Goal: Task Accomplishment & Management: Complete application form

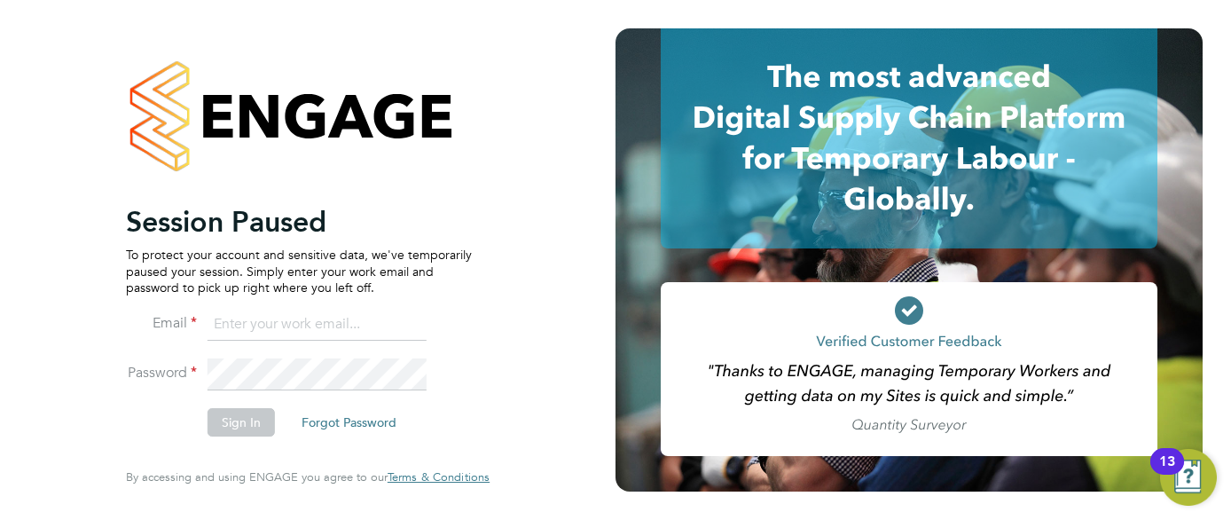
click at [285, 336] on input at bounding box center [317, 325] width 219 height 32
type input "a"
type input "danielclarke@jjfox.com"
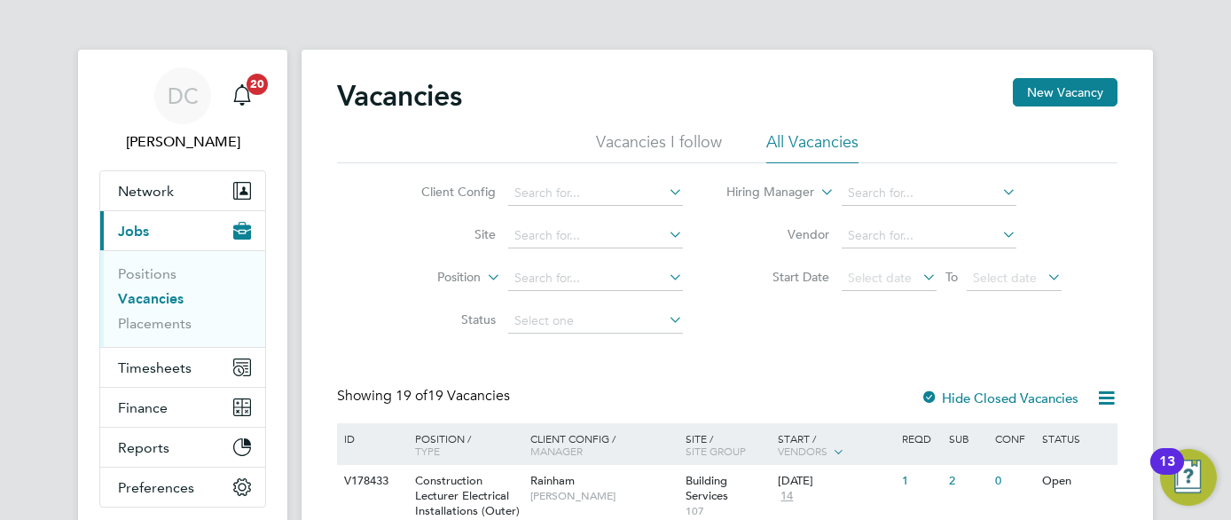
click at [700, 139] on li "Vacancies I follow" at bounding box center [659, 147] width 126 height 32
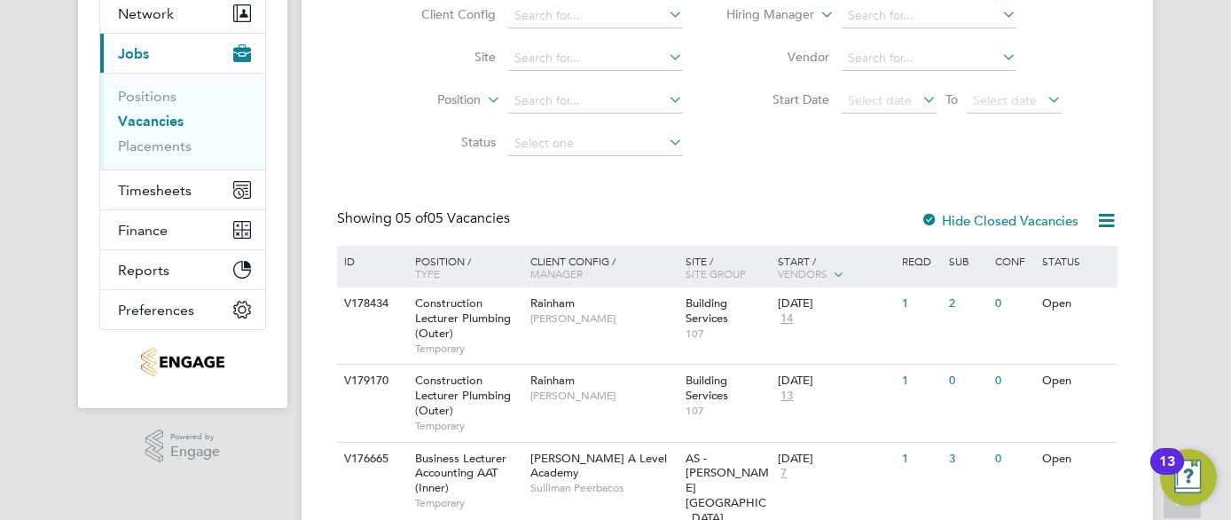
scroll to position [213, 0]
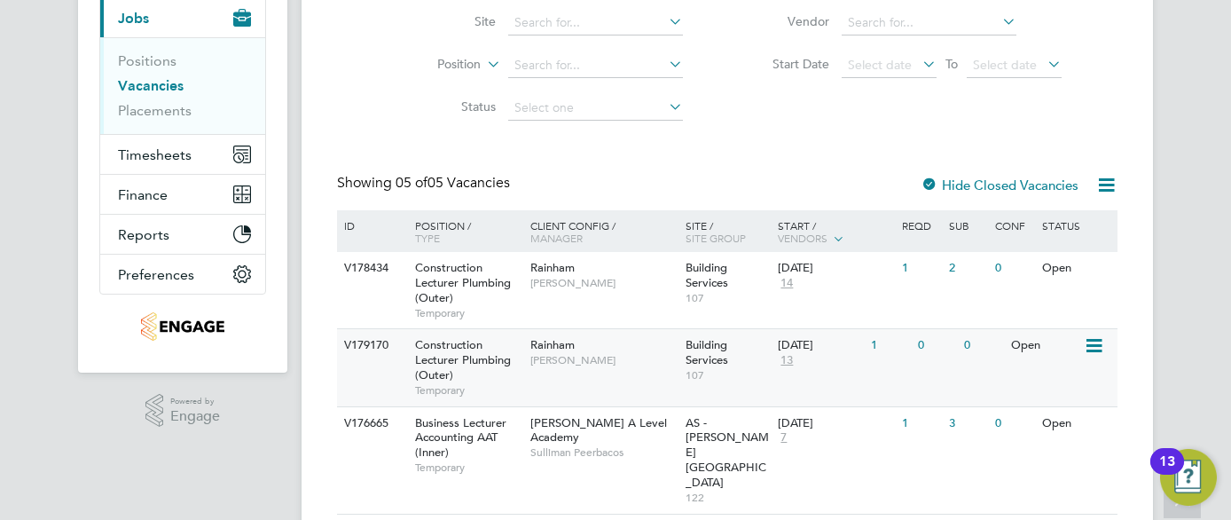
click at [481, 359] on span "Construction Lecturer Plumbing (Outer)" at bounding box center [463, 359] width 96 height 45
click at [633, 303] on div "V178434 Construction Lecturer Plumbing (Outer) Temporary Rainham [PERSON_NAME] …" at bounding box center [727, 290] width 781 height 76
click at [660, 285] on span "[PERSON_NAME]" at bounding box center [604, 283] width 146 height 14
click at [597, 367] on div "Rainham Ian Rist" at bounding box center [603, 352] width 155 height 46
click at [605, 363] on span "[PERSON_NAME]" at bounding box center [604, 360] width 146 height 14
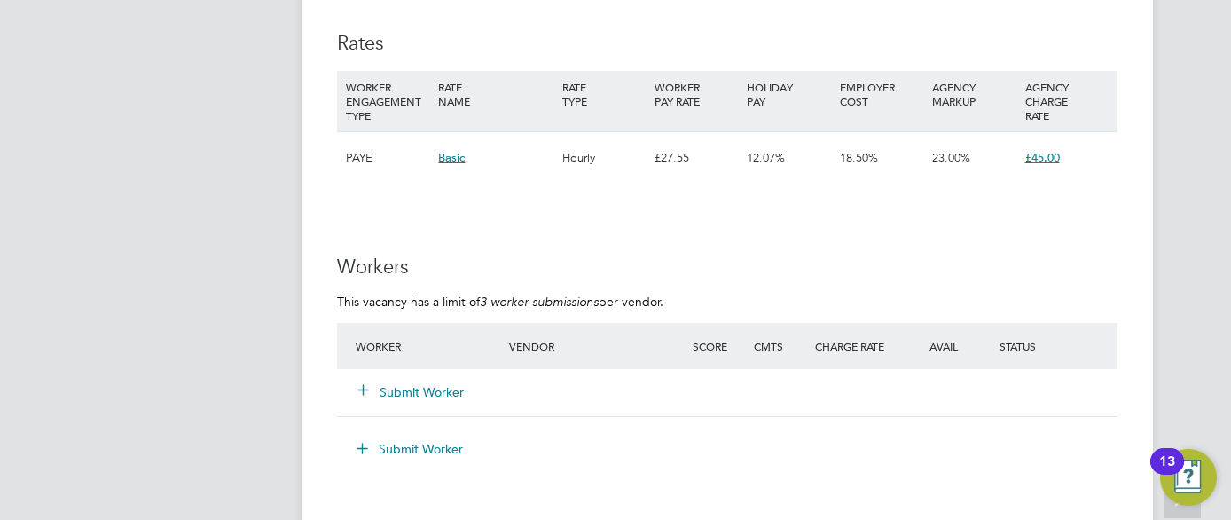
scroll to position [3052, 0]
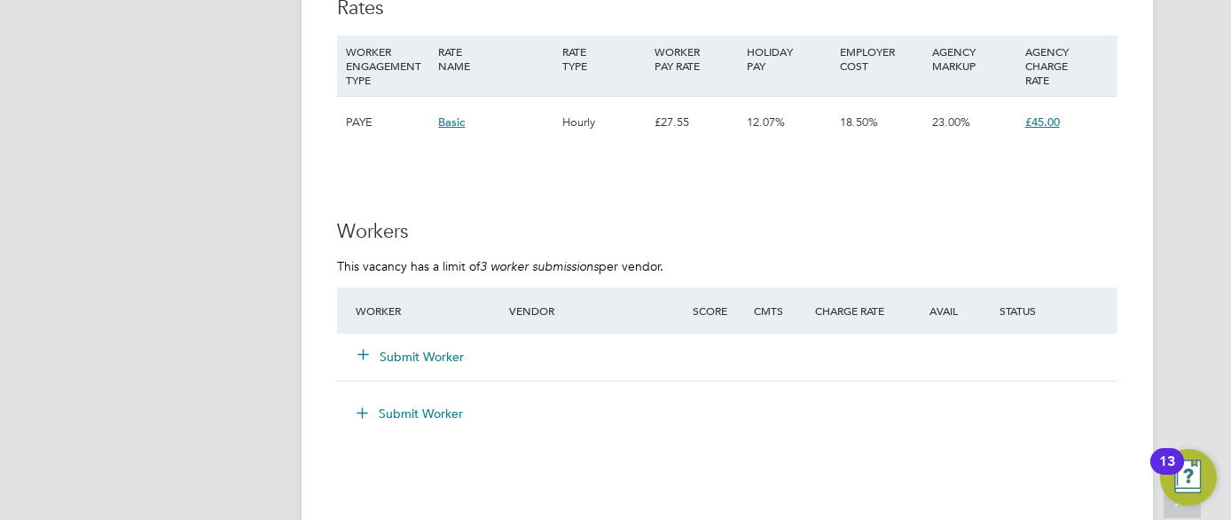
click at [406, 358] on button "Submit Worker" at bounding box center [411, 357] width 106 height 18
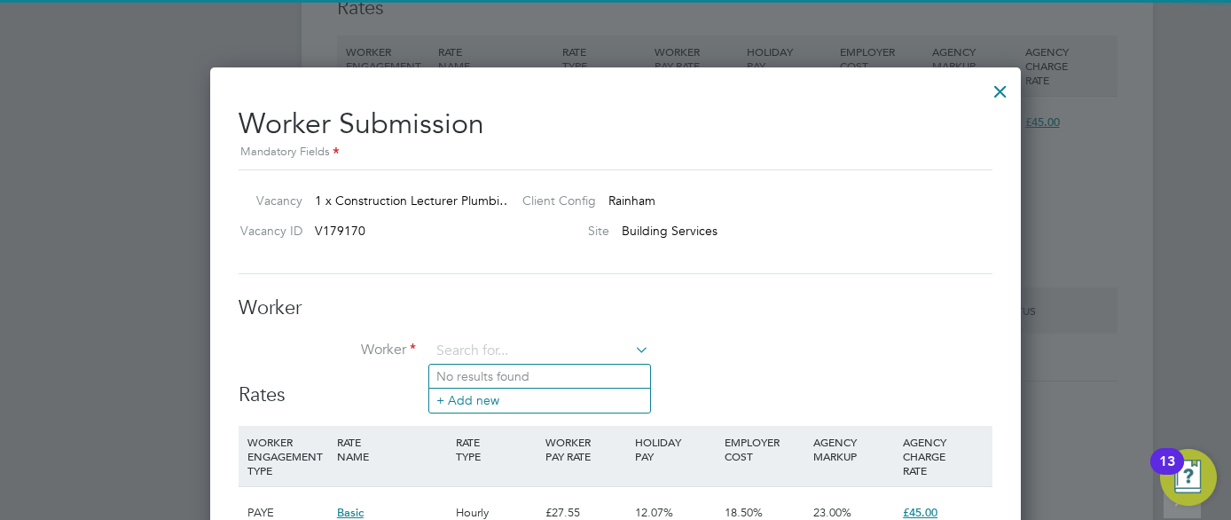
scroll to position [1077, 812]
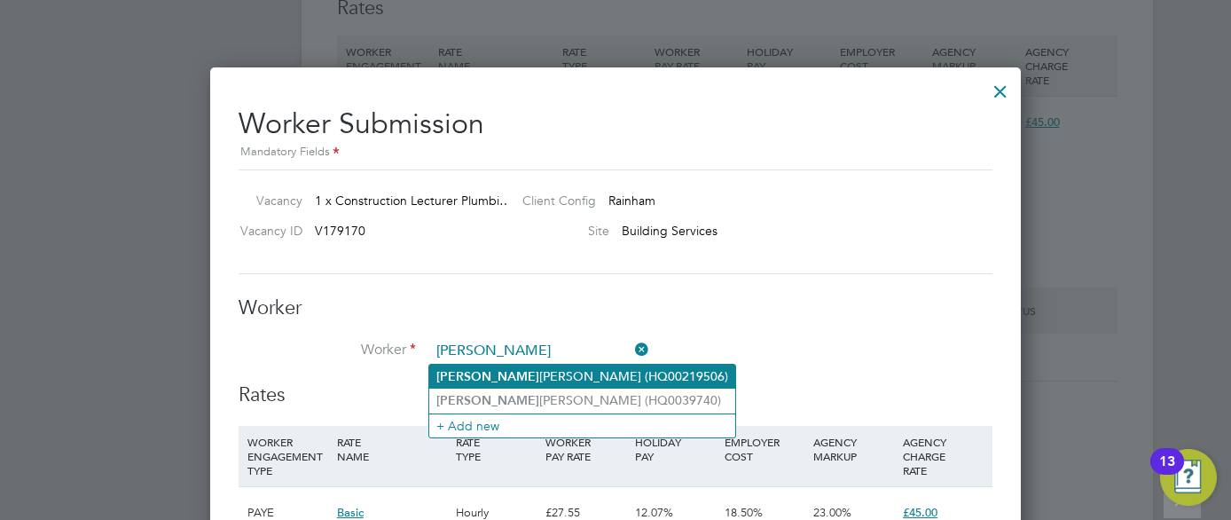
click at [484, 372] on li "Carl Ferguson (HQ00219506)" at bounding box center [582, 377] width 306 height 24
type input "Carl Ferguson (HQ00219506)"
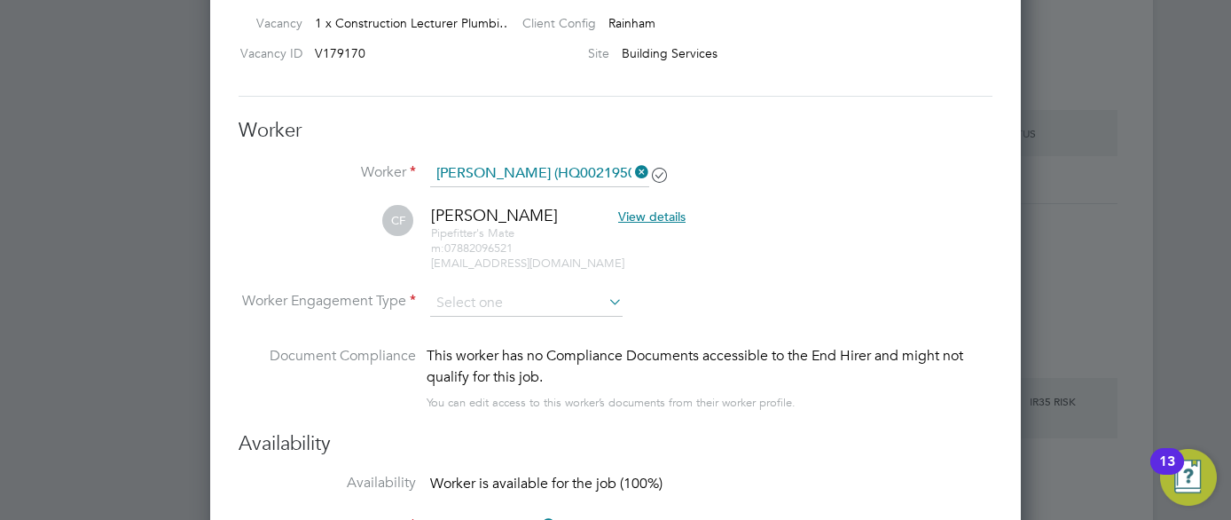
scroll to position [3265, 0]
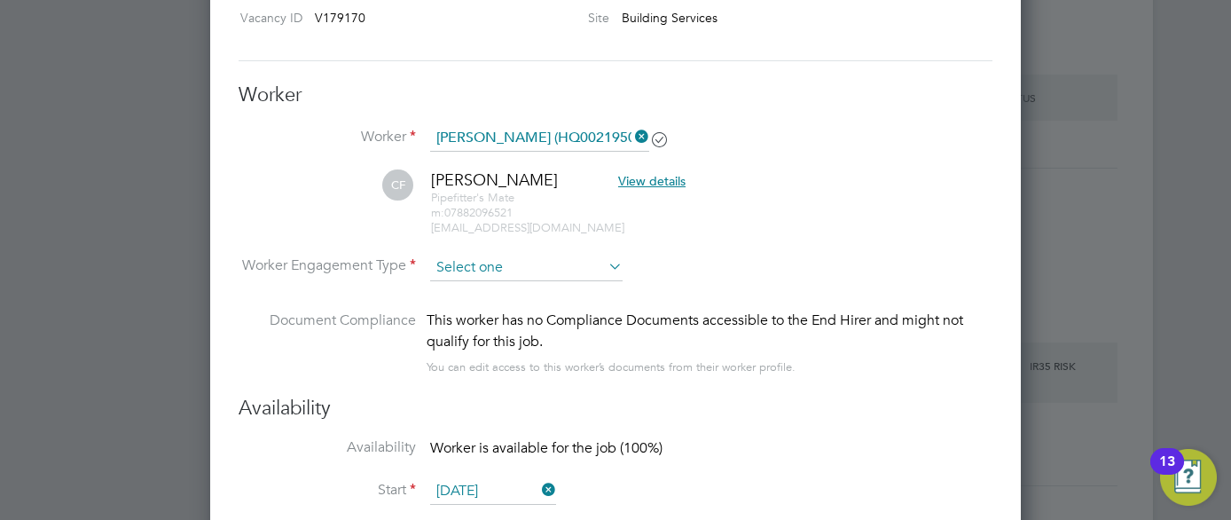
click at [532, 256] on input at bounding box center [526, 268] width 193 height 27
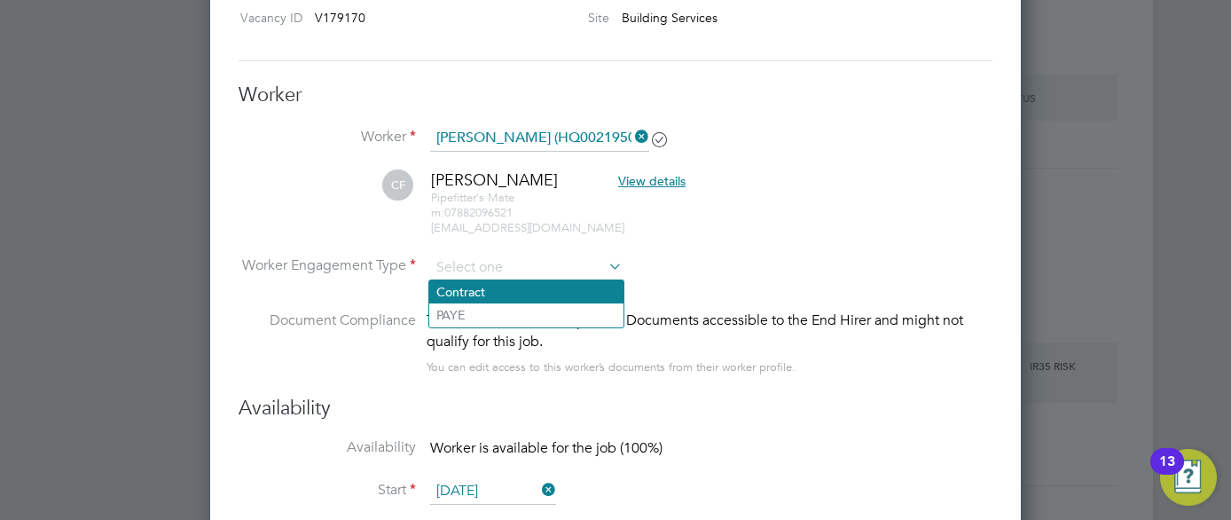
click at [490, 287] on li "Contract" at bounding box center [526, 291] width 194 height 23
type input "Contract"
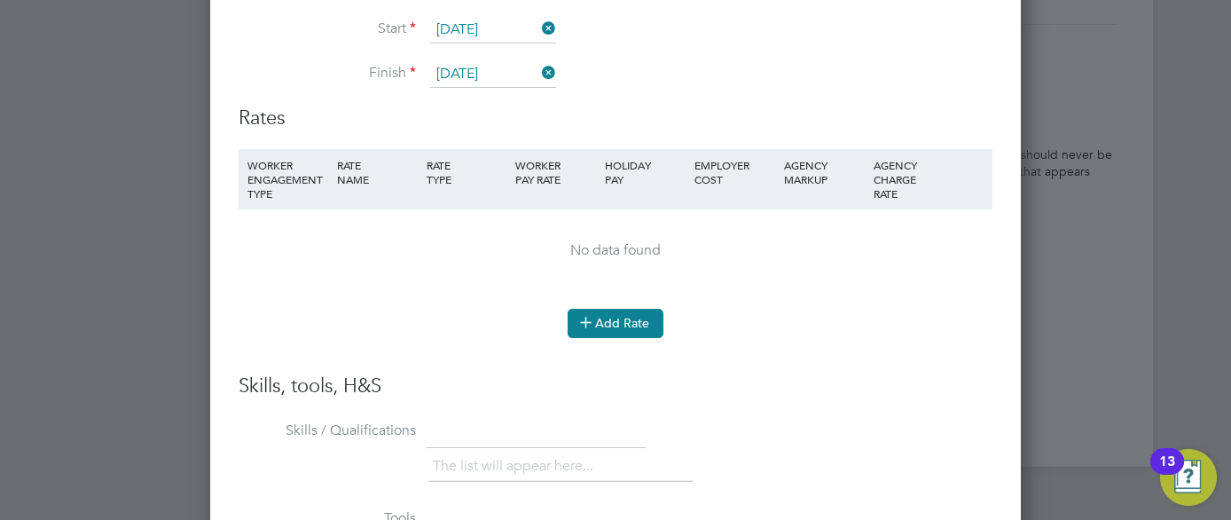
click at [636, 323] on button "Add Rate" at bounding box center [616, 323] width 96 height 28
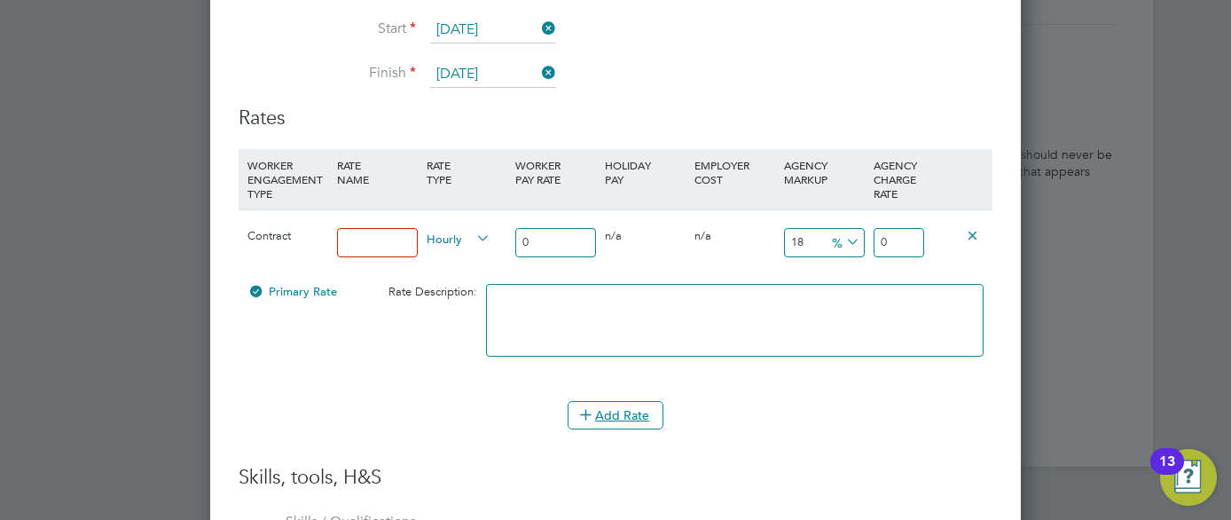
click at [374, 240] on input at bounding box center [377, 242] width 81 height 29
type input "4"
click at [539, 236] on input "0" at bounding box center [555, 242] width 81 height 29
type input "4"
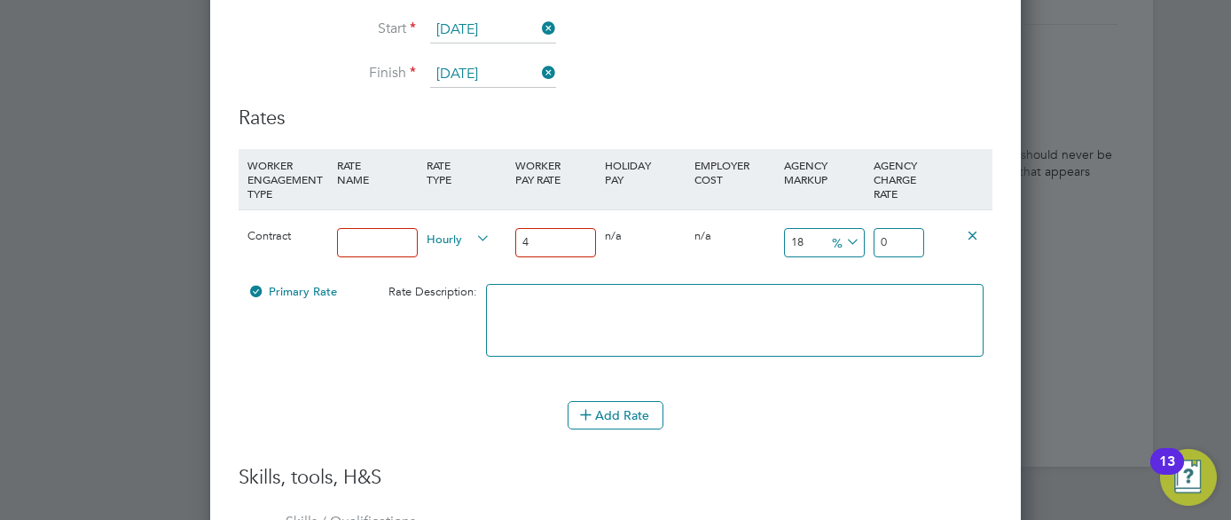
type input "4.72"
type input "45"
type input "53.1"
type input "44"
type input "51.92"
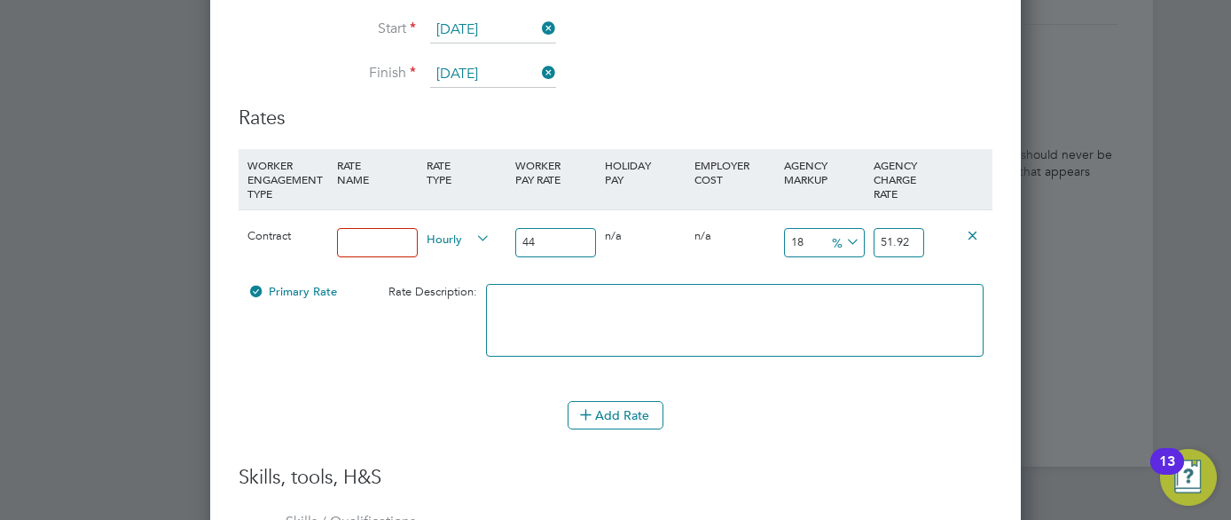
type input "43"
type input "50.74"
click at [806, 248] on input "18" at bounding box center [824, 242] width 81 height 29
type input "1"
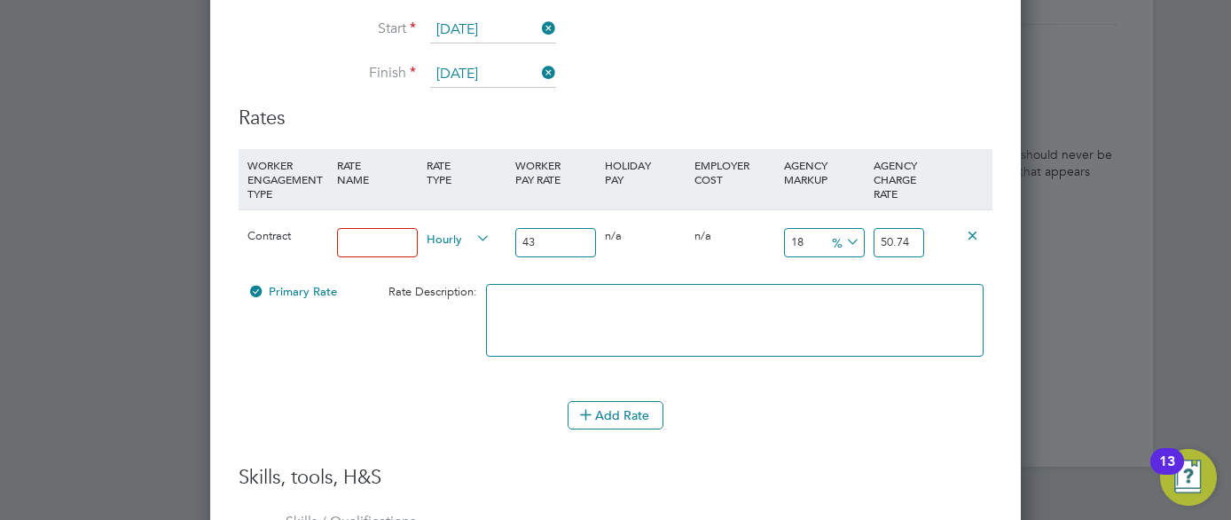
type input "43.43"
type input "2"
type input "43.86"
type input "23"
type input "52.89"
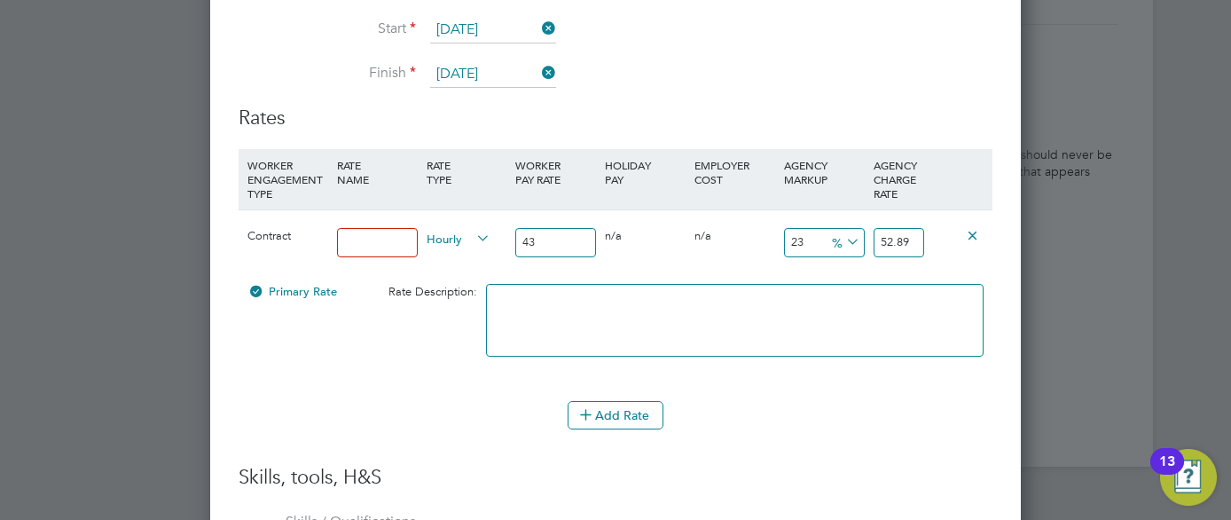
type input "23"
click at [535, 245] on input "43" at bounding box center [555, 242] width 81 height 29
type input "4"
type input "4.92"
type input "45"
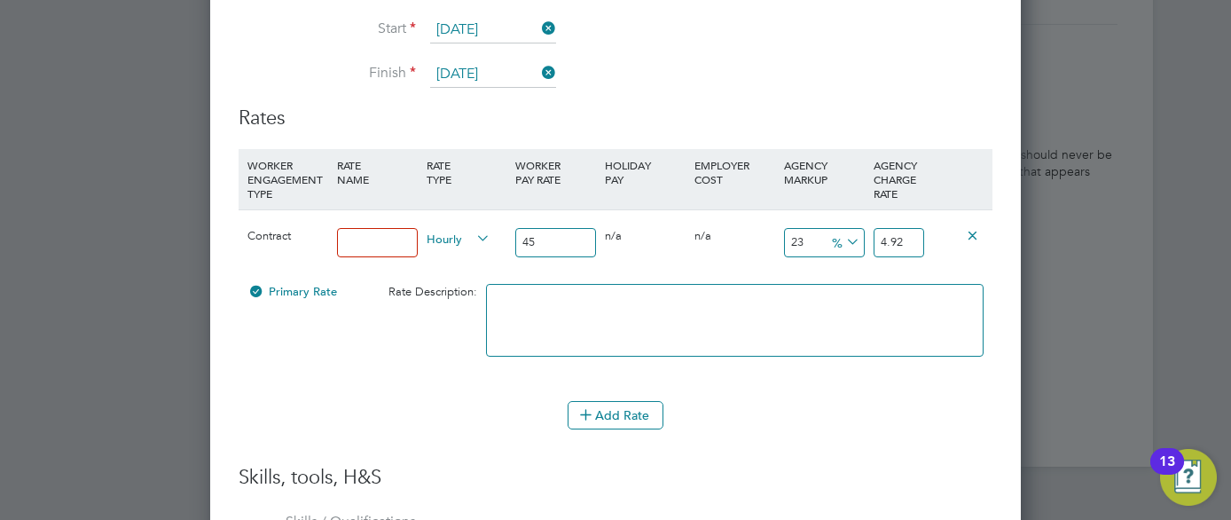
type input "55.35"
type input "44"
type input "54.12"
type input "43"
type input "52.89"
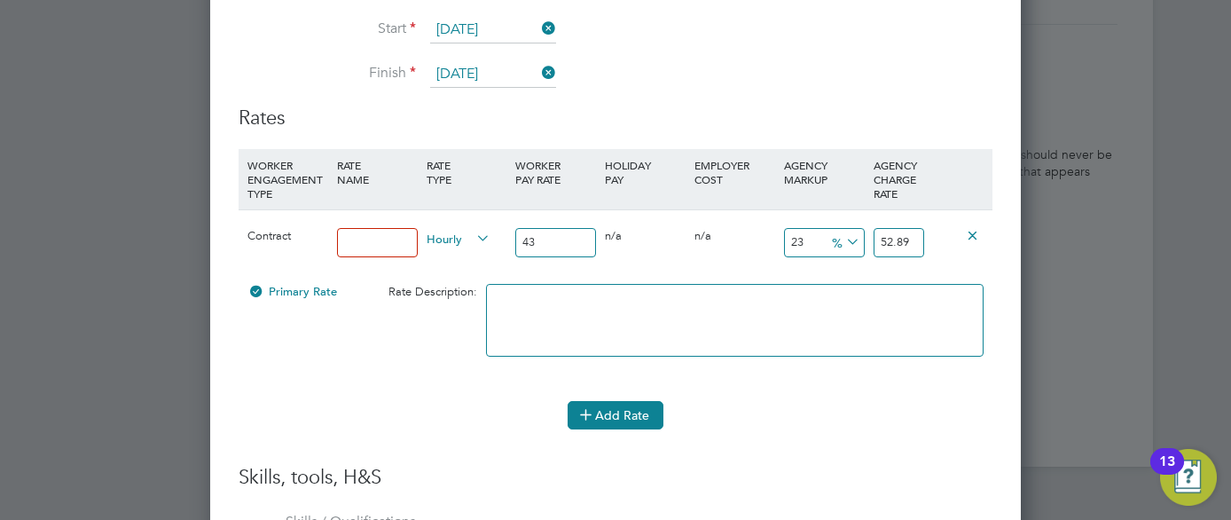
click at [583, 408] on icon at bounding box center [585, 413] width 13 height 13
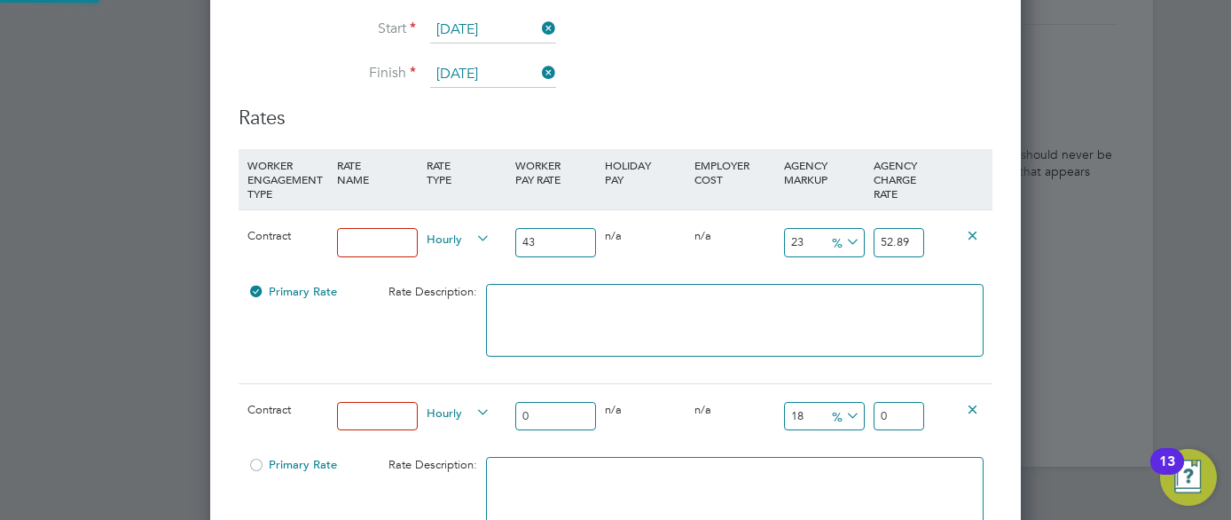
scroll to position [1816, 812]
click at [969, 406] on icon at bounding box center [972, 408] width 13 height 13
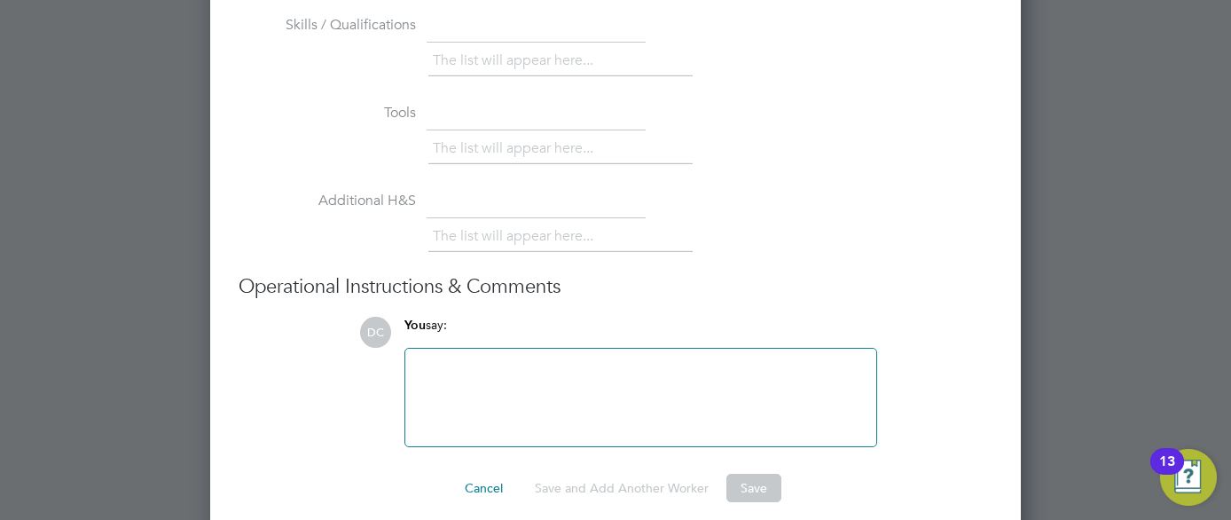
scroll to position [4241, 0]
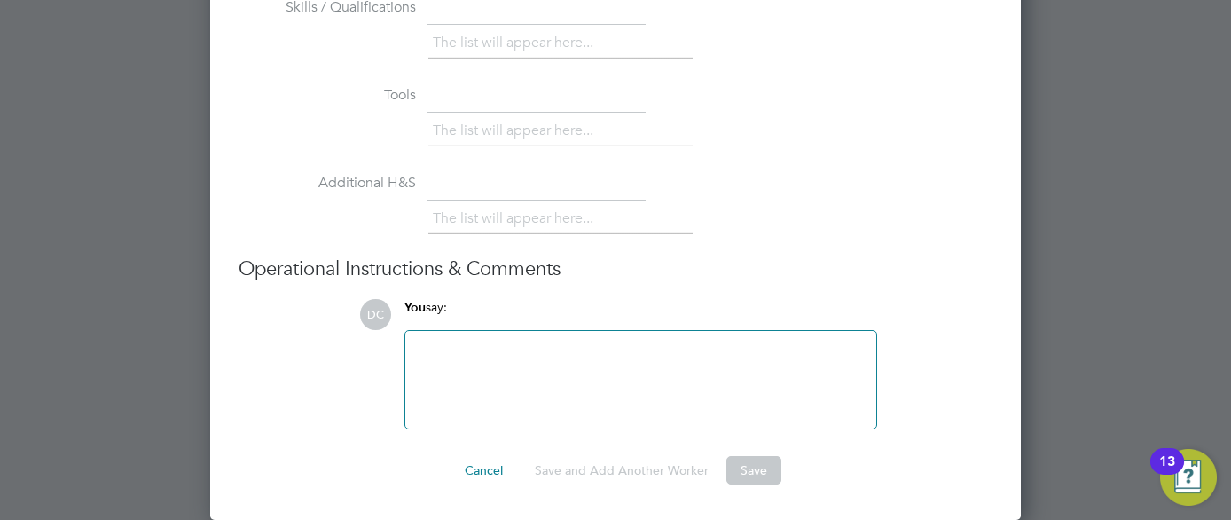
click at [615, 342] on div at bounding box center [641, 380] width 450 height 76
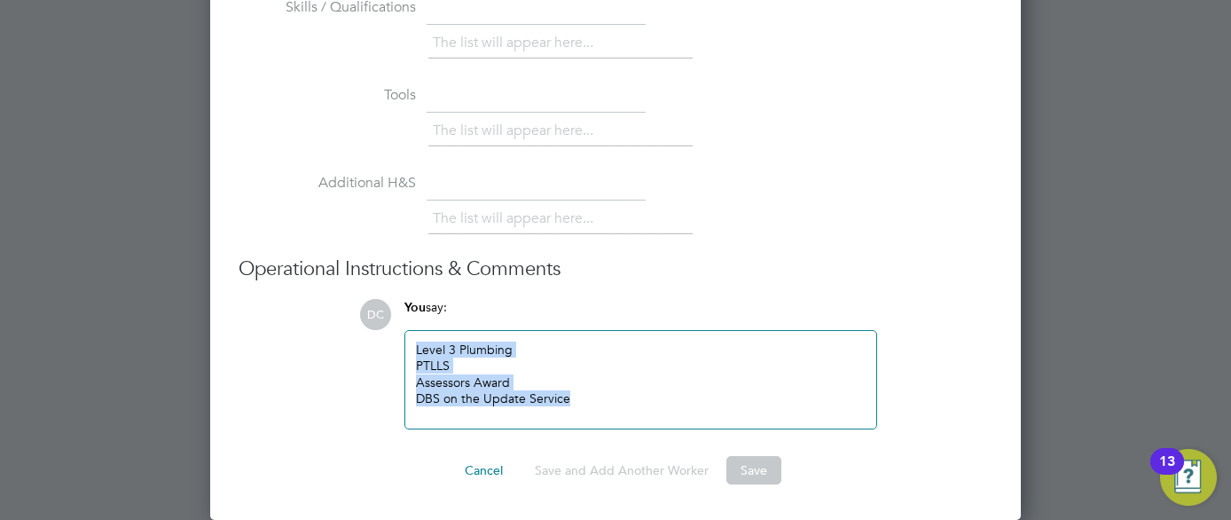
drag, startPoint x: 576, startPoint y: 400, endPoint x: 403, endPoint y: 323, distance: 189.4
click at [403, 323] on div "You say: Level 3 Plumbing PTLLS Assessors Award DBS on the Update Service Attac…" at bounding box center [641, 364] width 491 height 130
copy div "Level 3 Plumbing PTLLS Assessors Award DBS on the Update Service"
click at [499, 468] on button "Cancel" at bounding box center [484, 470] width 67 height 28
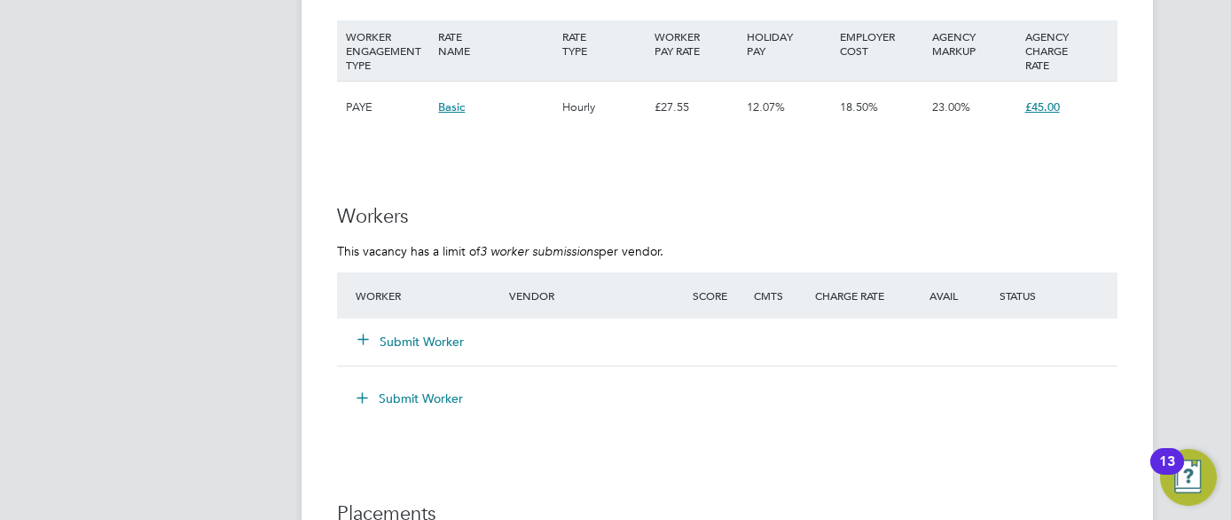
scroll to position [3052, 0]
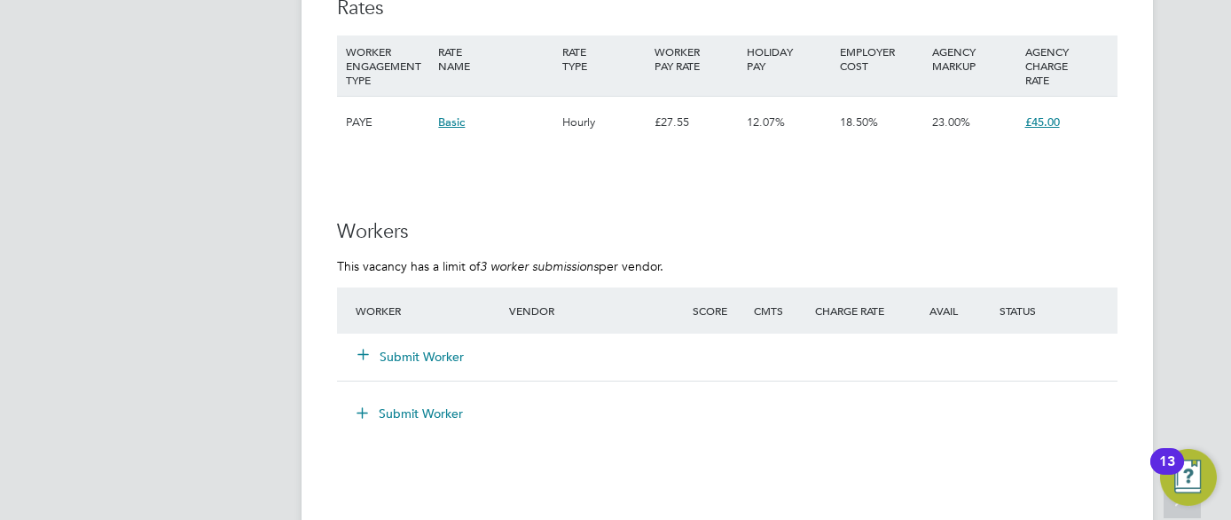
click at [432, 358] on button "Submit Worker" at bounding box center [411, 357] width 106 height 18
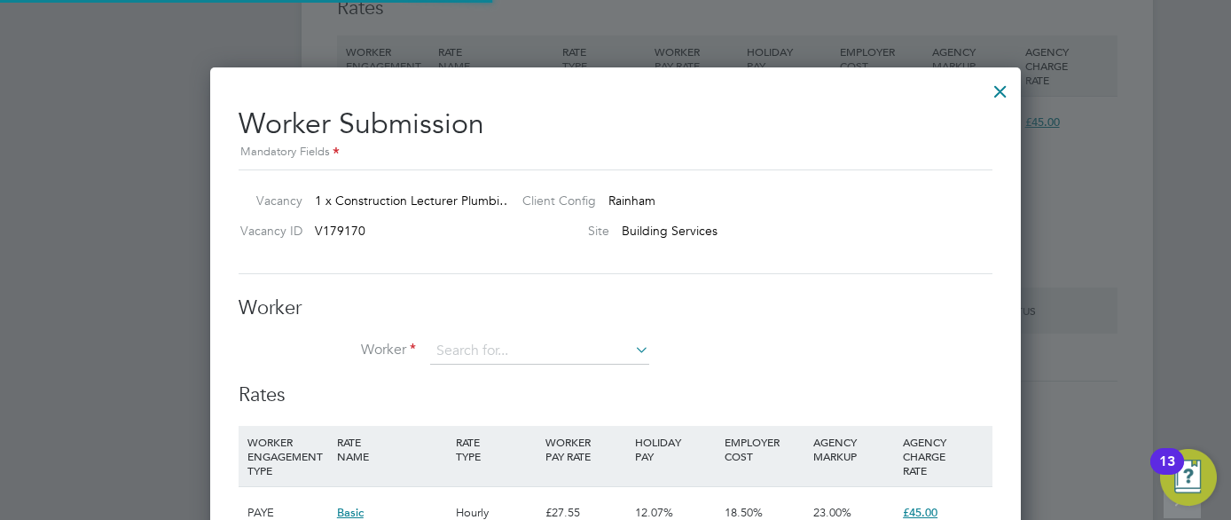
scroll to position [1077, 812]
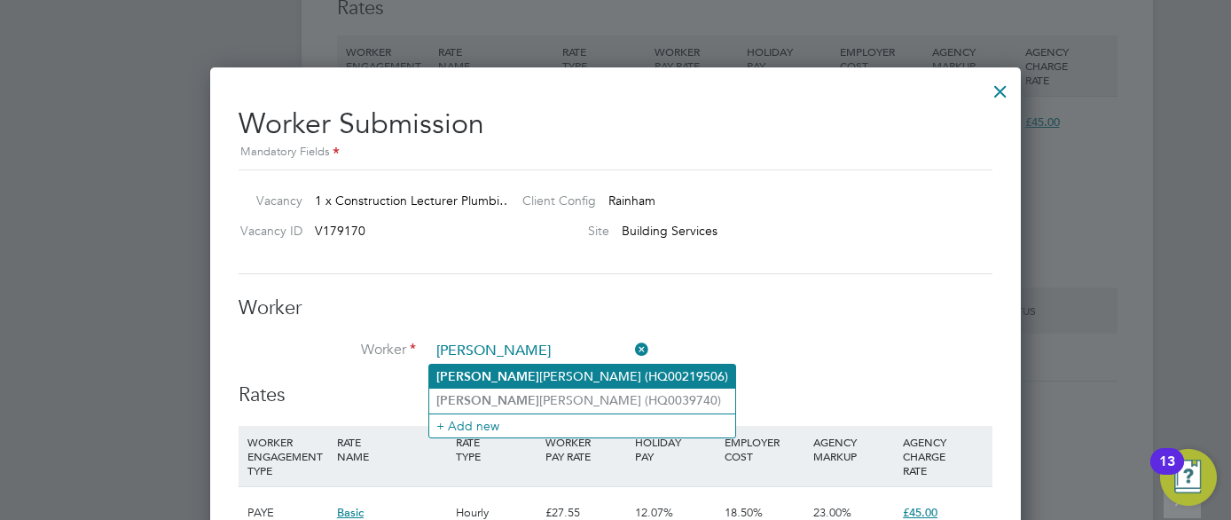
click at [506, 372] on li "Carl Ferguson (HQ00219506)" at bounding box center [582, 377] width 306 height 24
type input "Carl Ferguson (HQ00219506)"
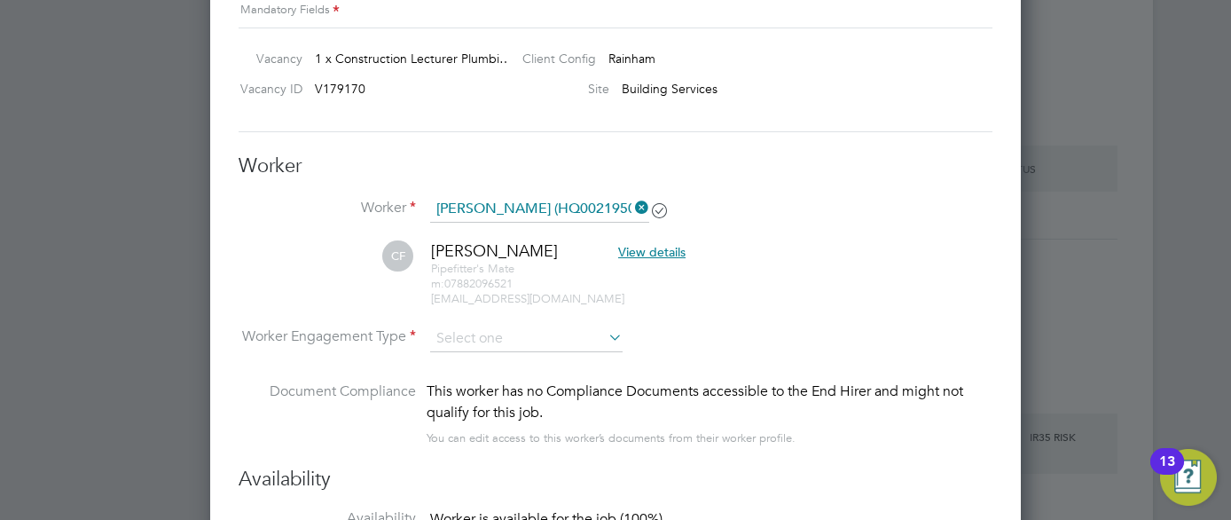
scroll to position [3229, 0]
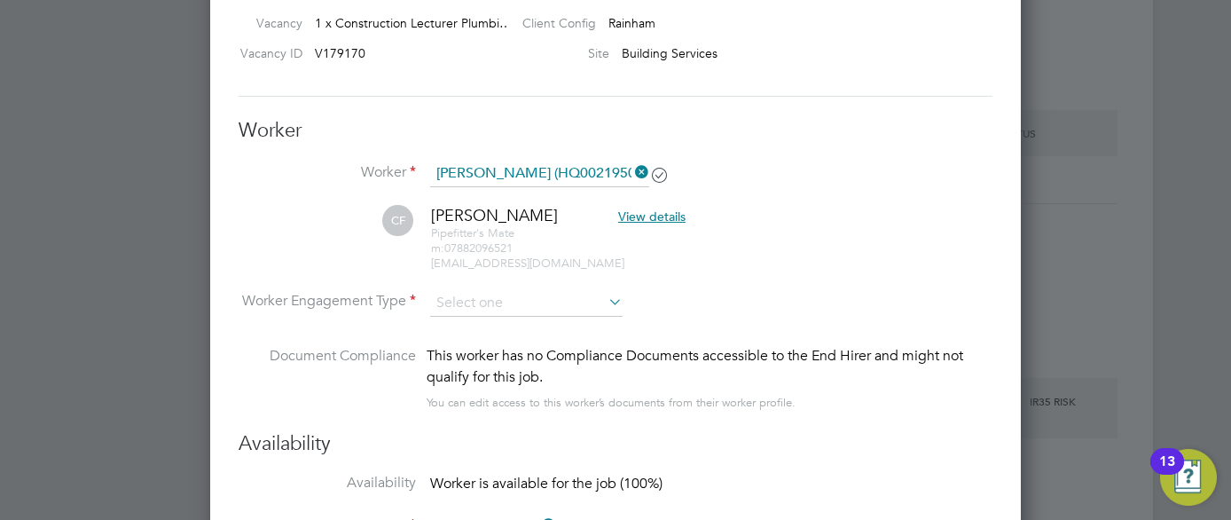
click at [473, 288] on li "CF Carl Ferguson View details Pipefitter's Mate m: 07882096521 cscsferguson@hot…" at bounding box center [616, 247] width 754 height 84
click at [480, 295] on input at bounding box center [526, 303] width 193 height 27
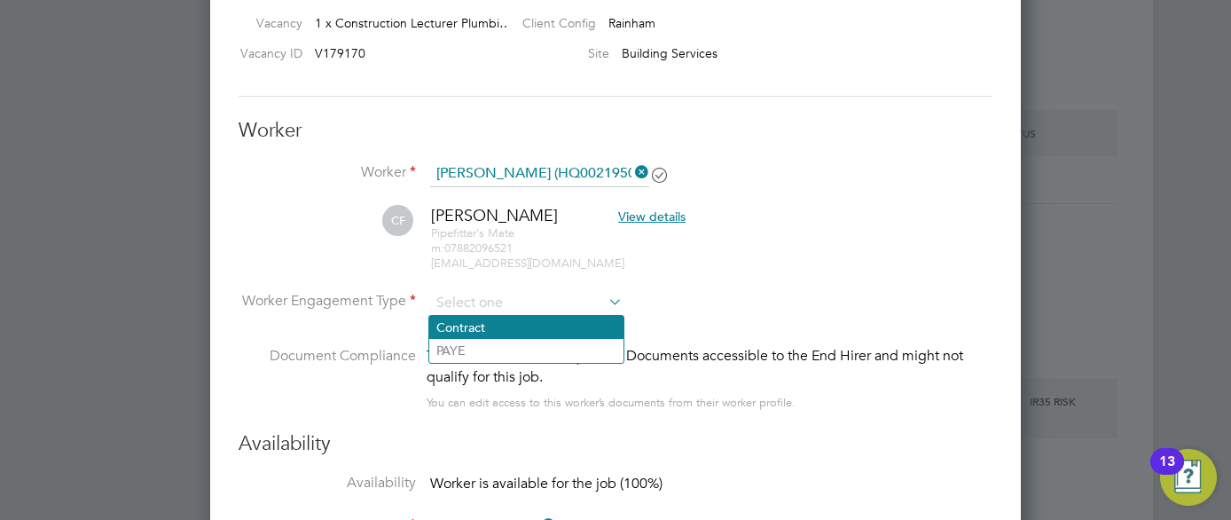
click at [567, 329] on li "Contract" at bounding box center [526, 327] width 194 height 23
type input "Contract"
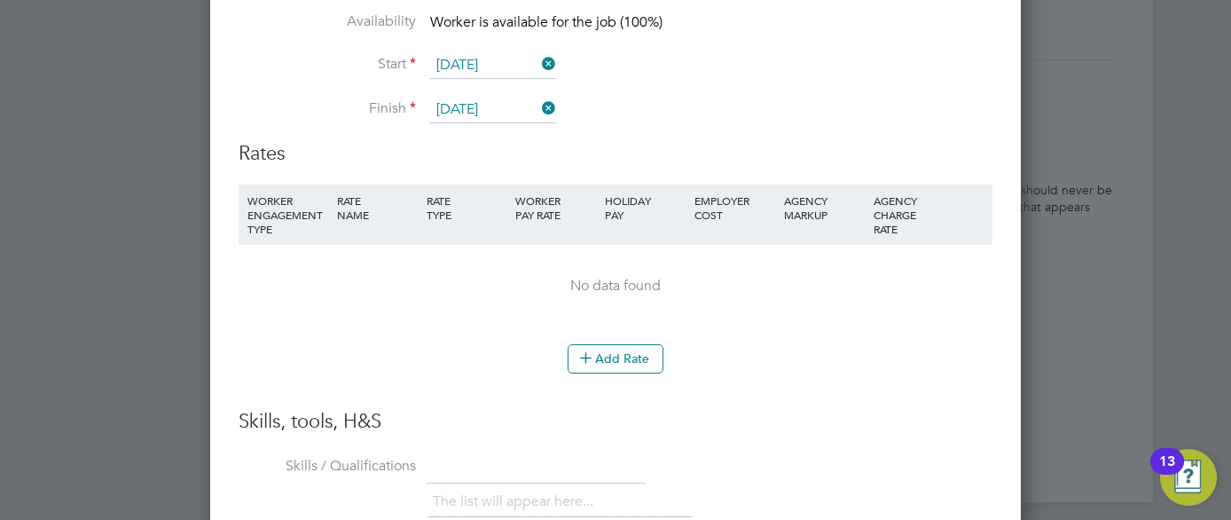
scroll to position [3762, 0]
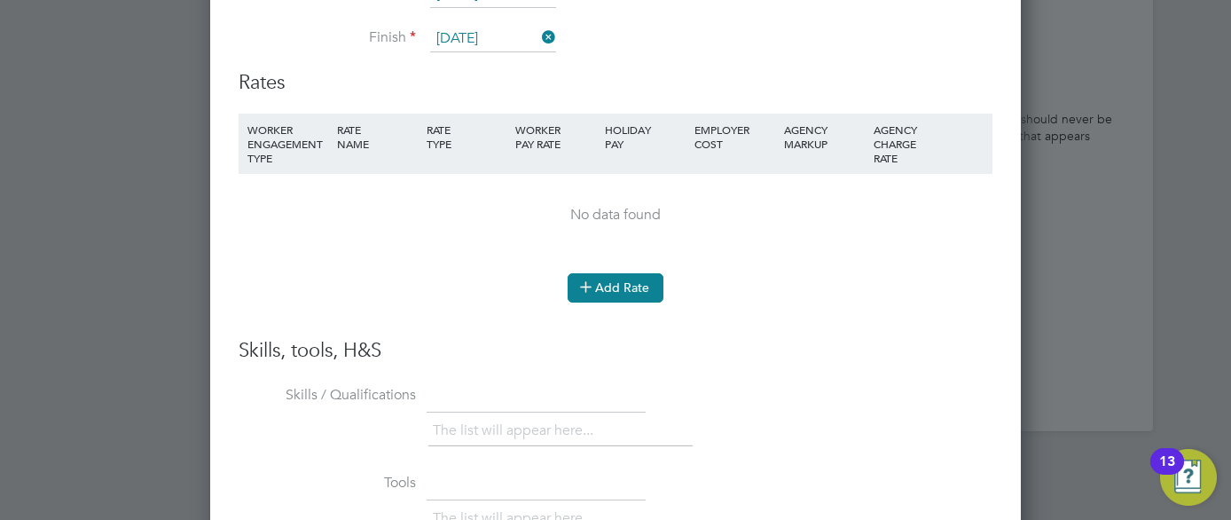
click at [588, 287] on icon at bounding box center [585, 285] width 13 height 13
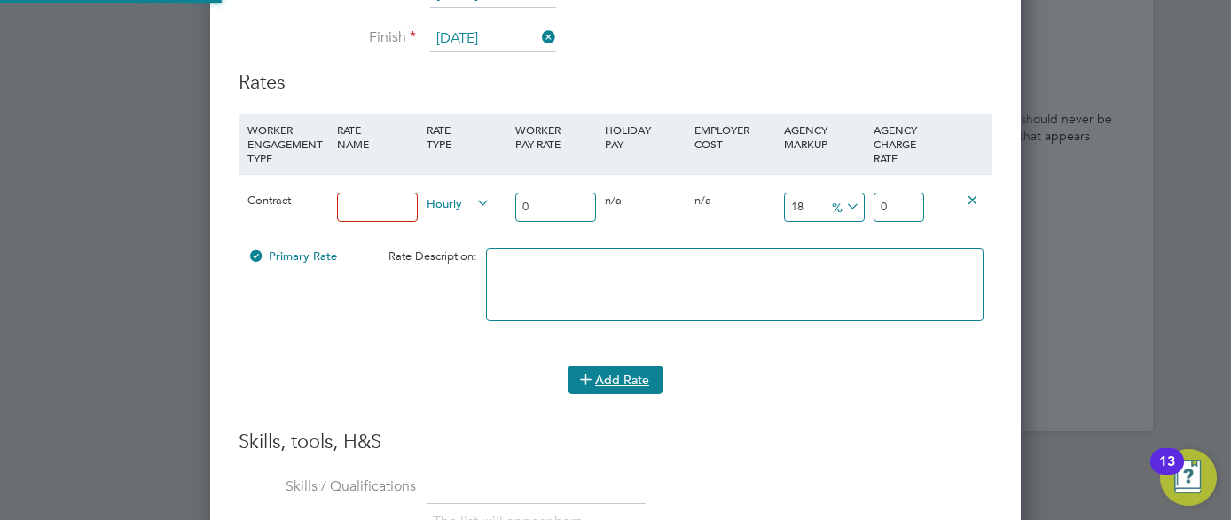
scroll to position [1642, 812]
click at [552, 214] on input "0" at bounding box center [555, 207] width 81 height 29
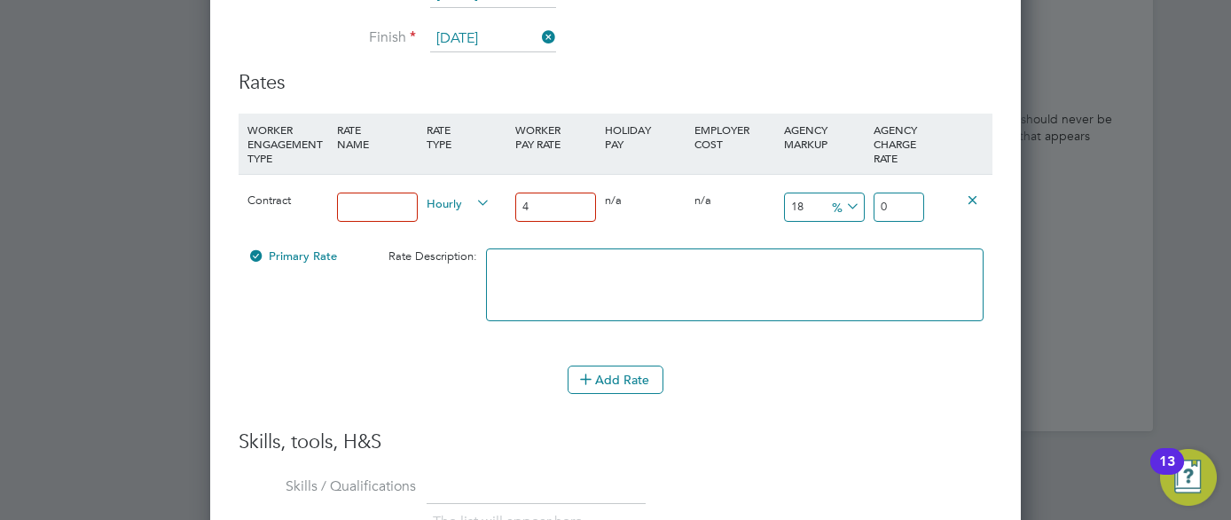
type input "45"
type input "53.1"
type input "45"
click at [803, 205] on input "18" at bounding box center [824, 207] width 81 height 29
type input "1"
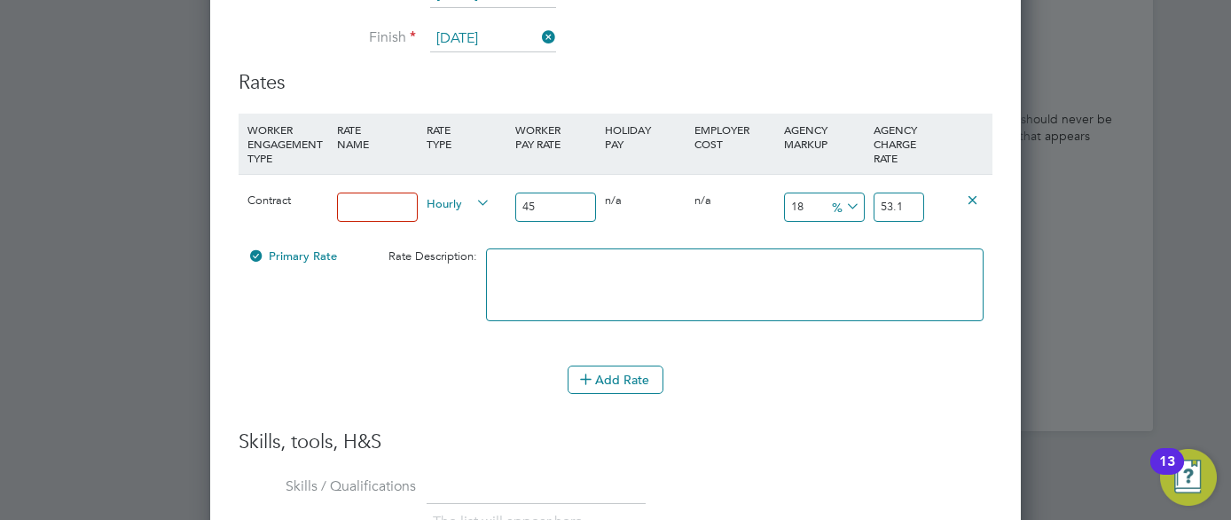
type input "45.45"
type input "2"
type input "45.9"
type input "23"
type input "55.35"
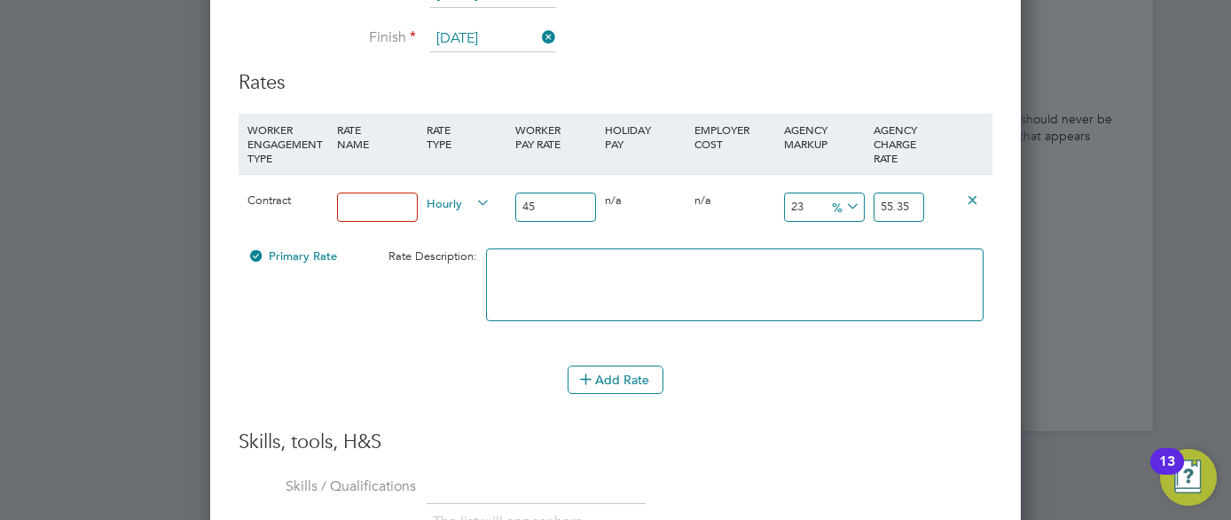
type input "23"
click at [389, 197] on input at bounding box center [377, 207] width 81 height 29
type input "Pay"
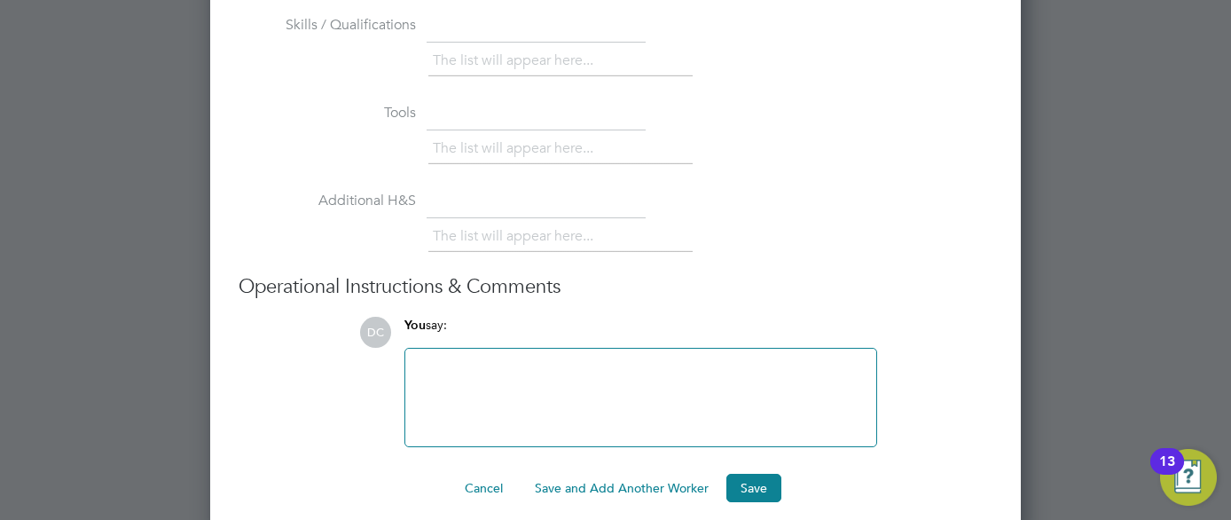
scroll to position [4241, 0]
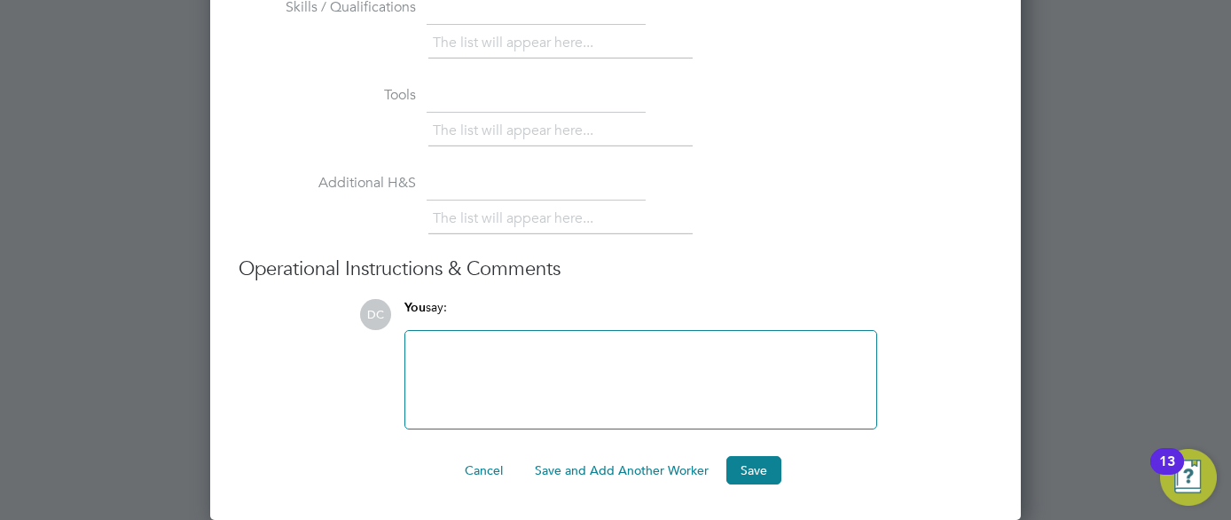
click at [602, 363] on div at bounding box center [641, 380] width 450 height 76
paste div
click at [735, 474] on button "Save" at bounding box center [754, 470] width 55 height 28
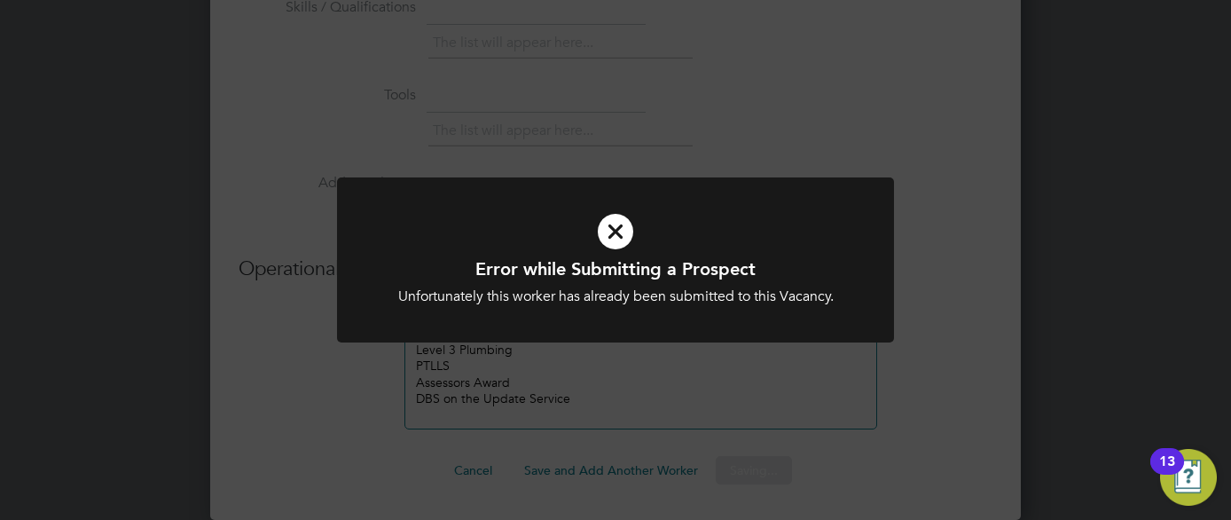
click at [735, 474] on div "Error while Submitting a Prospect Unfortunately this worker has already been su…" at bounding box center [615, 260] width 1231 height 520
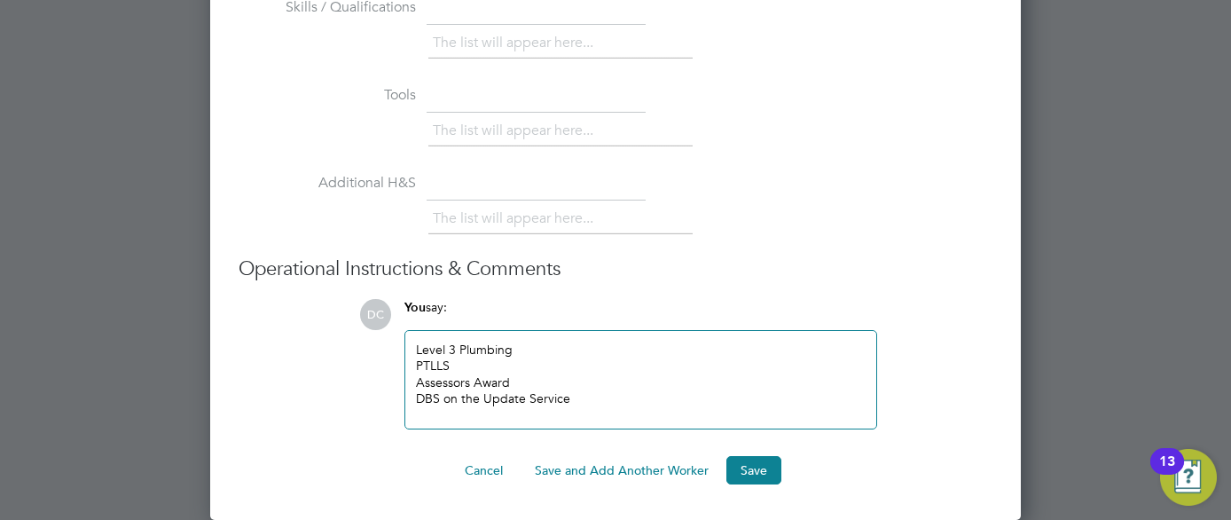
click at [606, 245] on li "Additional H&S The list will appear here..." at bounding box center [616, 213] width 754 height 88
click at [478, 469] on button "Cancel" at bounding box center [484, 470] width 67 height 28
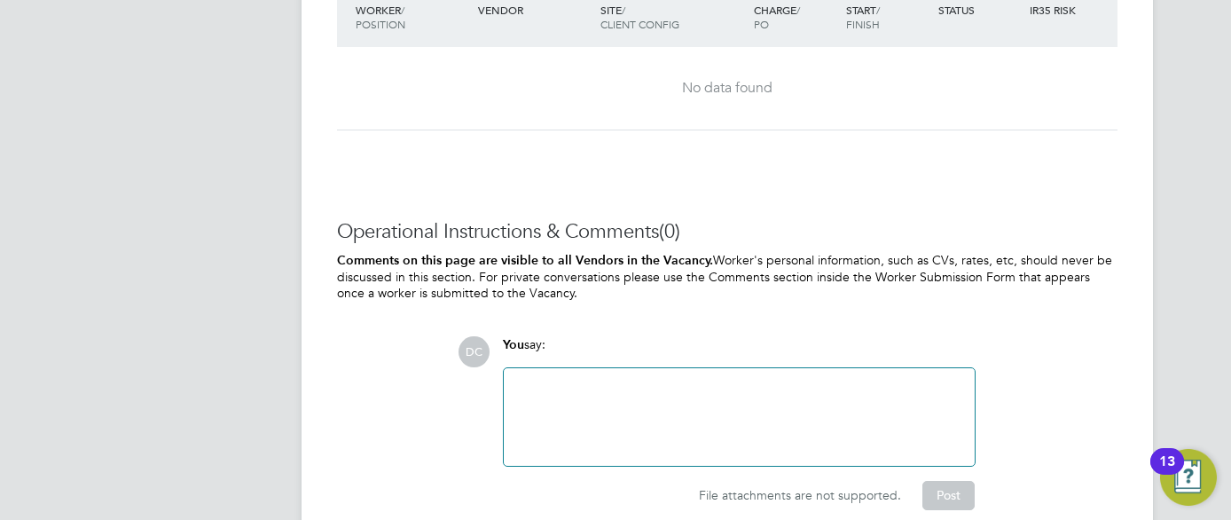
scroll to position [3052, 0]
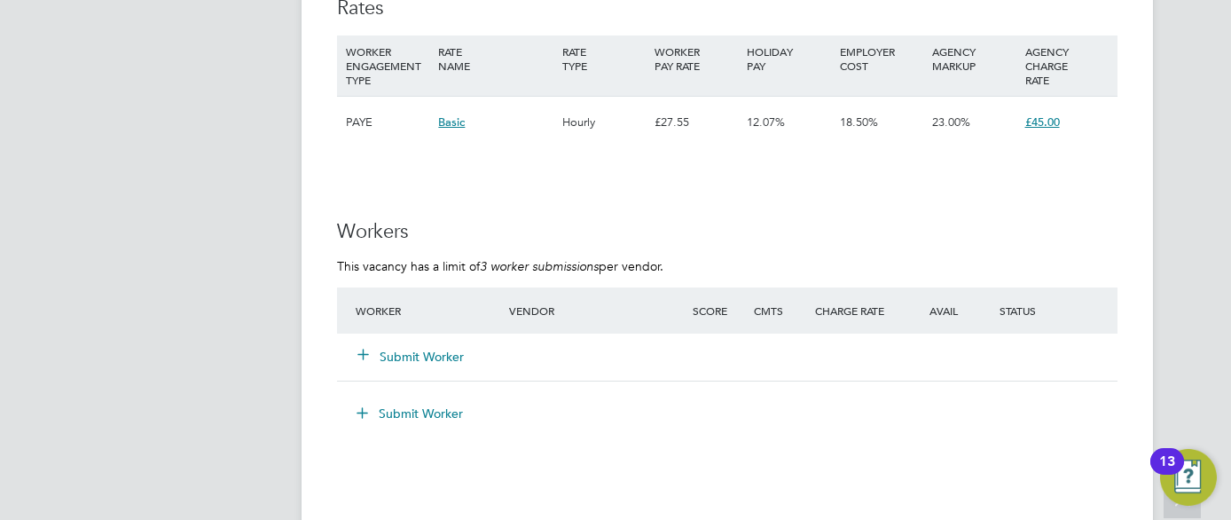
click at [602, 13] on h3 "Rates" at bounding box center [727, 9] width 781 height 26
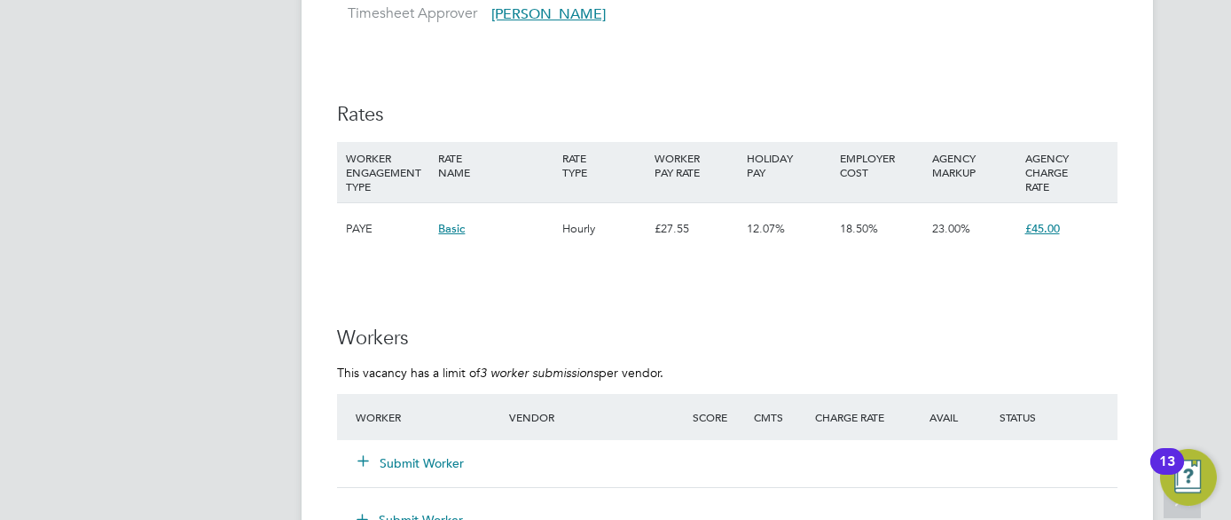
scroll to position [2910, 0]
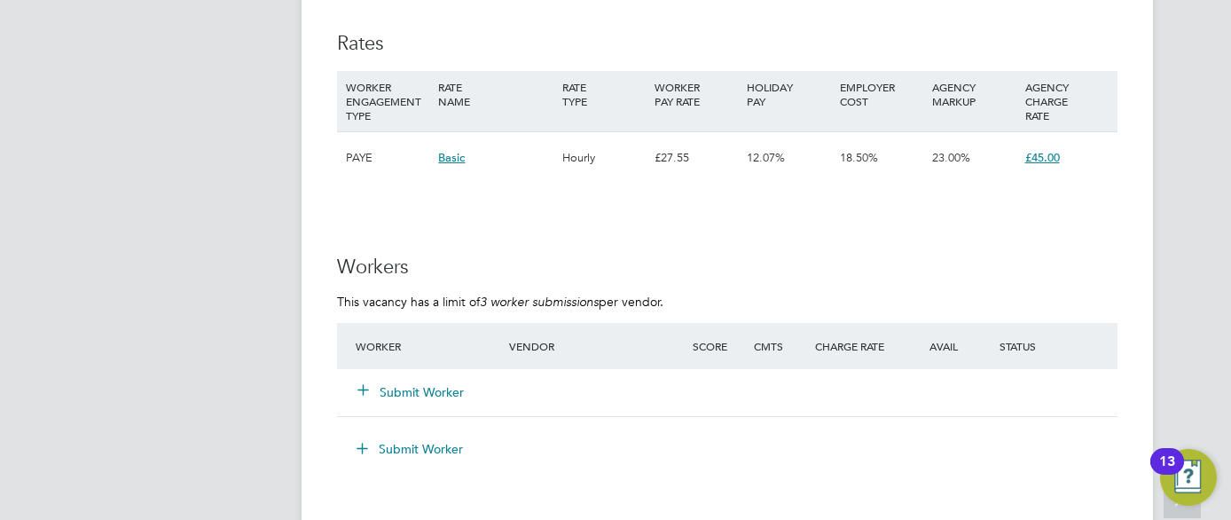
scroll to position [3052, 0]
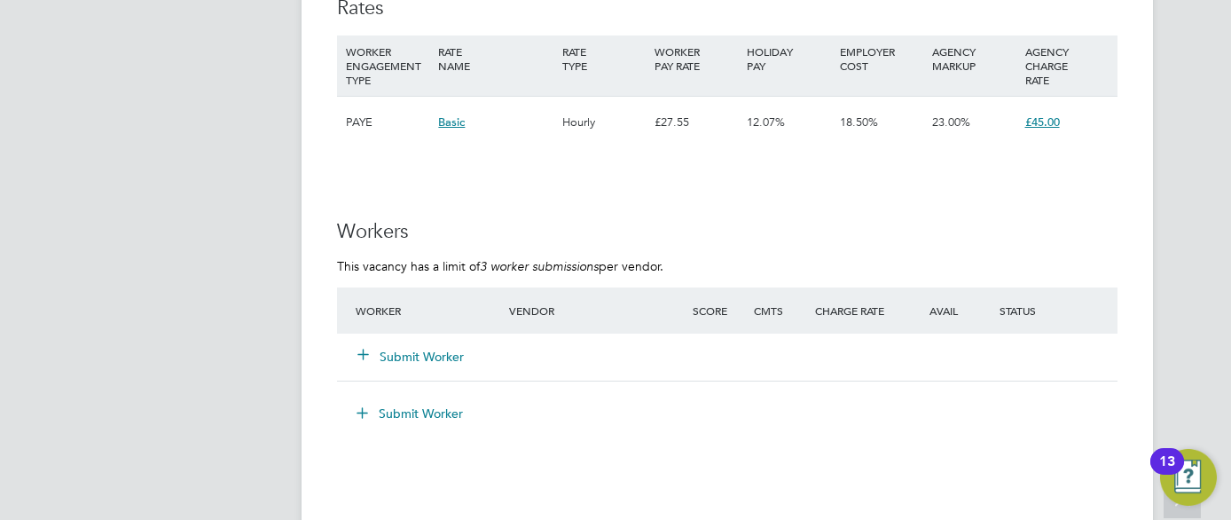
click at [411, 354] on button "Submit Worker" at bounding box center [411, 357] width 106 height 18
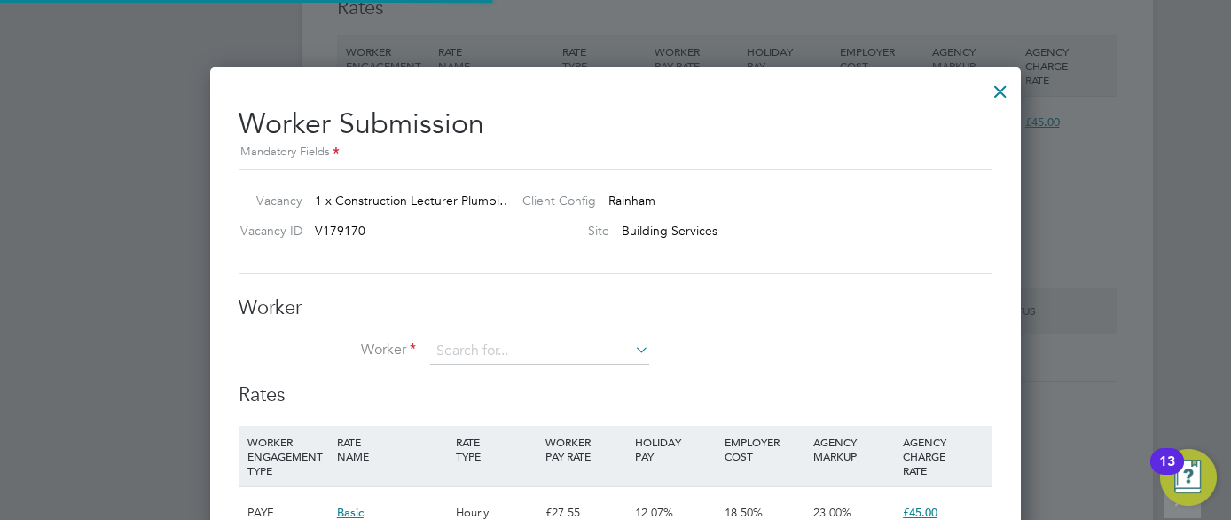
scroll to position [1077, 812]
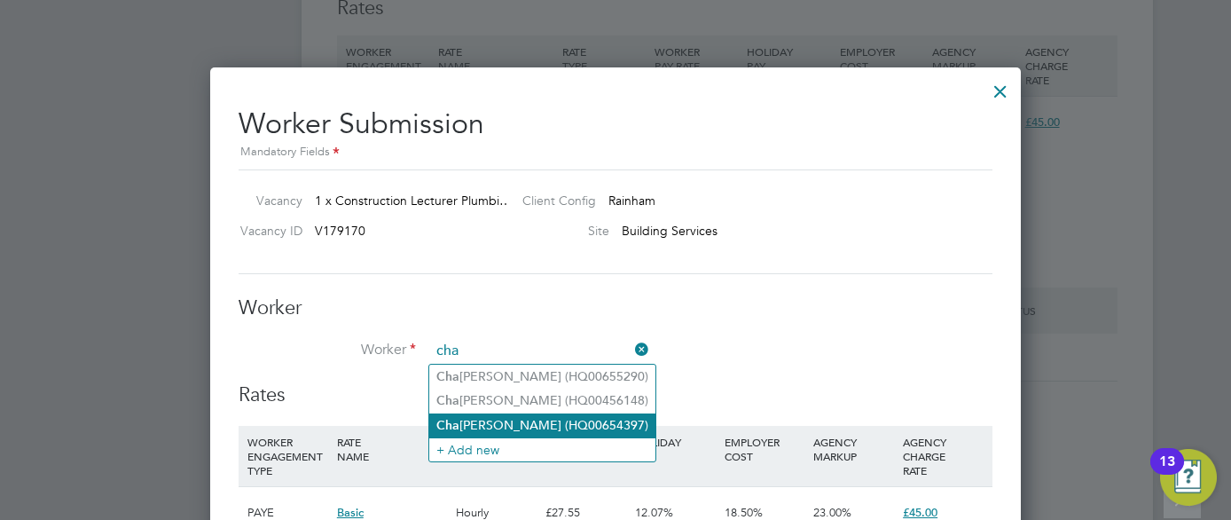
click at [487, 421] on li "Cha rles Davies (HQ00654397)" at bounding box center [542, 425] width 226 height 24
type input "Charles Davies (HQ00654397)"
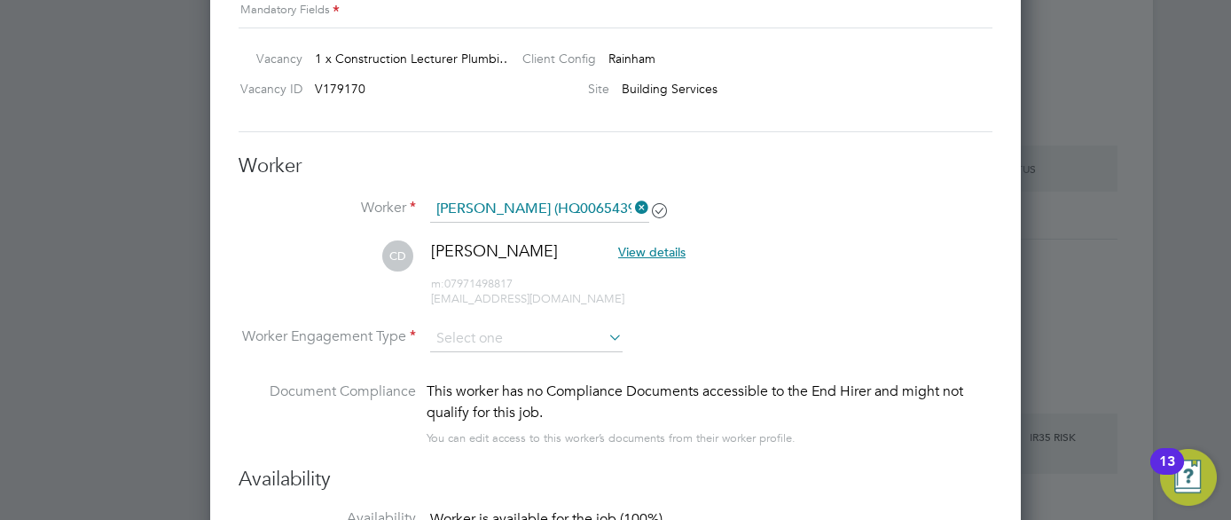
scroll to position [3229, 0]
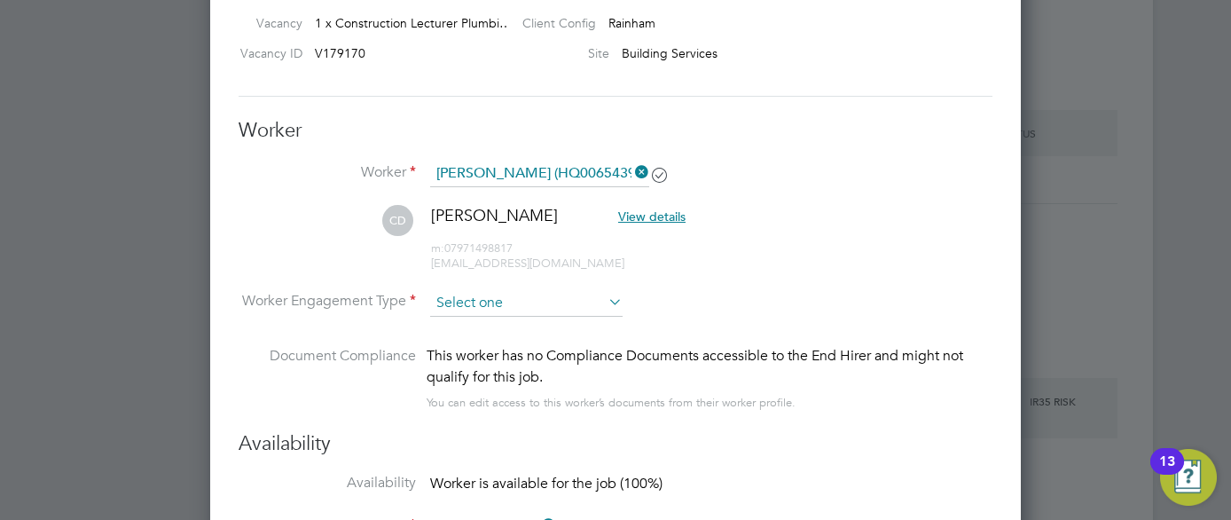
click at [585, 305] on input at bounding box center [526, 303] width 193 height 27
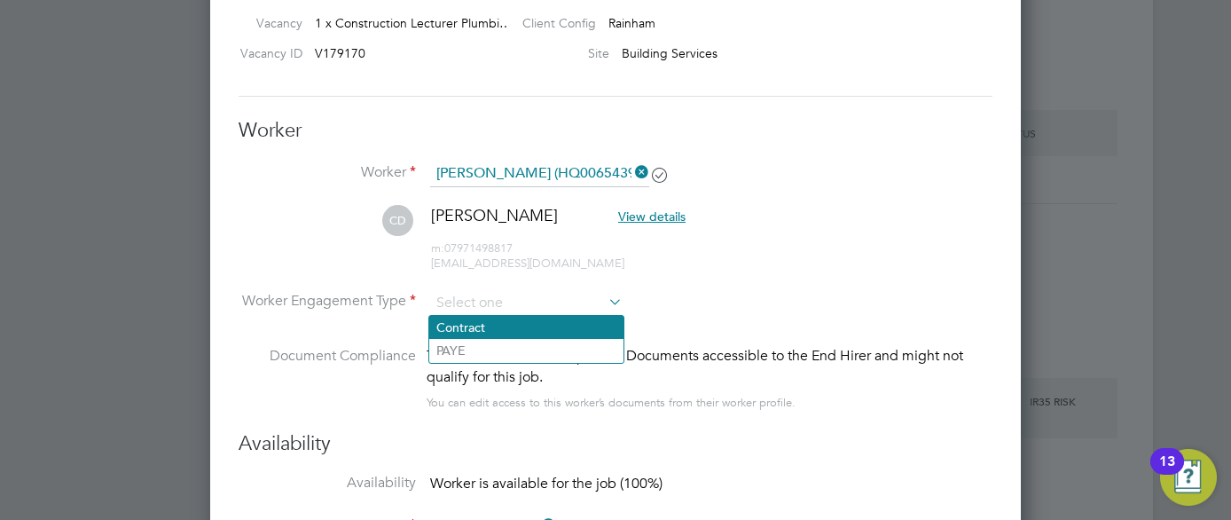
click at [554, 326] on li "Contract" at bounding box center [526, 327] width 194 height 23
type input "Contract"
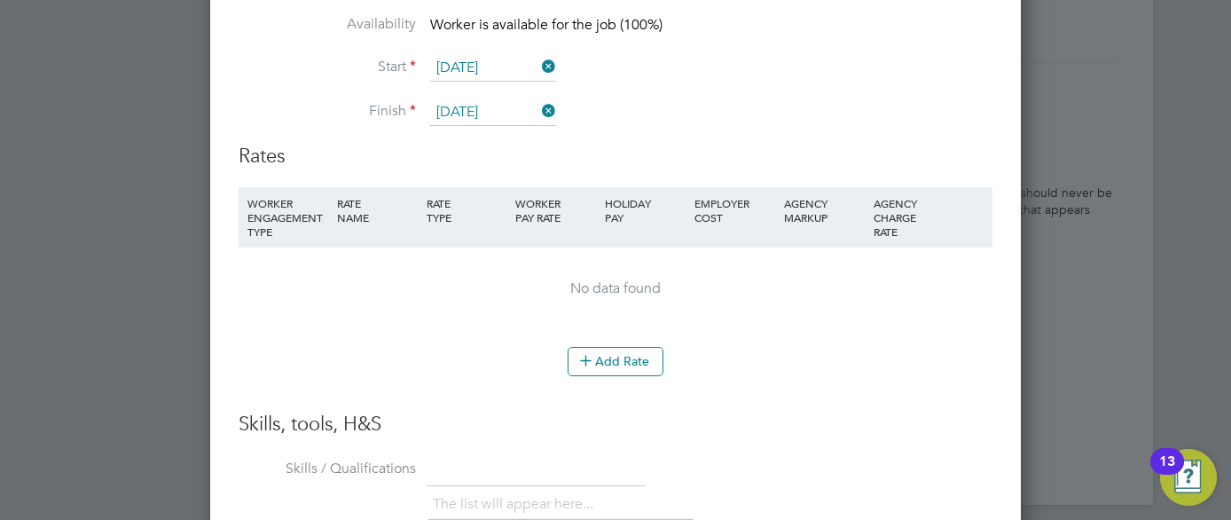
scroll to position [3653, 0]
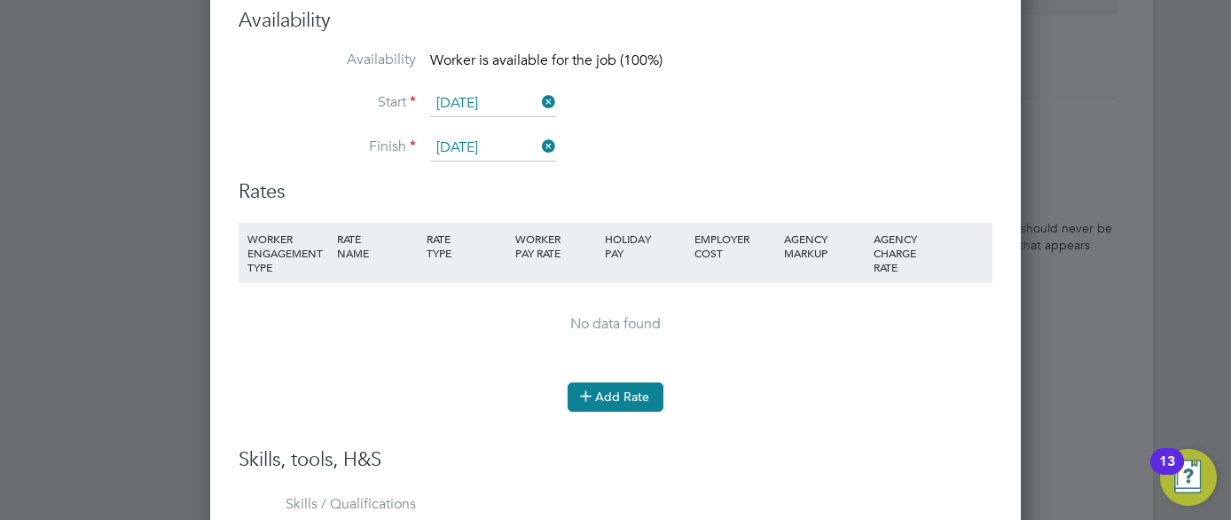
click at [617, 398] on button "Add Rate" at bounding box center [616, 396] width 96 height 28
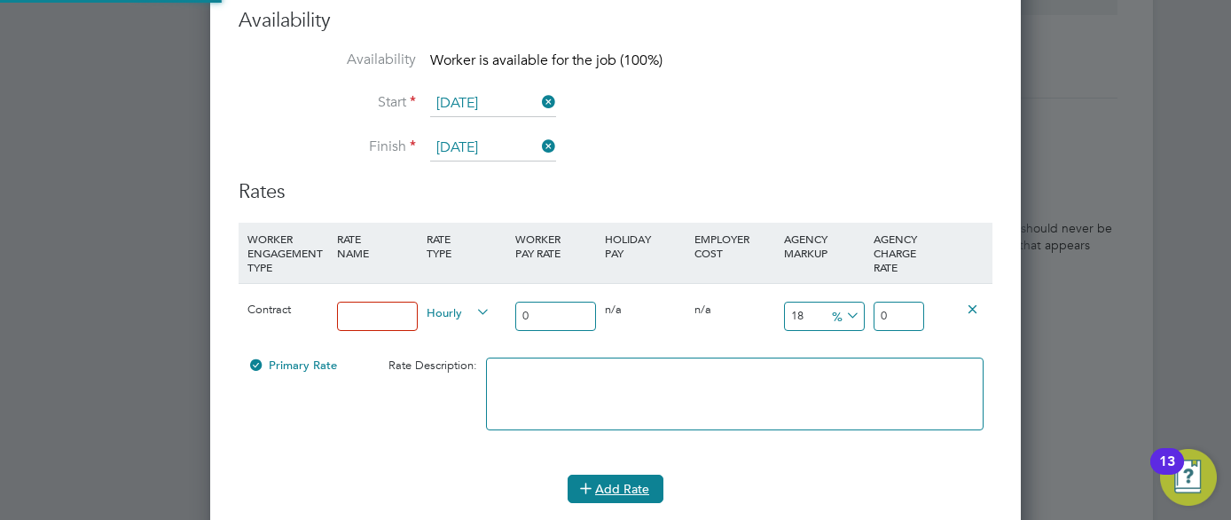
scroll to position [1642, 812]
click at [405, 323] on input at bounding box center [377, 316] width 81 height 29
type input "Pay"
click at [558, 317] on input "0" at bounding box center [555, 316] width 81 height 29
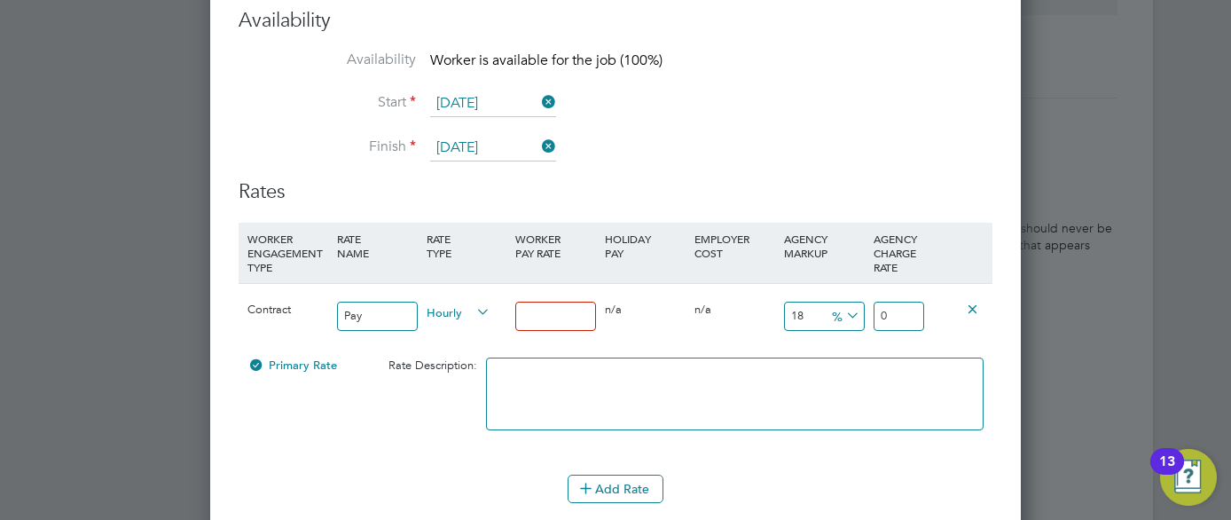
type input "4"
type input "4.72"
type input "45"
type input "53.1"
type input "44"
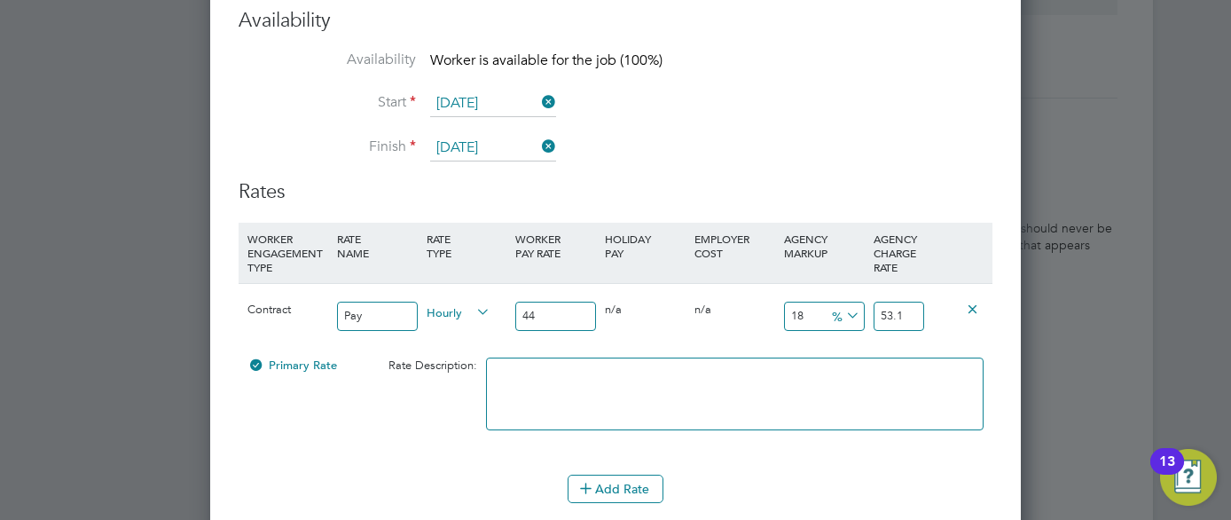
type input "51.92"
type input "43"
type input "50.74"
type input "42"
type input "49.56"
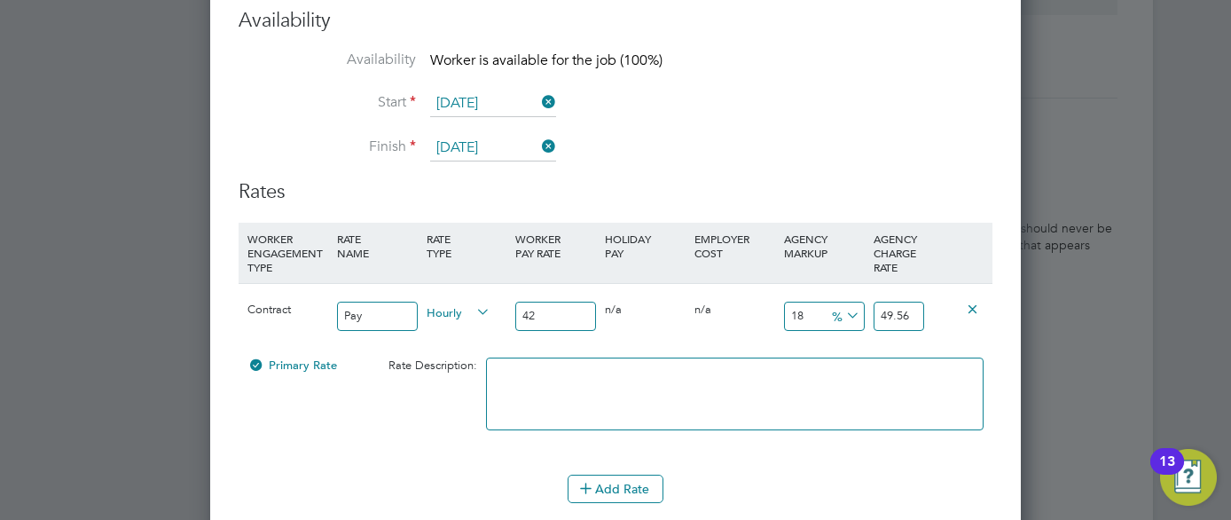
type input "41"
type input "48.38"
type input "42"
type input "49.56"
type input "43"
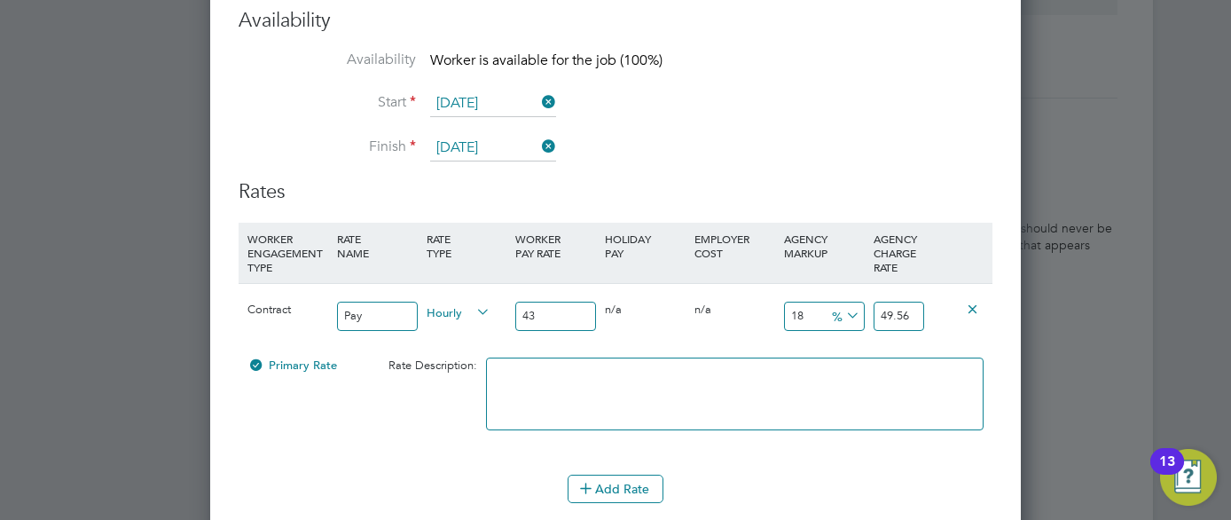
type input "50.74"
type input "44"
type input "51.92"
type input "45"
type input "53.1"
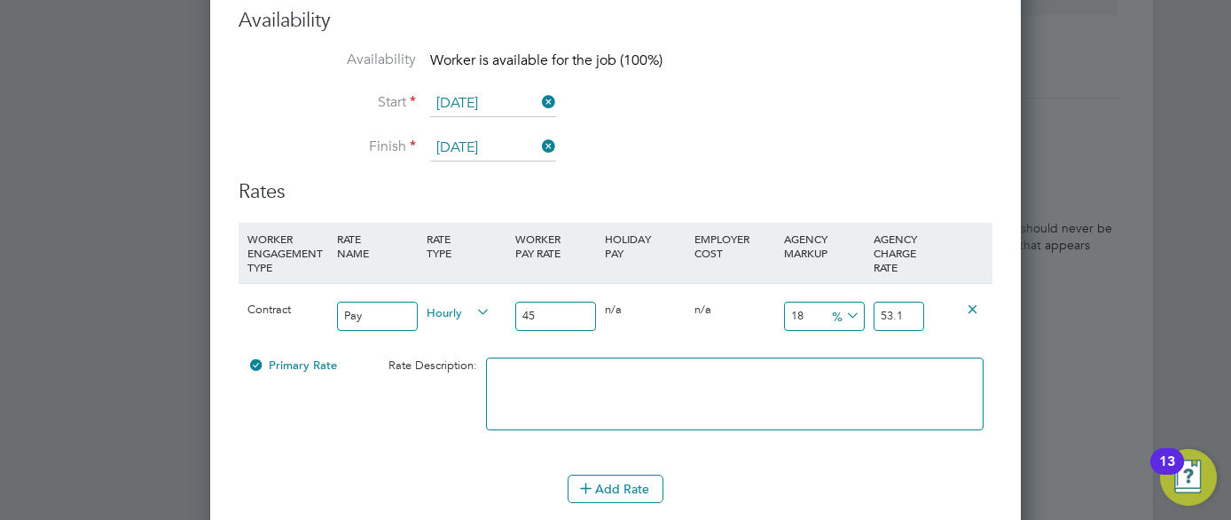
click at [750, 506] on li "Add Rate" at bounding box center [616, 498] width 754 height 46
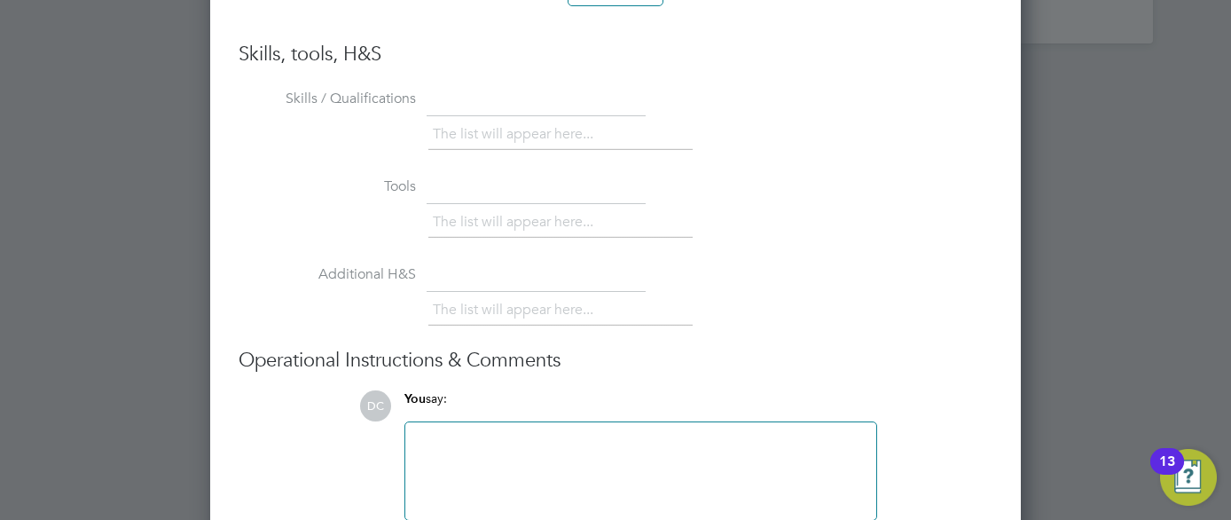
scroll to position [4241, 0]
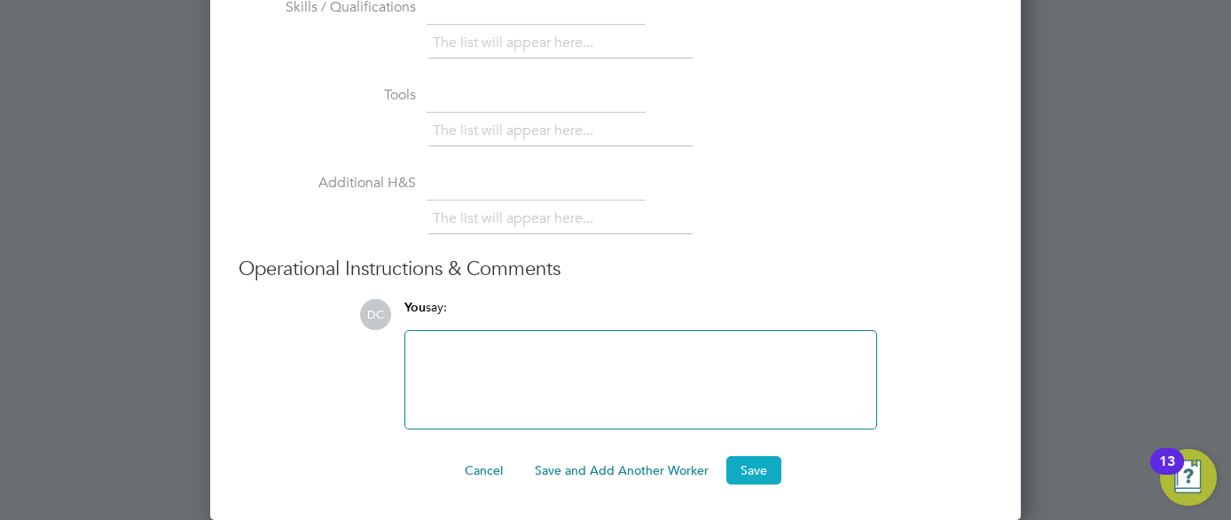
click at [739, 468] on button "Save" at bounding box center [754, 470] width 55 height 28
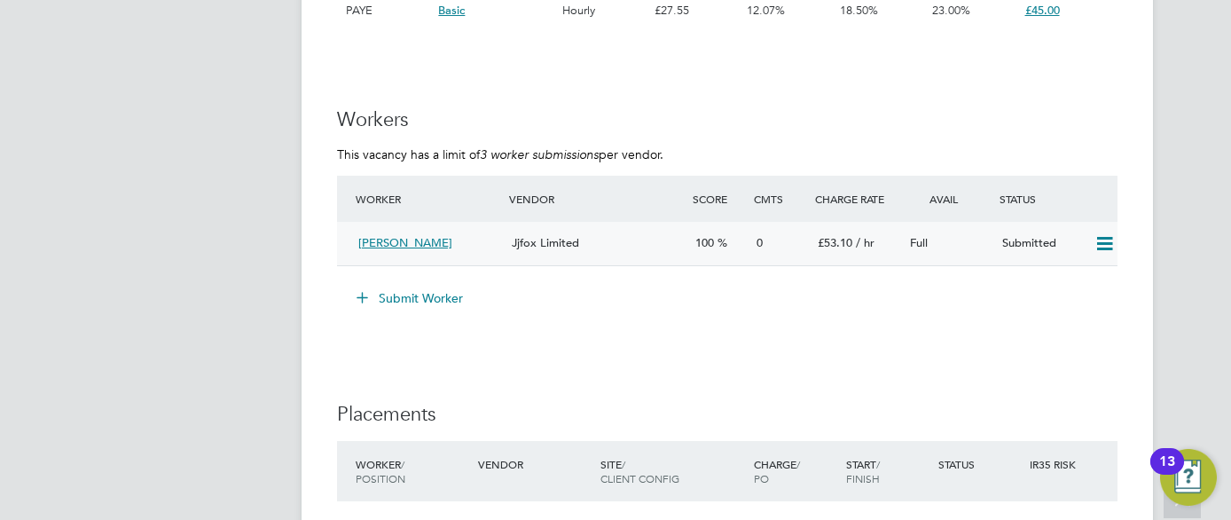
scroll to position [3128, 0]
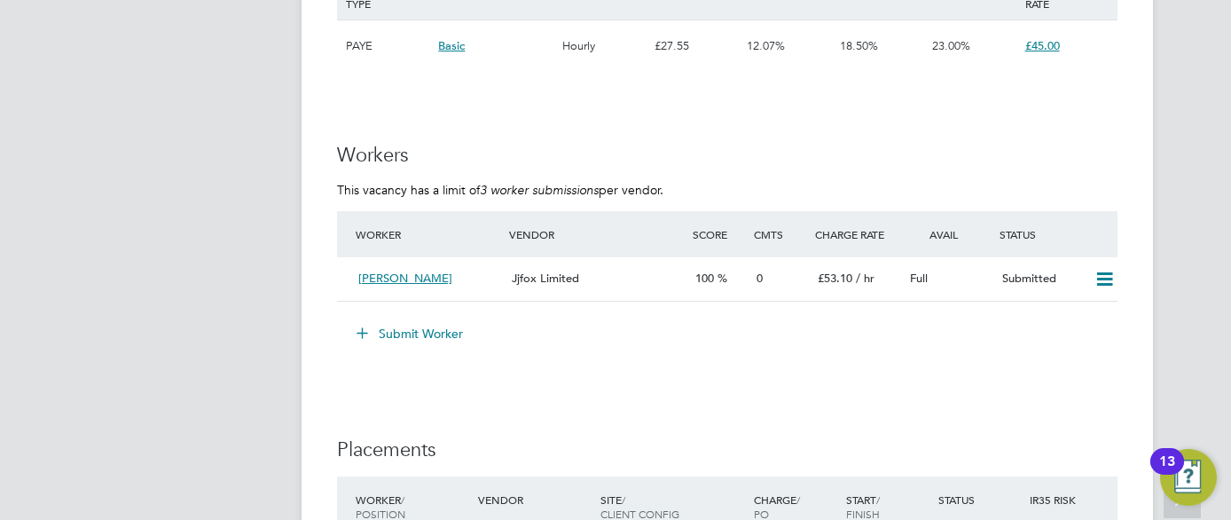
click at [443, 331] on button "Submit Worker" at bounding box center [410, 333] width 133 height 28
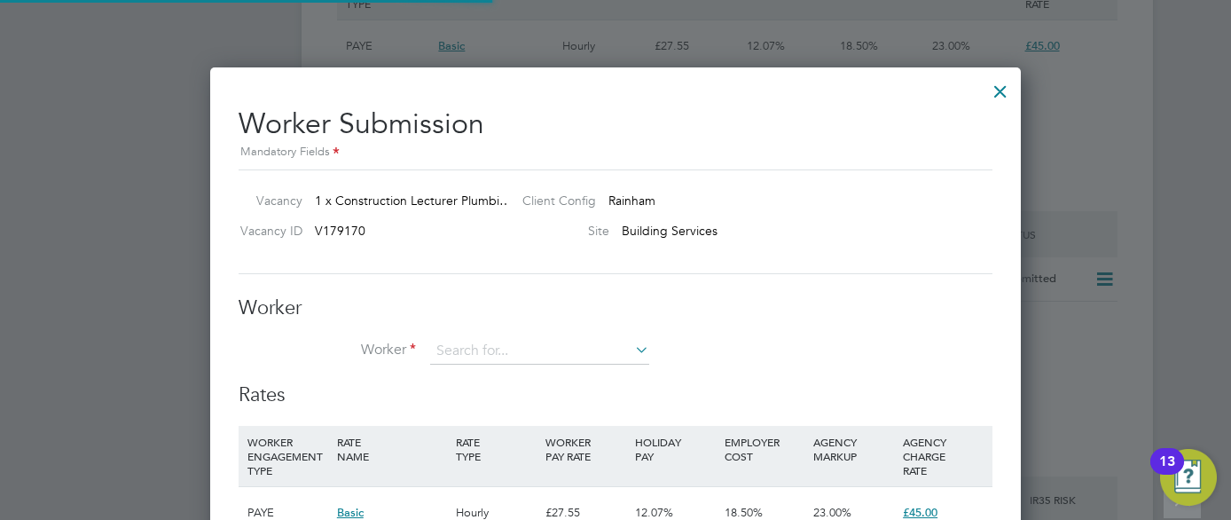
scroll to position [1077, 812]
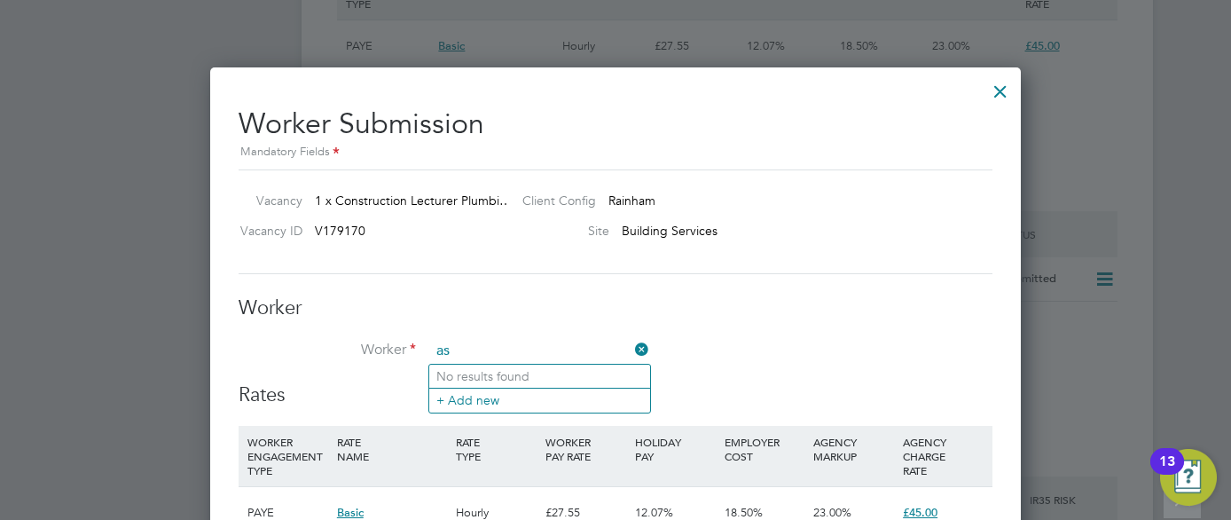
type input "a"
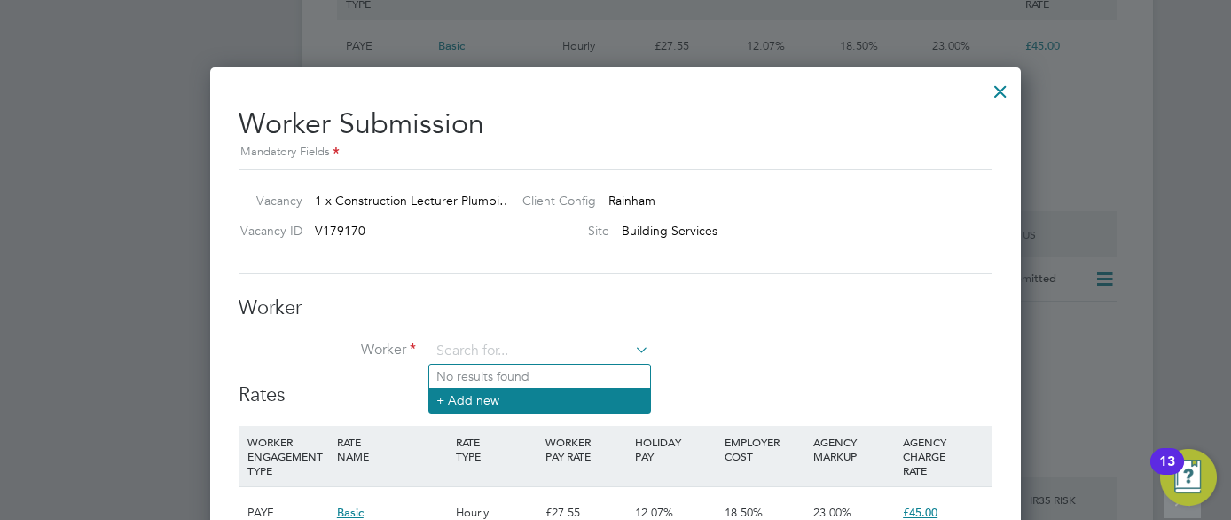
click at [457, 396] on li "+ Add new" at bounding box center [539, 400] width 221 height 24
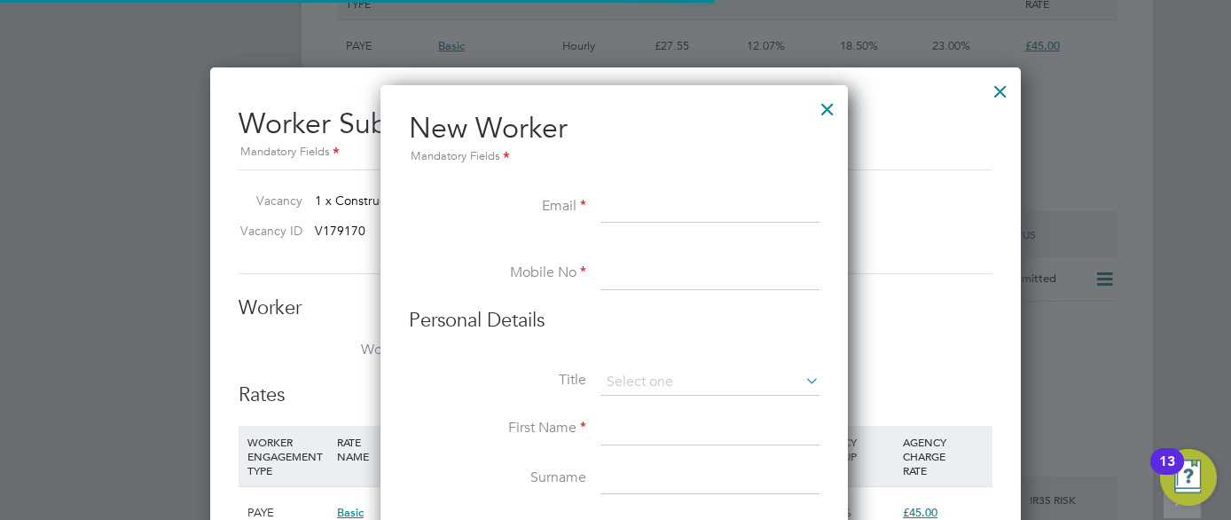
scroll to position [1510, 470]
type input "aspet"
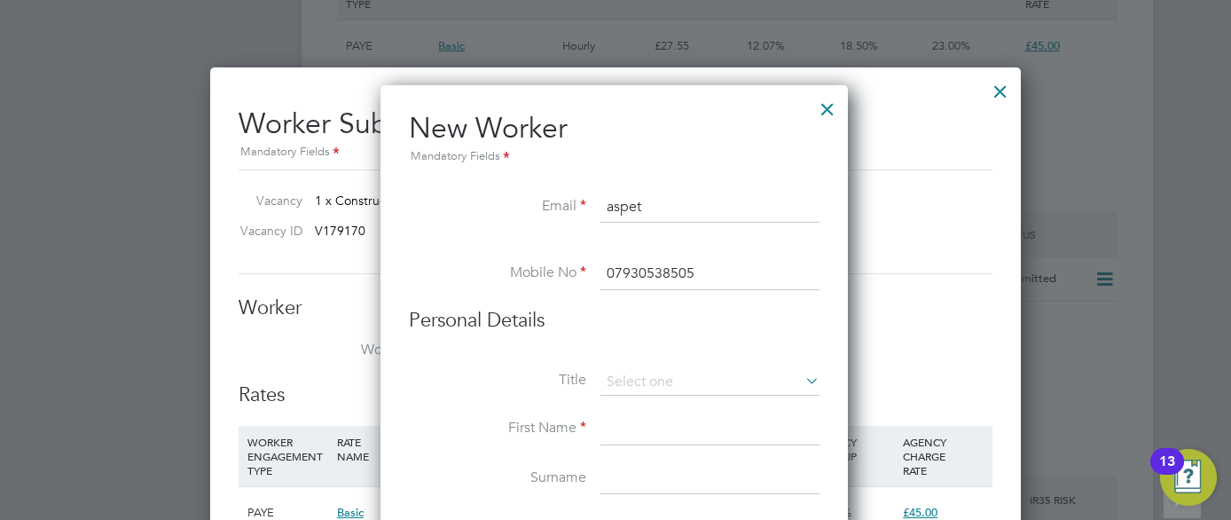
type input "07930538505"
click at [692, 421] on input at bounding box center [710, 429] width 219 height 32
type input "Aspet"
click at [695, 468] on input at bounding box center [710, 479] width 219 height 32
type input "Movasisyan"
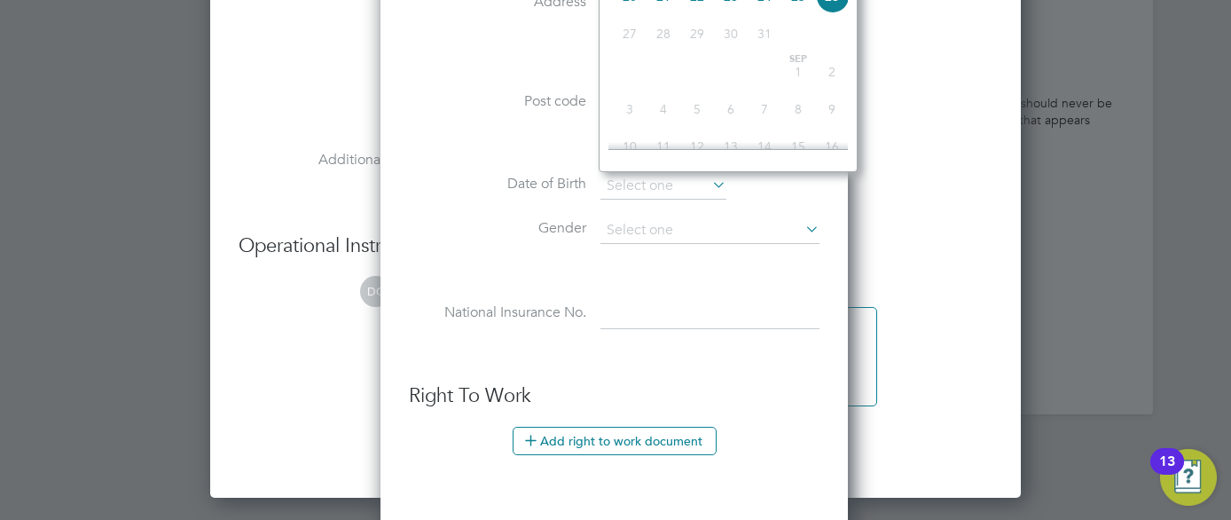
scroll to position [538, 0]
click at [497, 124] on li "Post code" at bounding box center [614, 112] width 411 height 50
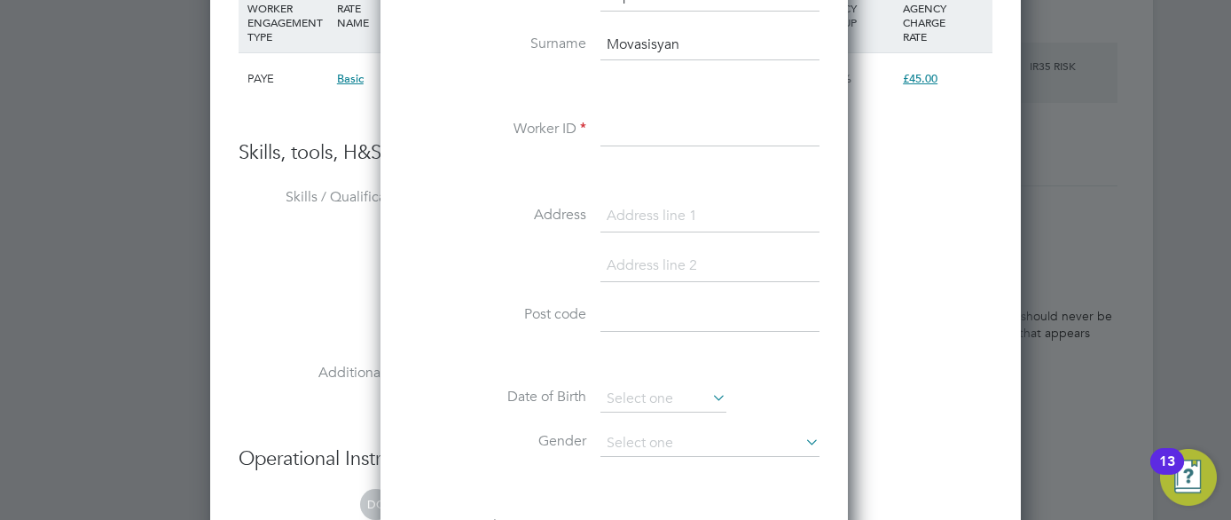
scroll to position [3527, 0]
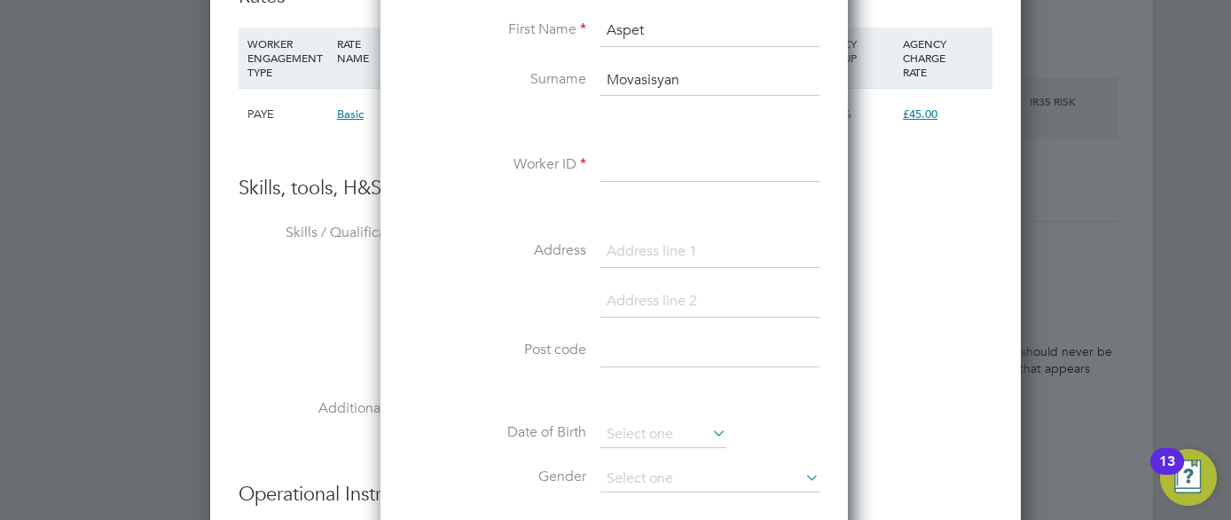
click at [631, 170] on input at bounding box center [710, 166] width 219 height 32
type input "A"
type input "HQ00390858"
click at [869, 389] on li "Tools The list will appear here..." at bounding box center [616, 350] width 754 height 88
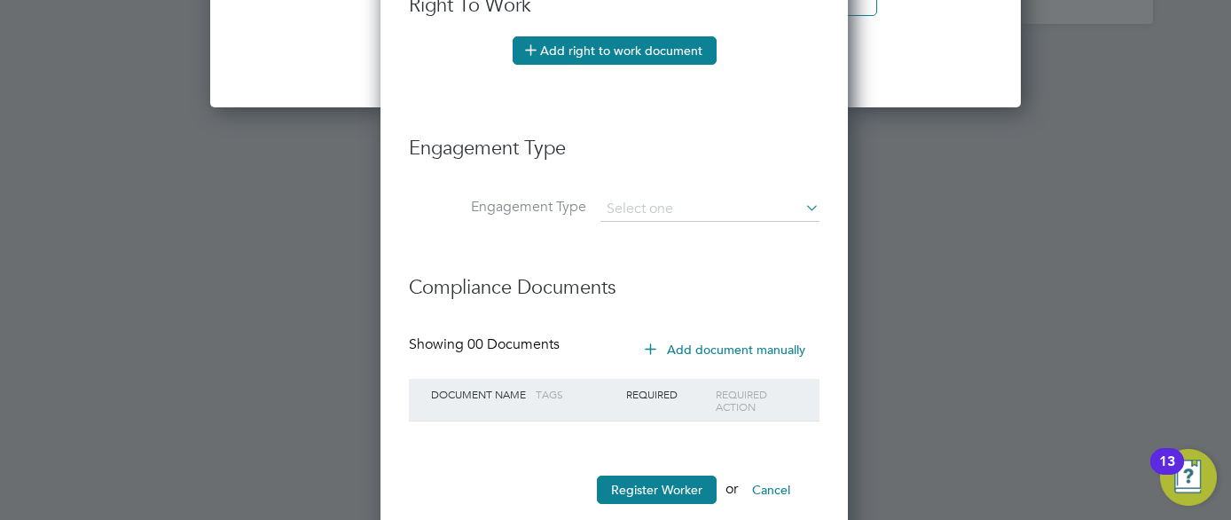
scroll to position [4203, 0]
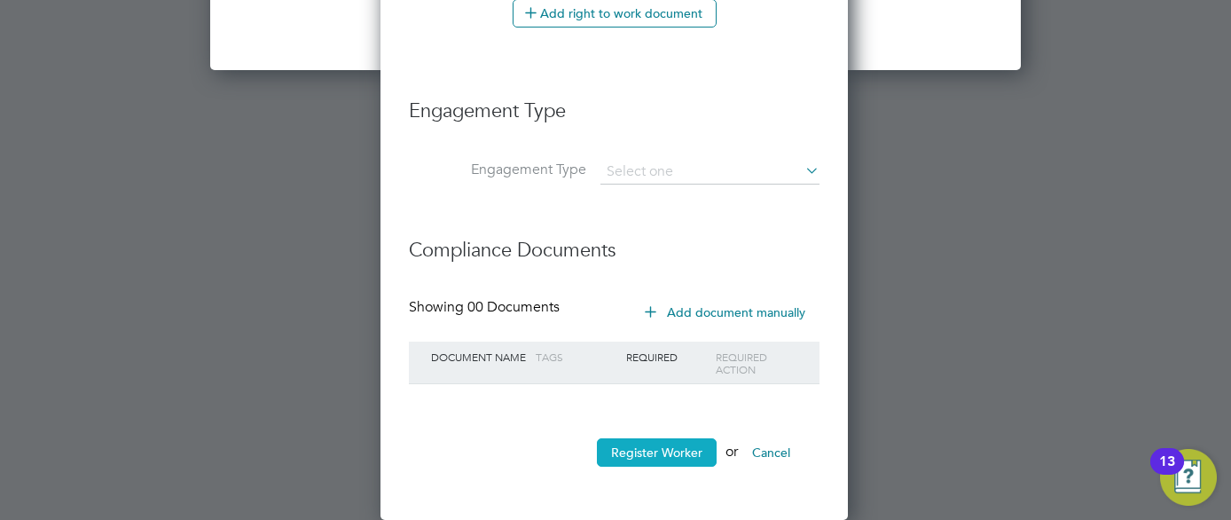
click at [695, 459] on button "Register Worker" at bounding box center [657, 452] width 120 height 28
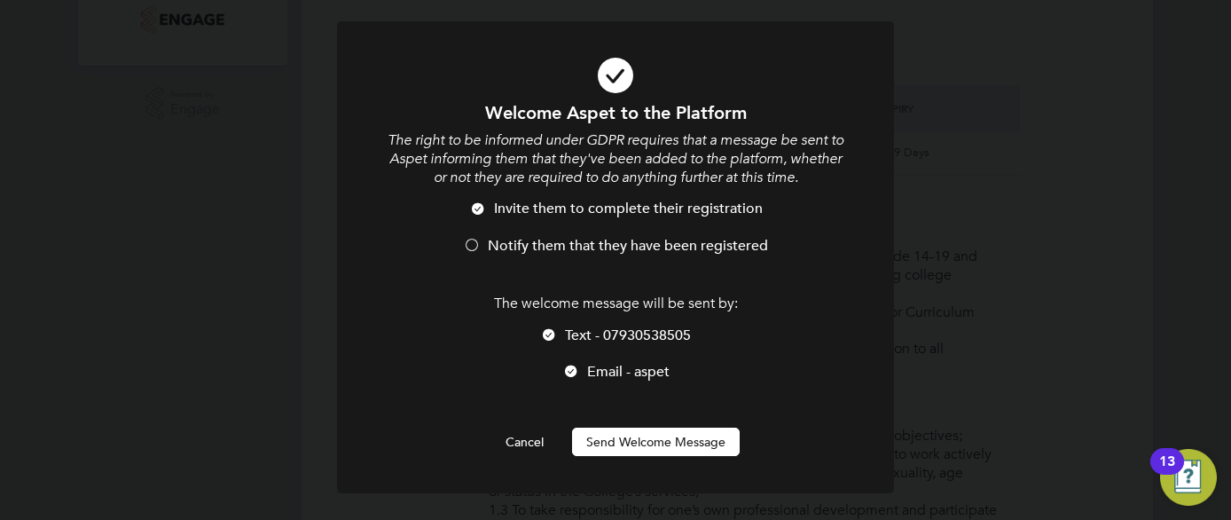
scroll to position [1510, 470]
click at [478, 240] on div at bounding box center [472, 247] width 18 height 18
click at [682, 439] on button "Send Welcome Message" at bounding box center [656, 442] width 168 height 28
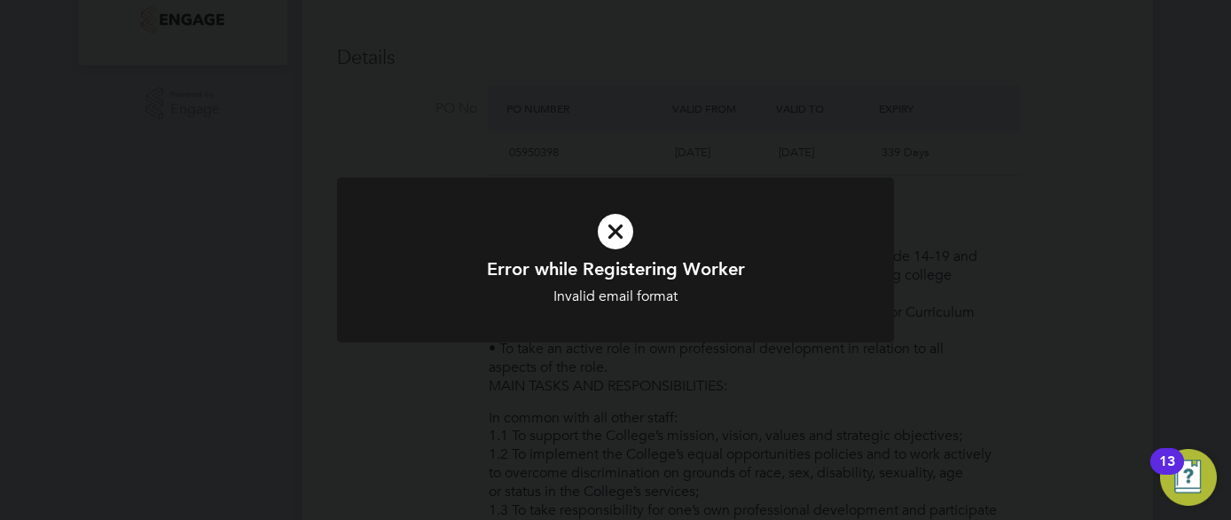
click at [682, 439] on div "Error while Registering Worker Invalid email format Cancel Okay" at bounding box center [615, 260] width 1231 height 520
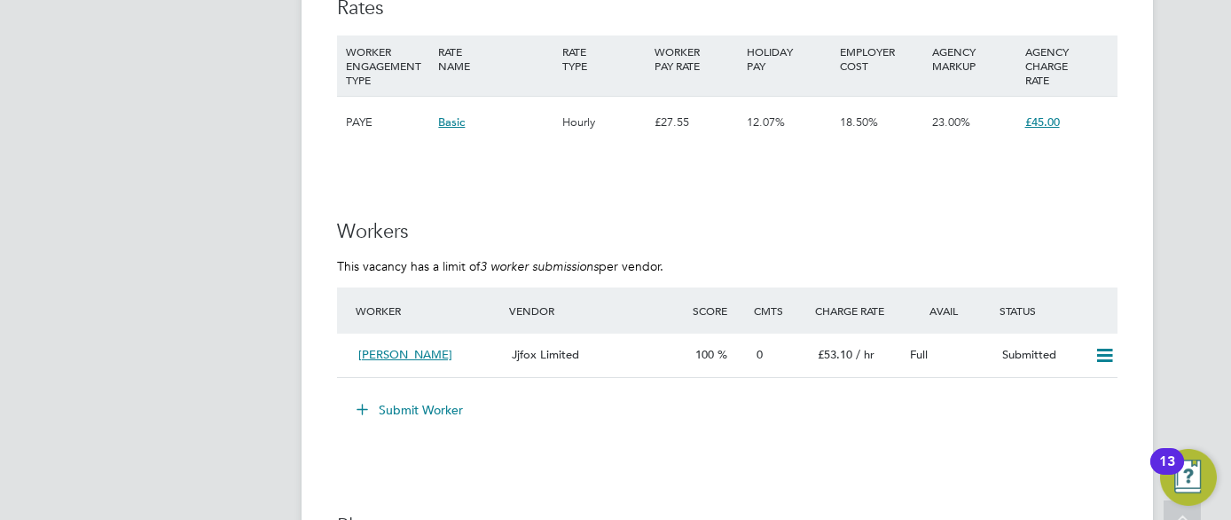
scroll to position [3128, 0]
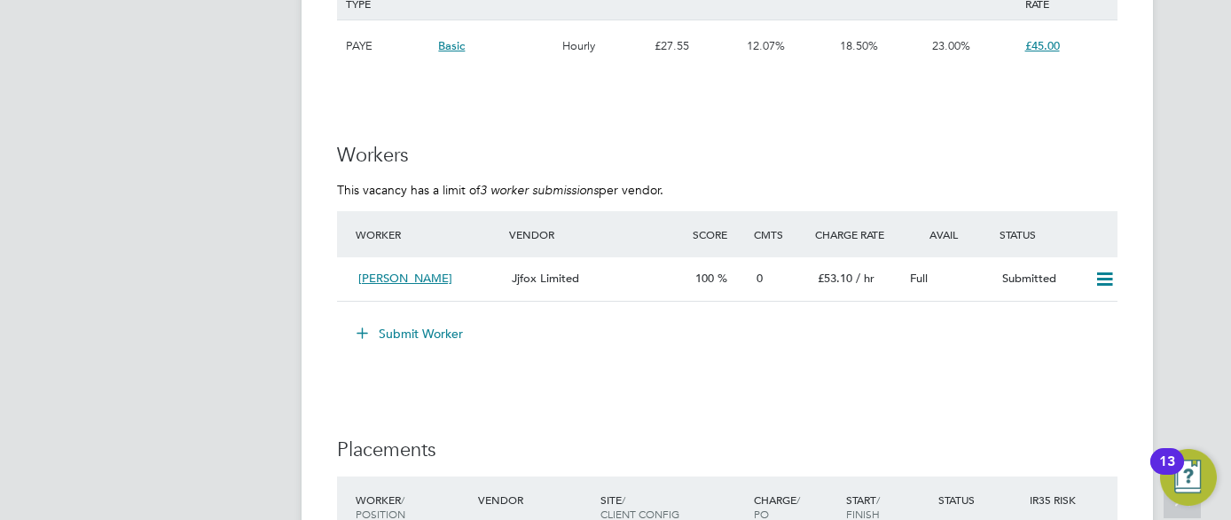
click at [421, 334] on button "Submit Worker" at bounding box center [410, 333] width 133 height 28
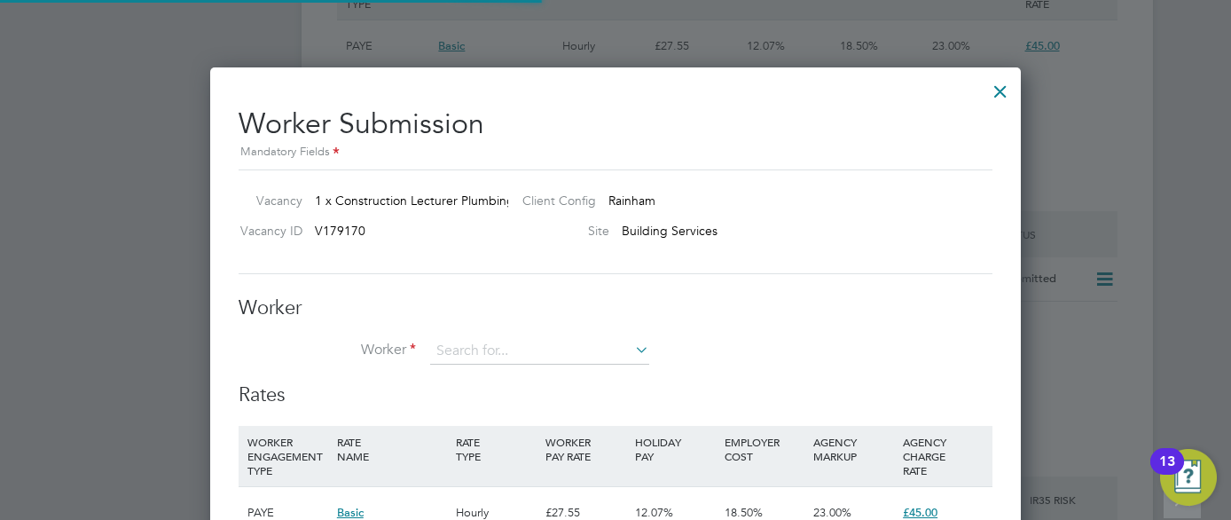
scroll to position [52, 121]
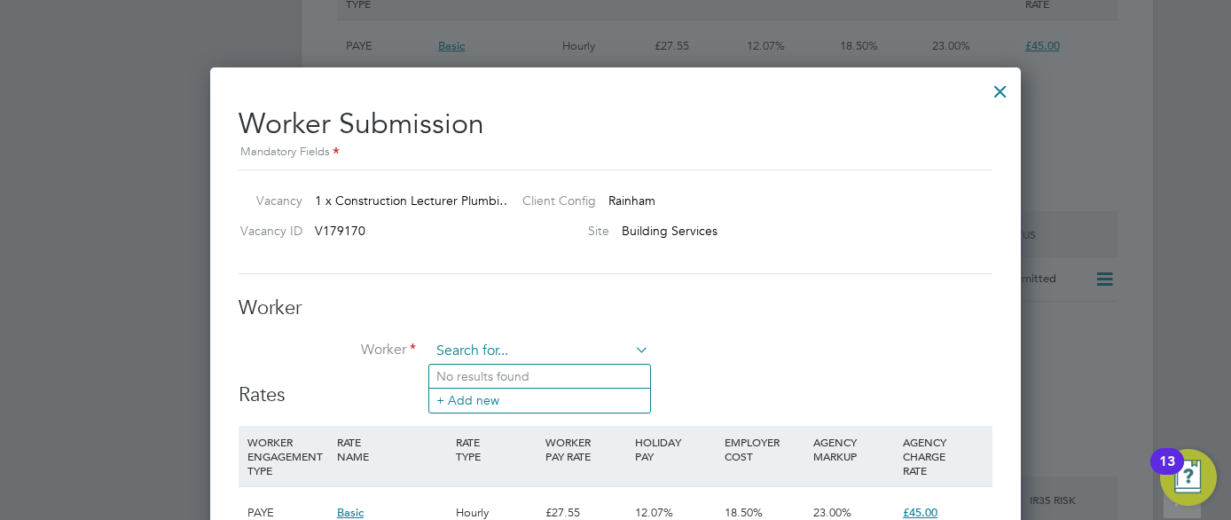
click at [470, 345] on input at bounding box center [539, 351] width 219 height 27
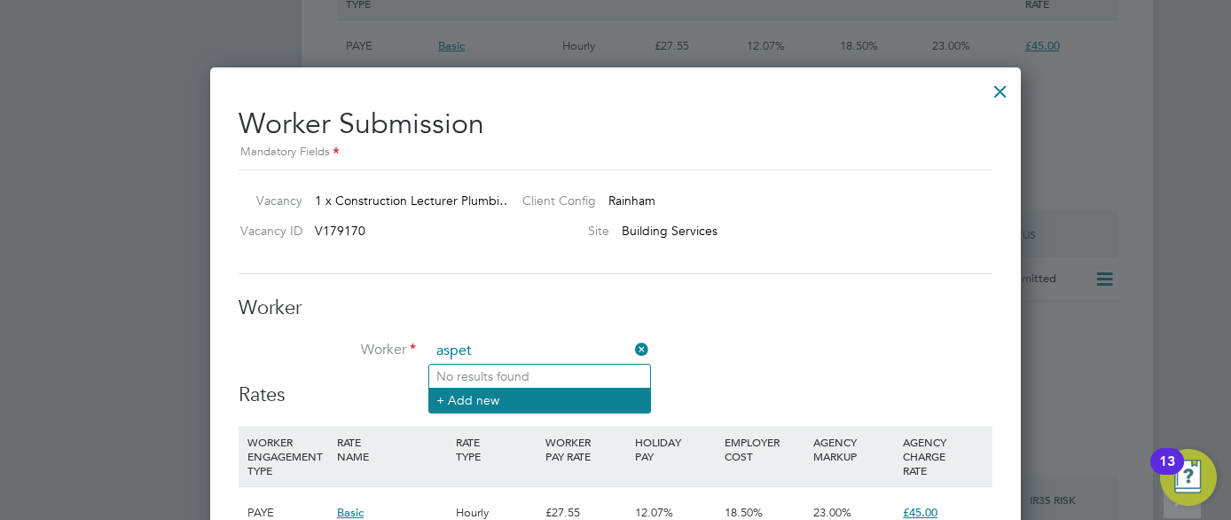
type input "aspet"
click at [468, 403] on li "+ Add new" at bounding box center [539, 400] width 221 height 24
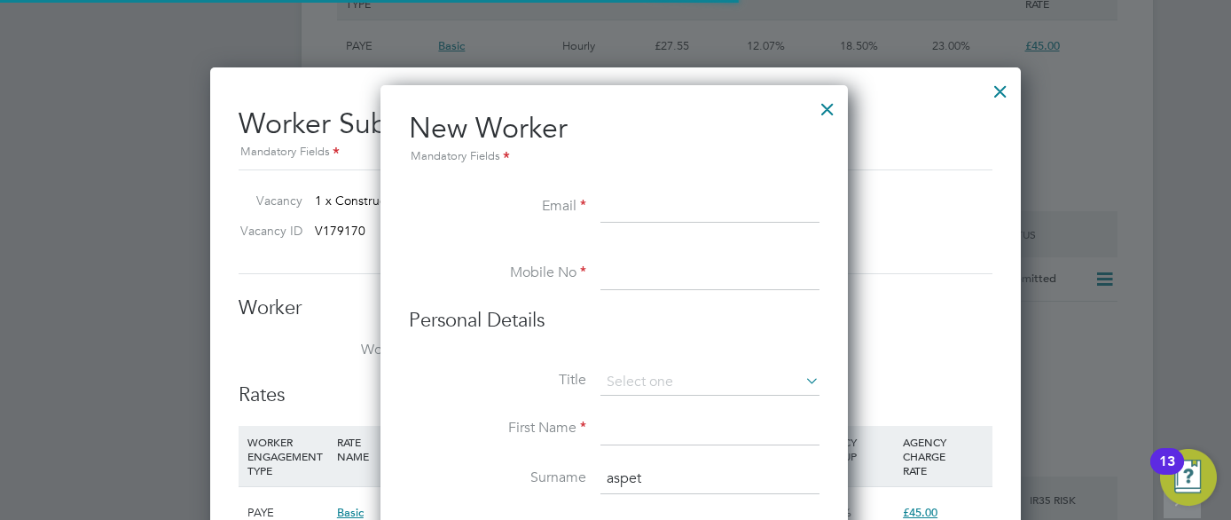
scroll to position [1510, 470]
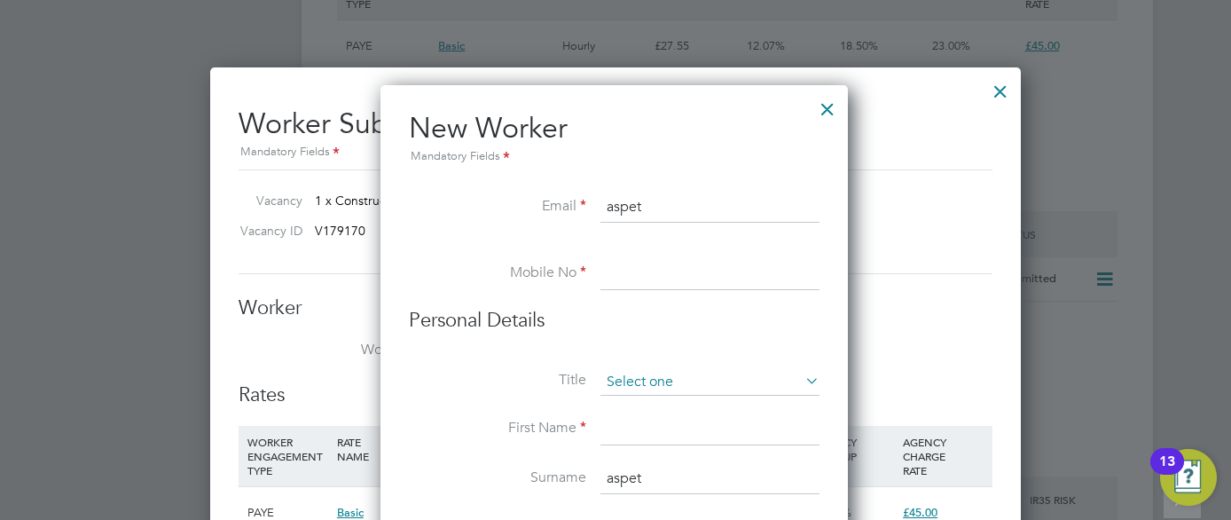
type input "aspetmov@gmail.com"
type input "aspet"
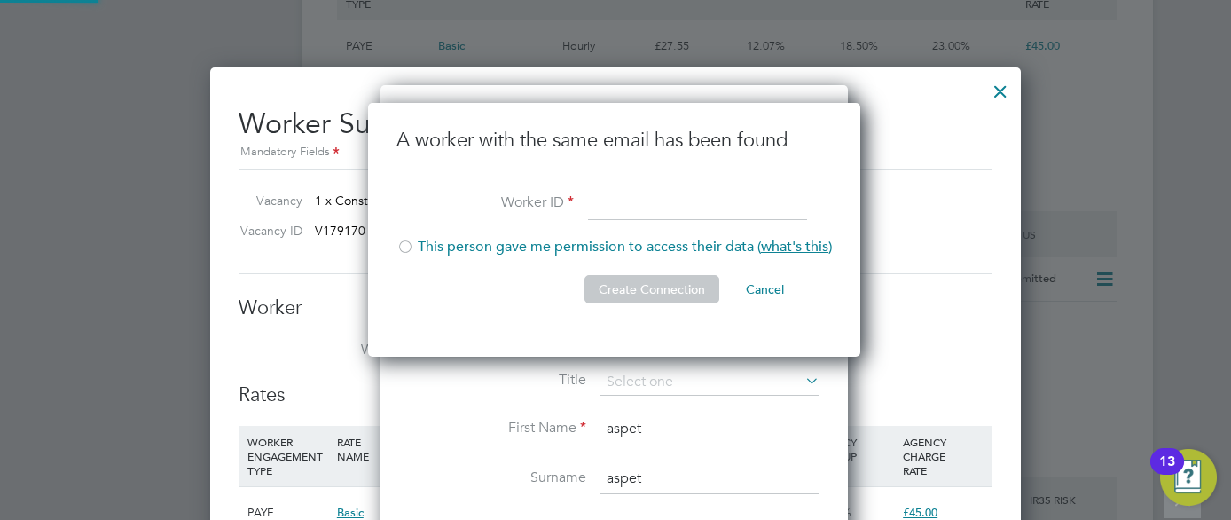
scroll to position [255, 495]
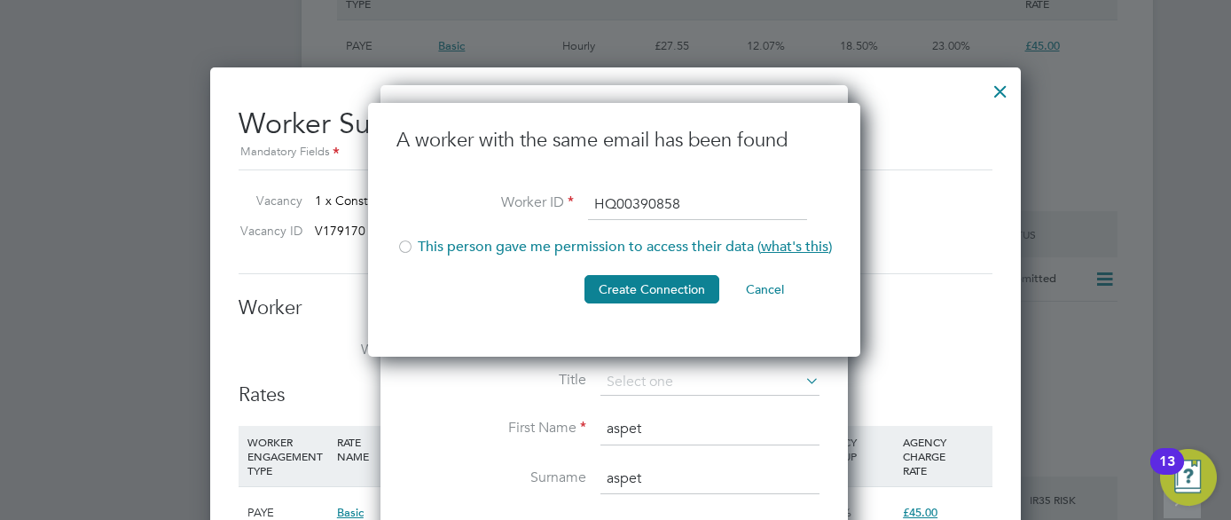
type input "HQ00390858"
click at [408, 250] on div at bounding box center [406, 249] width 18 height 18
click at [624, 287] on button "Create Connection" at bounding box center [652, 289] width 135 height 28
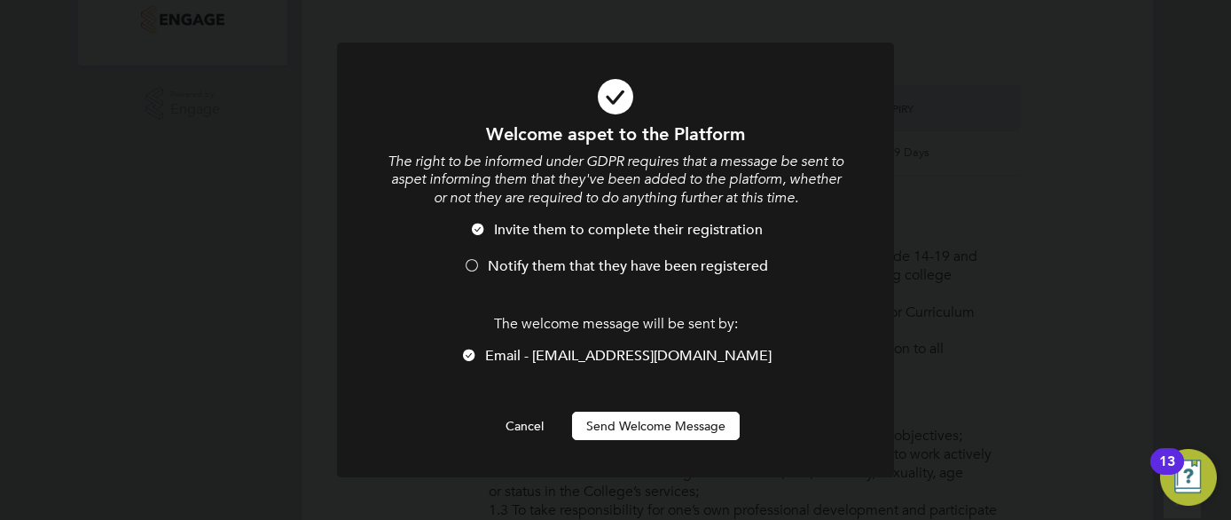
scroll to position [0, 0]
click at [484, 274] on li "Notify them that they have been registered" at bounding box center [615, 275] width 461 height 36
click at [660, 416] on button "Send Welcome Message" at bounding box center [656, 426] width 168 height 28
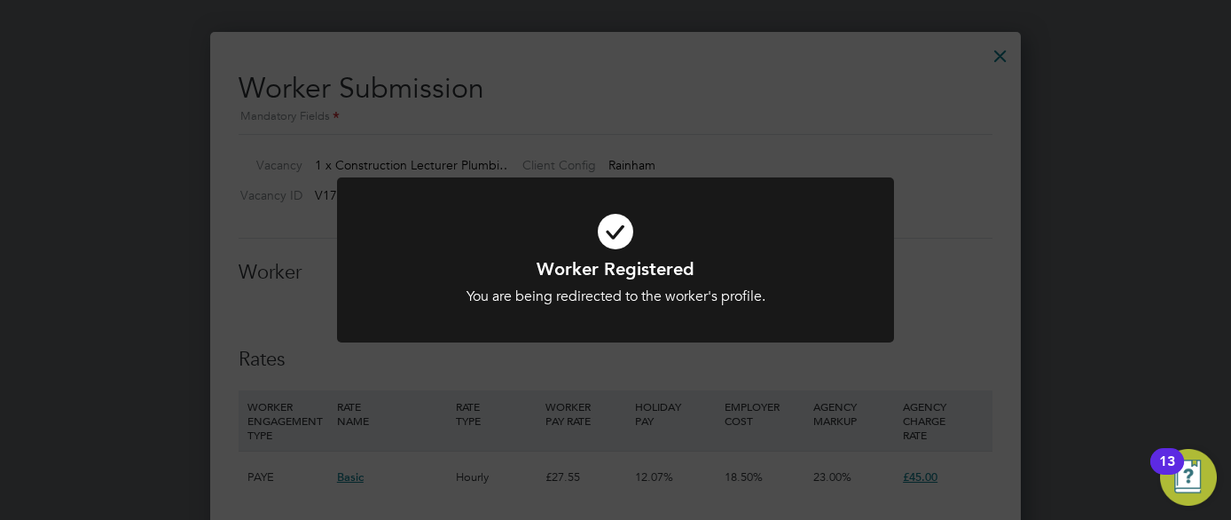
scroll to position [3199, 0]
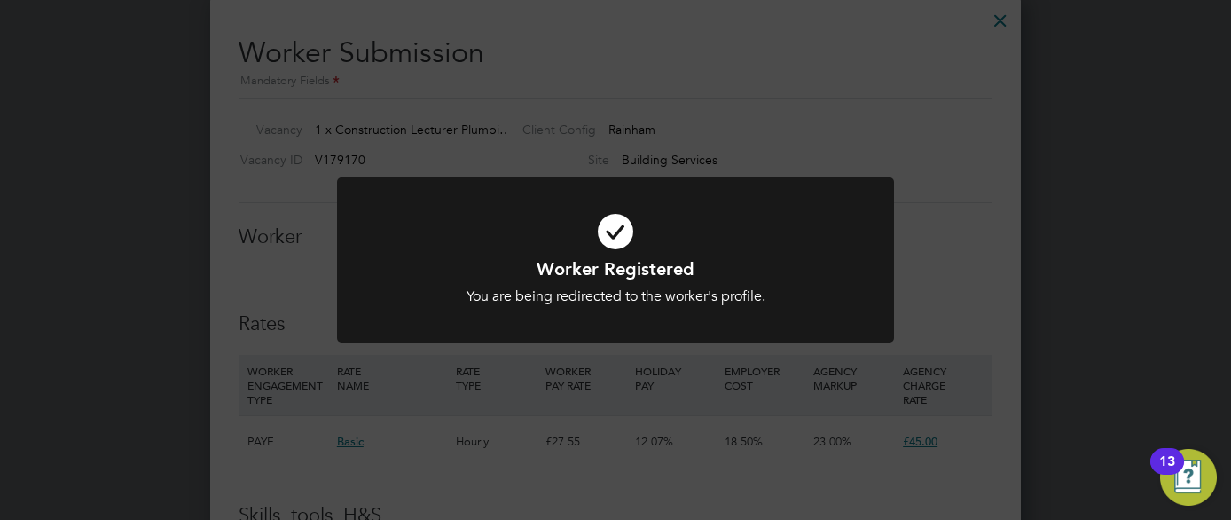
click at [1096, 269] on div "Worker Registered You are being redirected to the worker's profile. Cancel Okay" at bounding box center [615, 260] width 1231 height 520
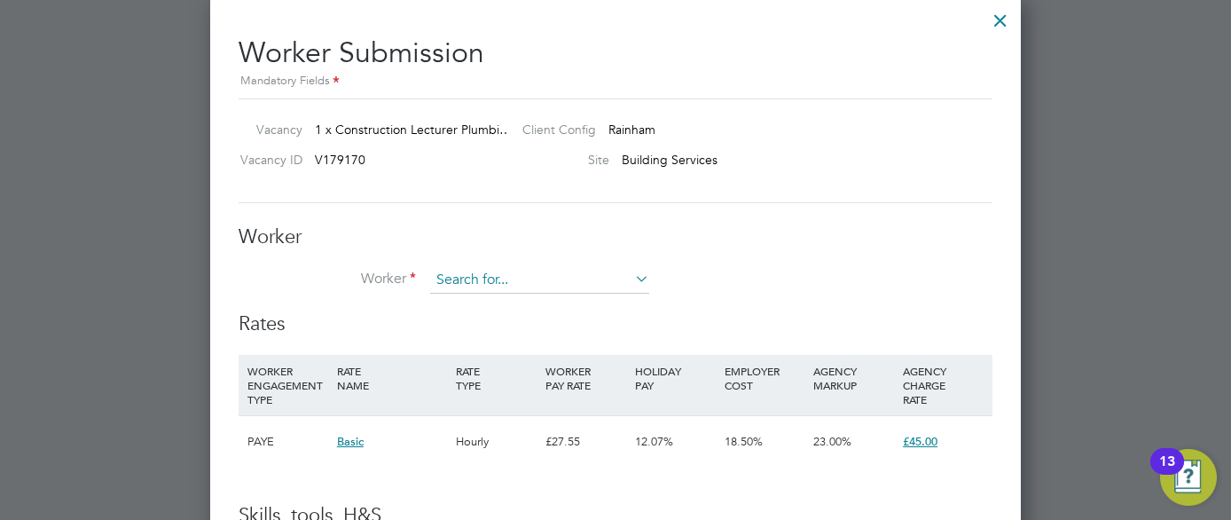
click at [602, 278] on input at bounding box center [539, 280] width 219 height 27
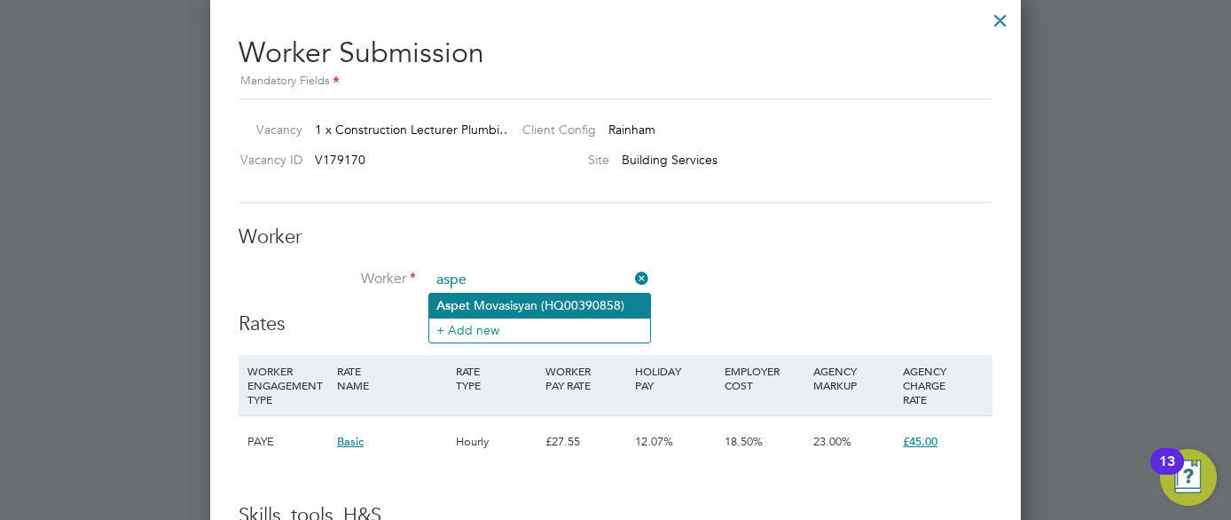
click at [578, 300] on li "Aspe t Movasisyan (HQ00390858)" at bounding box center [539, 306] width 221 height 24
type input "Aspet Movasisyan (HQ00390858)"
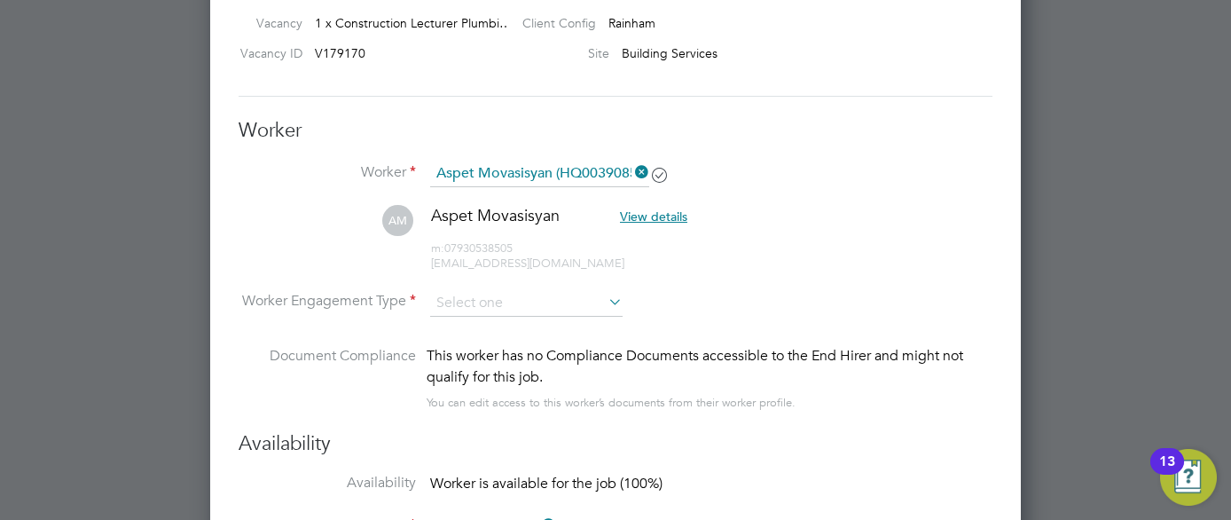
scroll to position [3377, 0]
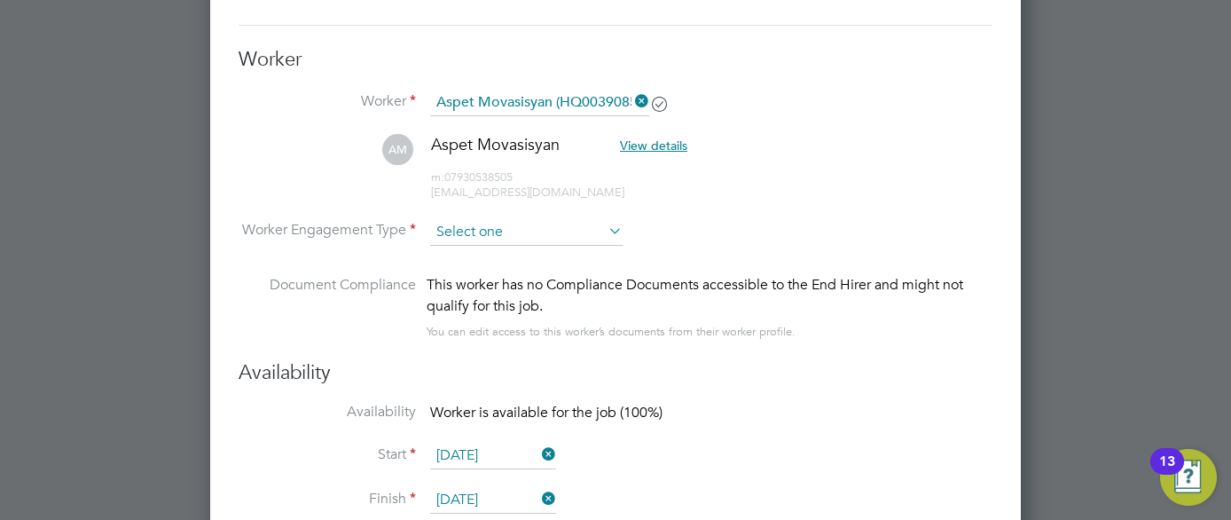
click at [529, 232] on input at bounding box center [526, 232] width 193 height 27
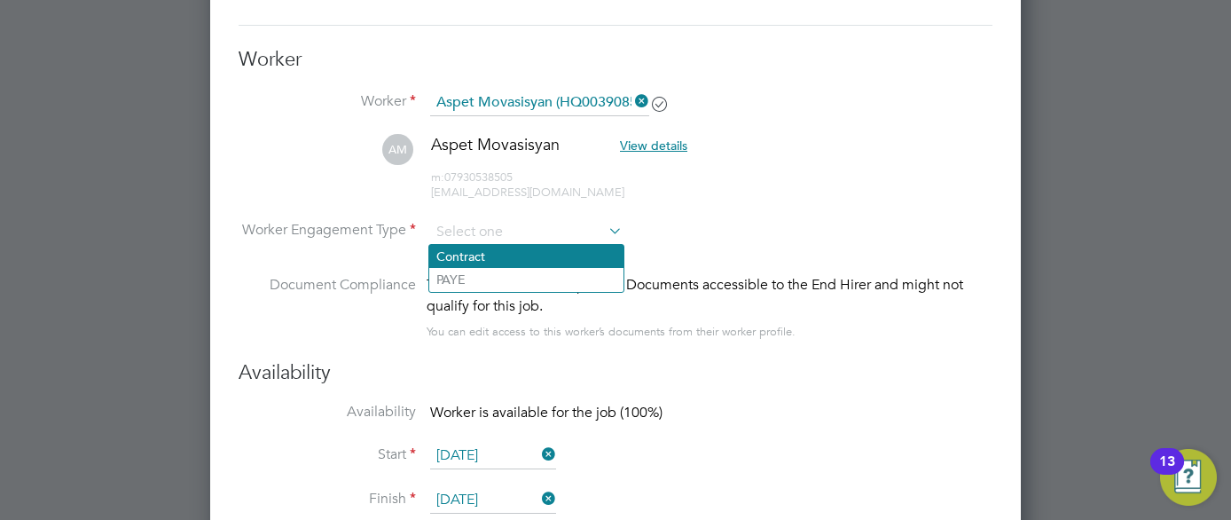
click at [511, 257] on li "Contract" at bounding box center [526, 256] width 194 height 23
type input "Contract"
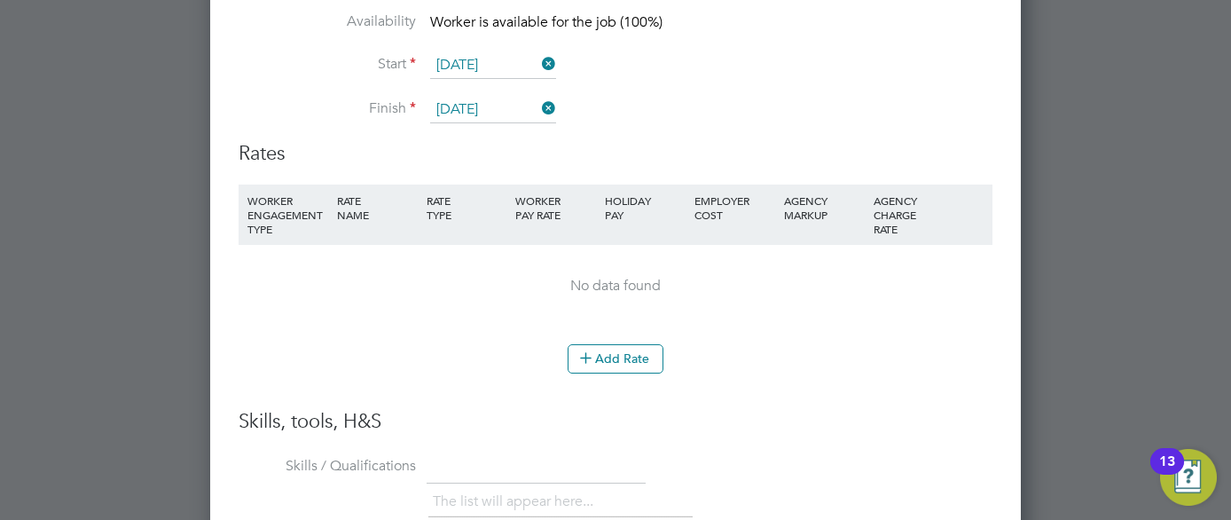
scroll to position [3732, 0]
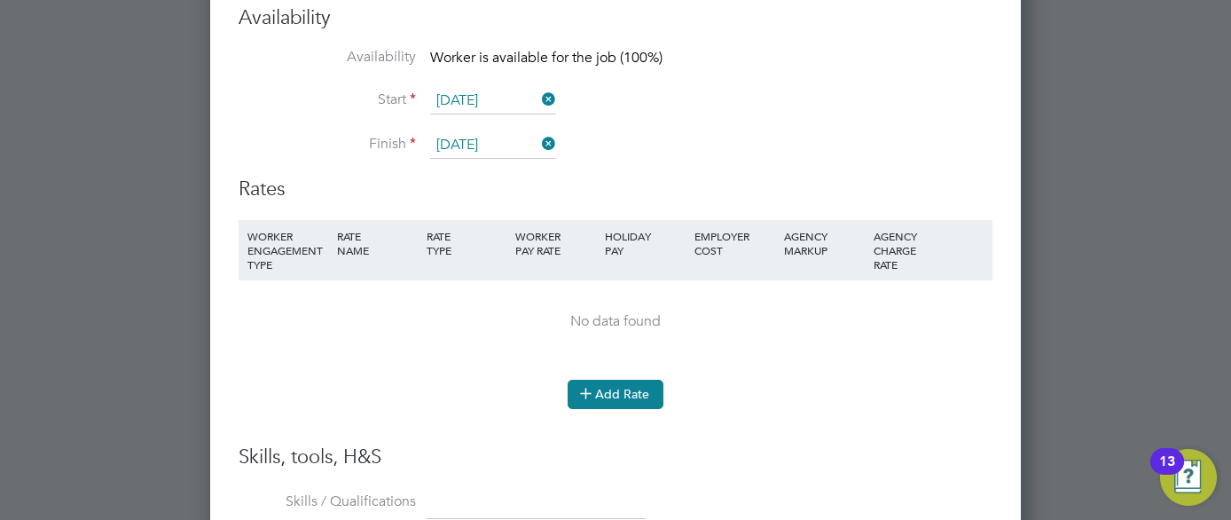
click at [617, 397] on button "Add Rate" at bounding box center [616, 394] width 96 height 28
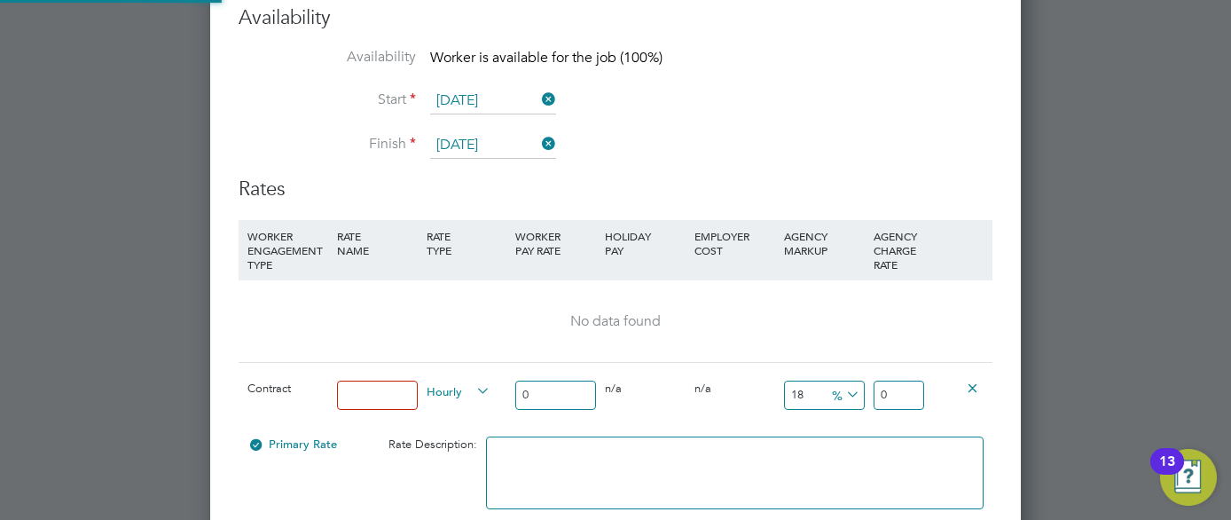
scroll to position [1642, 812]
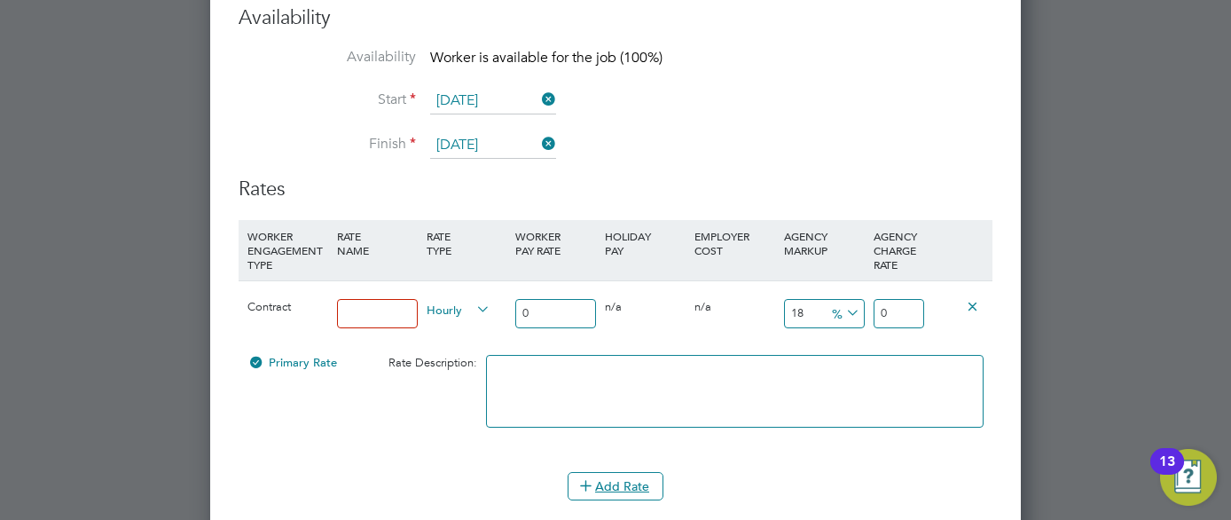
click at [390, 309] on input at bounding box center [377, 313] width 81 height 29
type input "Pay"
click at [617, 316] on div "0 n/a" at bounding box center [646, 306] width 90 height 51
click at [556, 307] on input "0" at bounding box center [555, 313] width 81 height 29
type input "4"
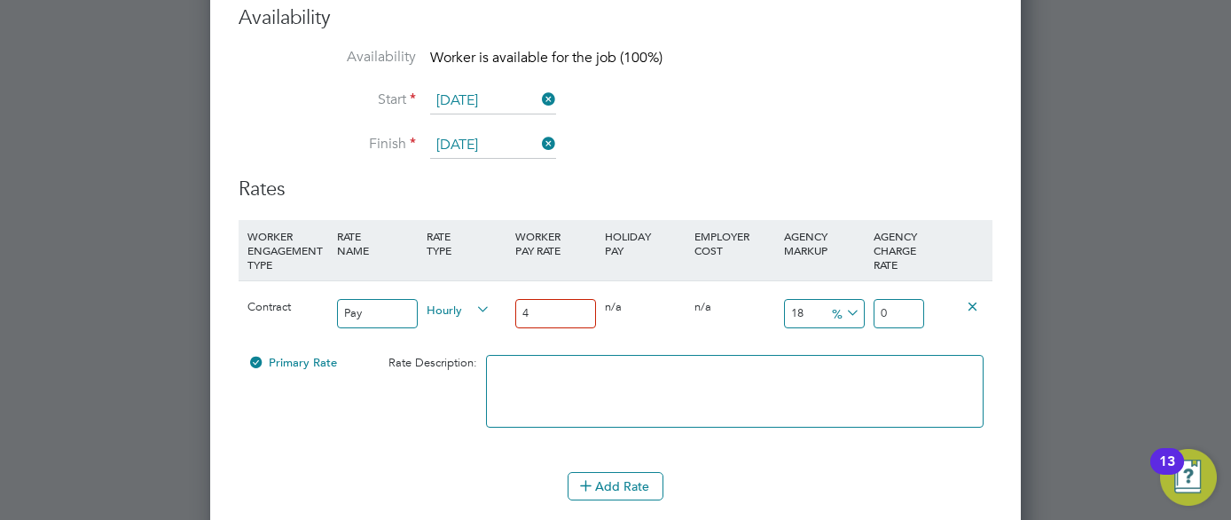
type input "4.72"
type input "45"
type input "53.1"
type input "45"
click at [834, 317] on span "%" at bounding box center [844, 313] width 36 height 20
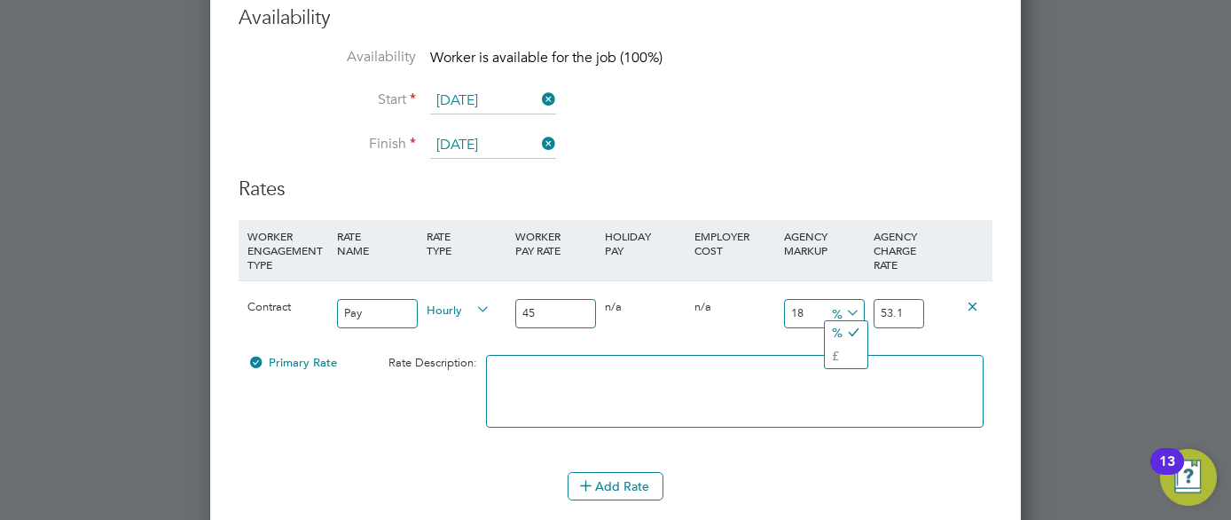
click at [807, 314] on input "18" at bounding box center [824, 313] width 81 height 29
type input "1"
type input "45.45"
type input "2"
type input "45.9"
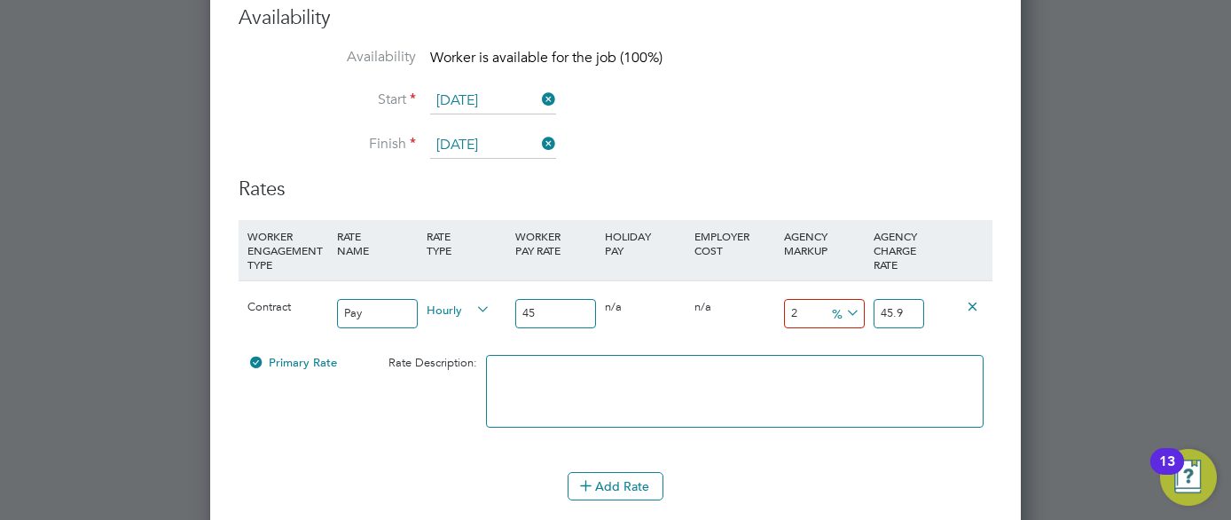
type input "23"
type input "55.35"
type input "22"
type input "54.9"
type input "21"
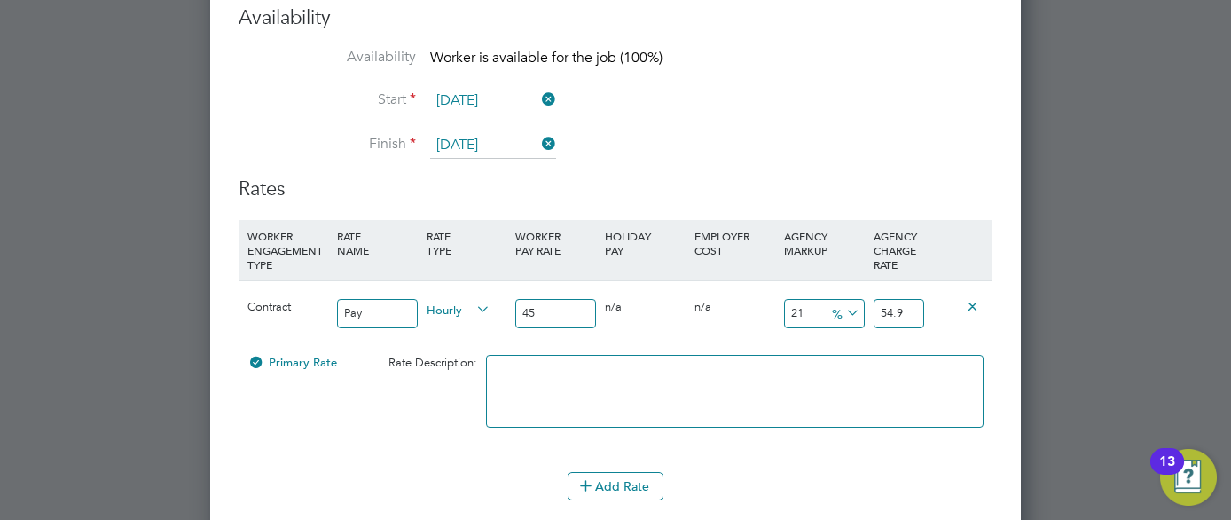
type input "54.45"
type input "20"
type input "54"
type input "19"
type input "53.55"
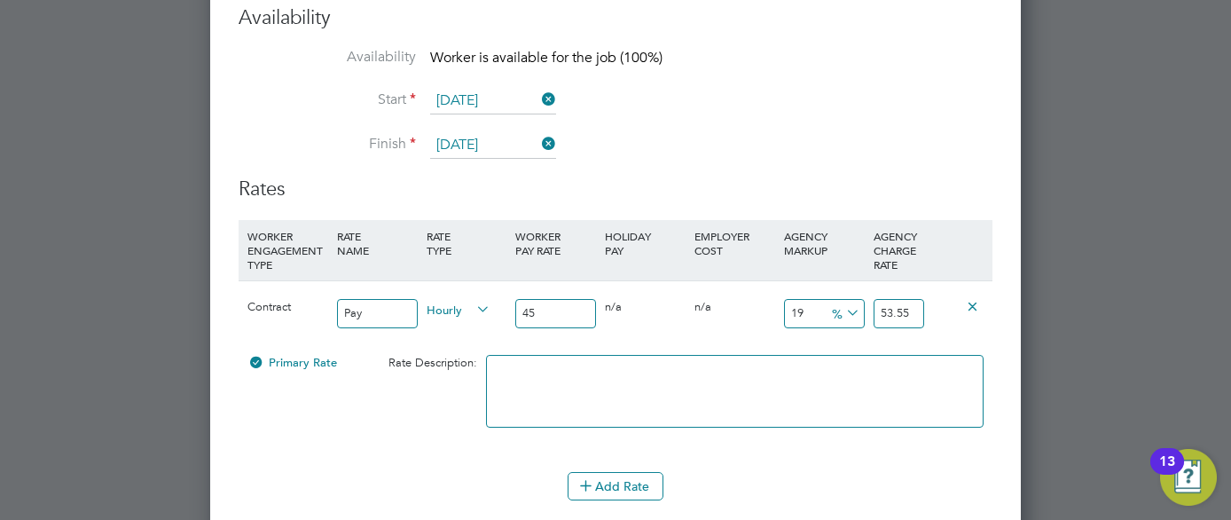
type input "18"
type input "53.1"
type input "17"
type input "52.65"
type input "16"
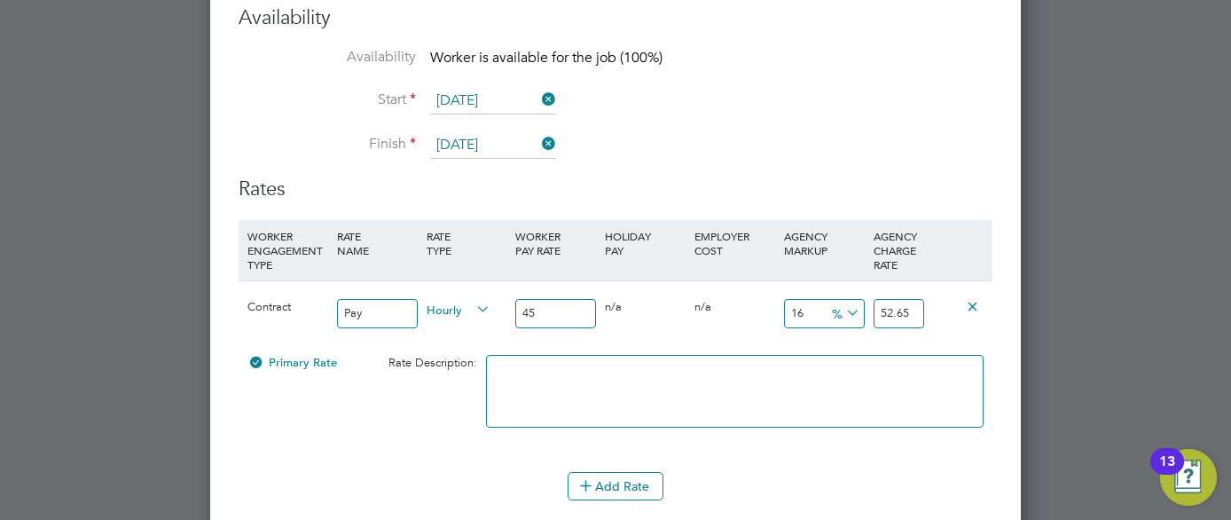
type input "52.2"
type input "17"
type input "52.65"
type input "18"
type input "53.1"
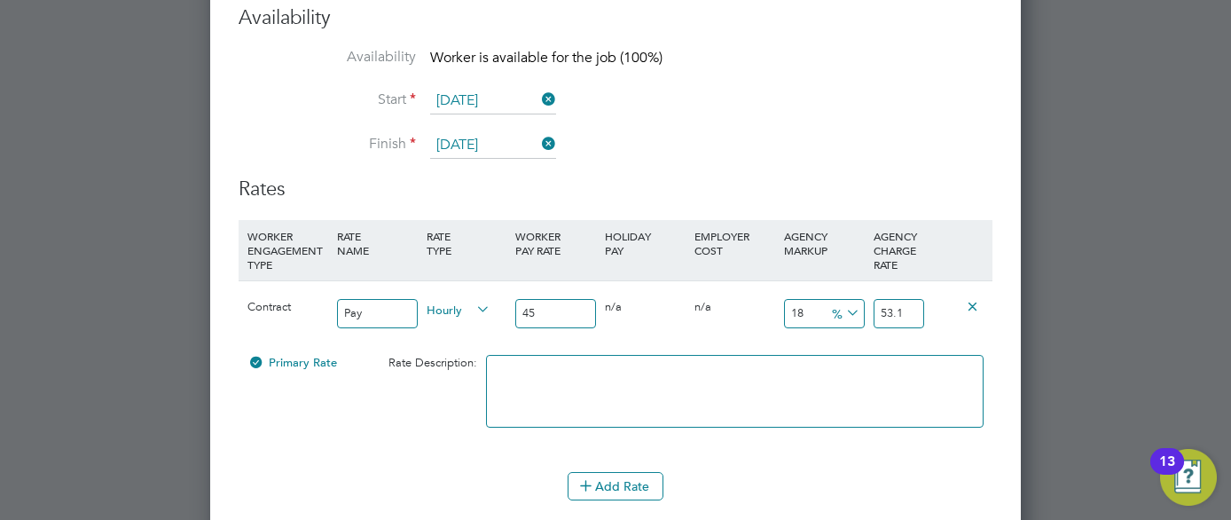
type input "19"
type input "53.55"
type input "20"
type input "54"
type input "21"
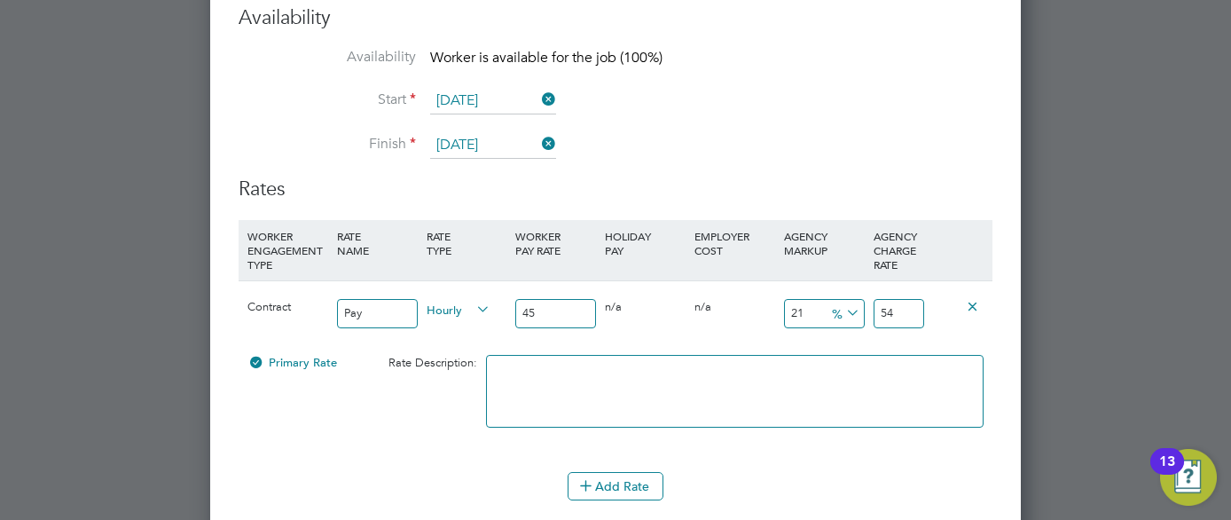
type input "54.45"
type input "22"
type input "54.9"
type input "23"
type input "55.35"
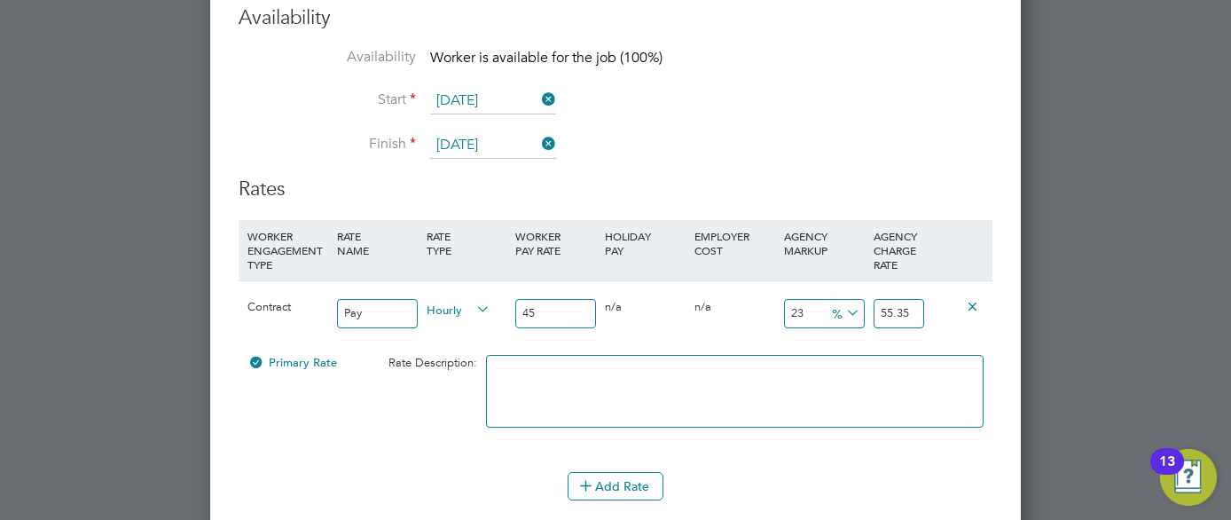
click at [1082, 383] on div at bounding box center [615, 260] width 1231 height 520
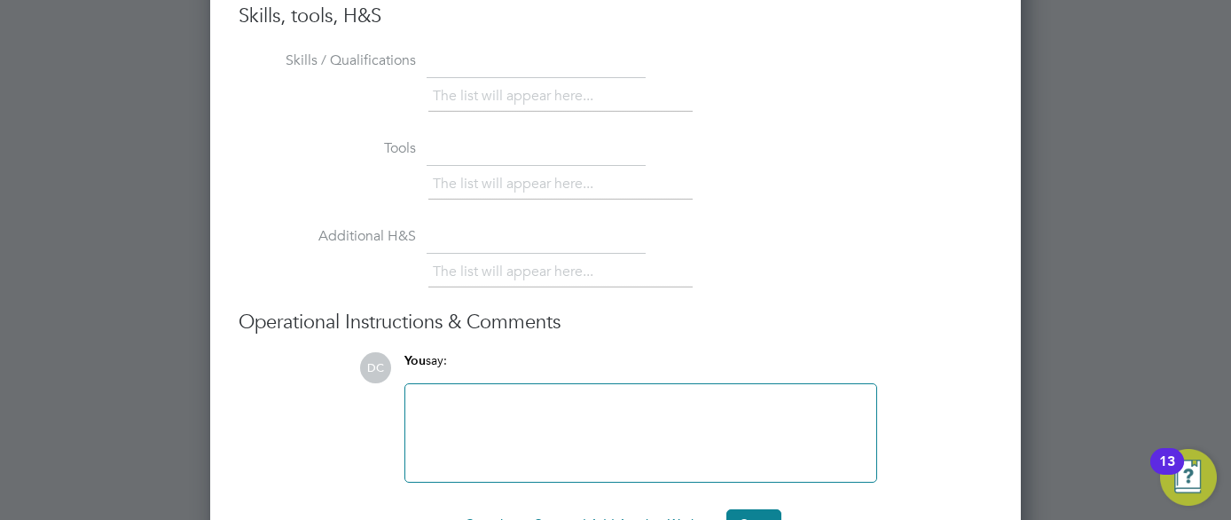
scroll to position [4317, 0]
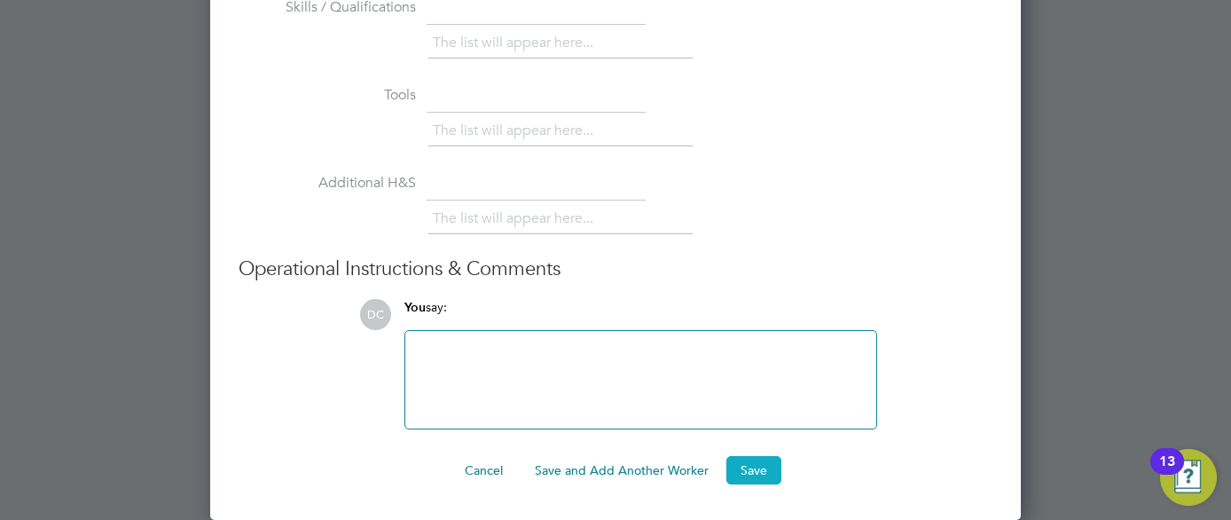
click at [764, 476] on button "Save" at bounding box center [754, 470] width 55 height 28
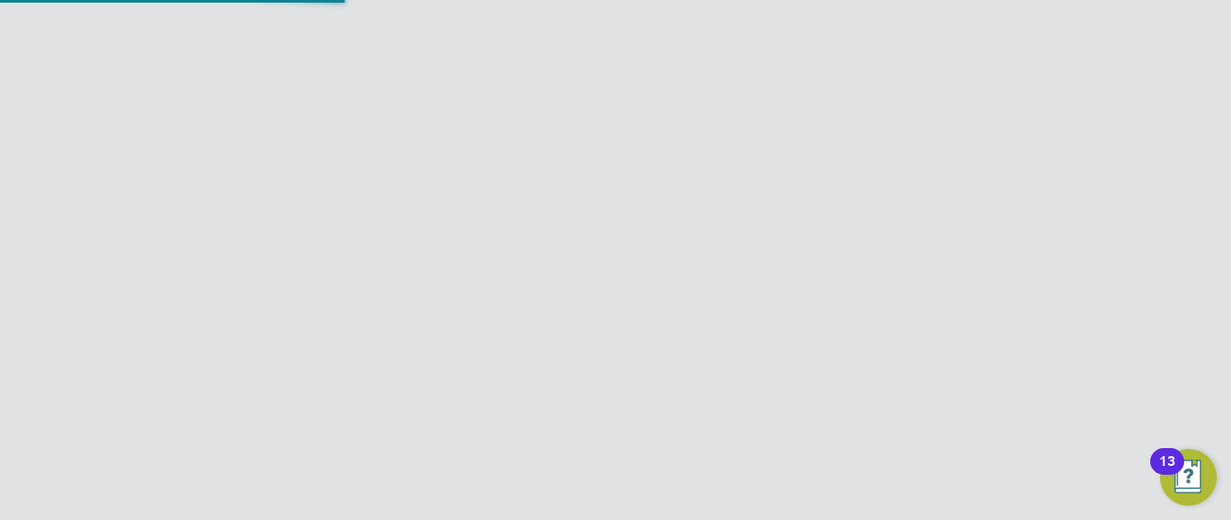
scroll to position [1670, 0]
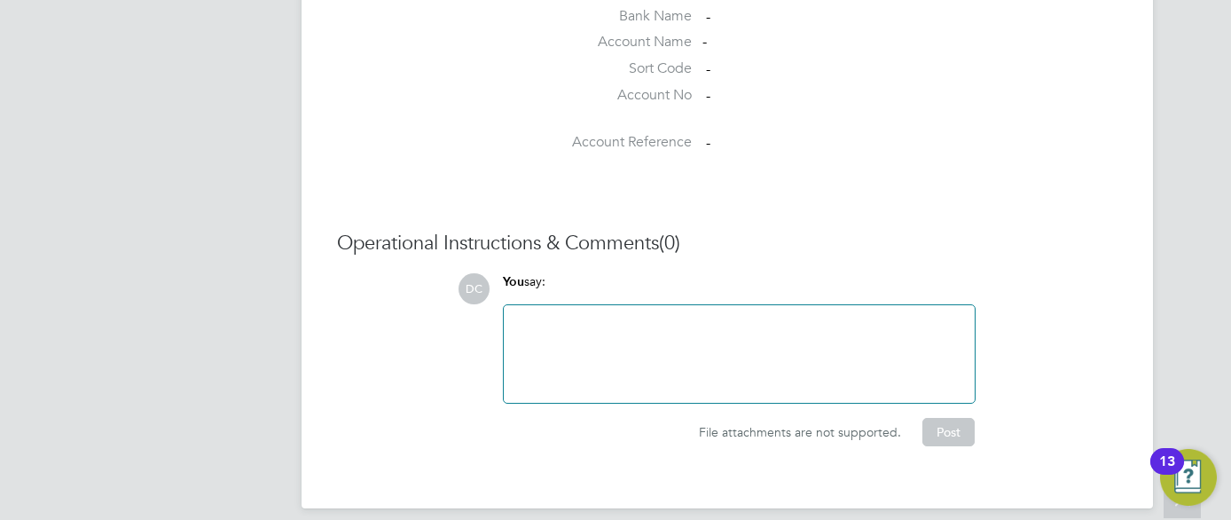
click at [544, 316] on div at bounding box center [740, 354] width 450 height 76
click at [779, 316] on div "FE experience teaching at assessing Level 1 & 2" at bounding box center [740, 354] width 450 height 76
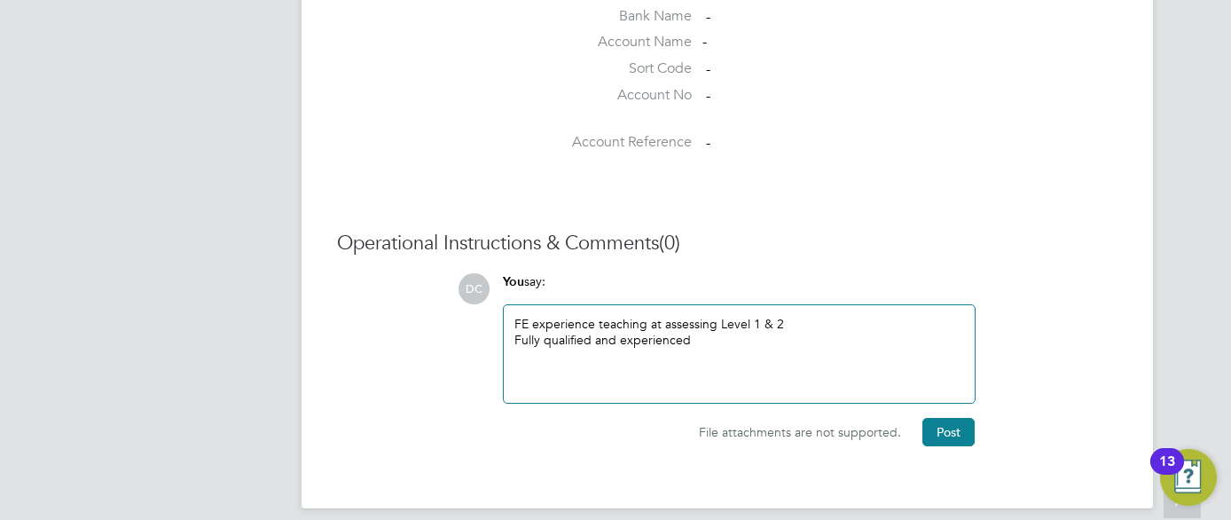
click at [699, 332] on div "Fully qualified and experienced" at bounding box center [740, 340] width 450 height 16
click at [945, 421] on button "Post" at bounding box center [949, 432] width 52 height 28
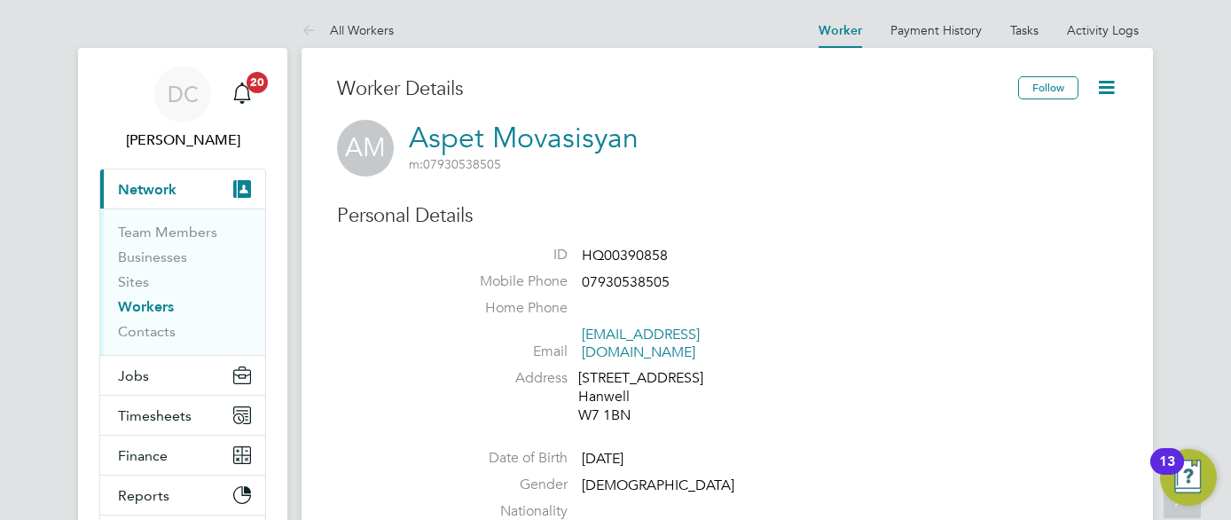
scroll to position [0, 0]
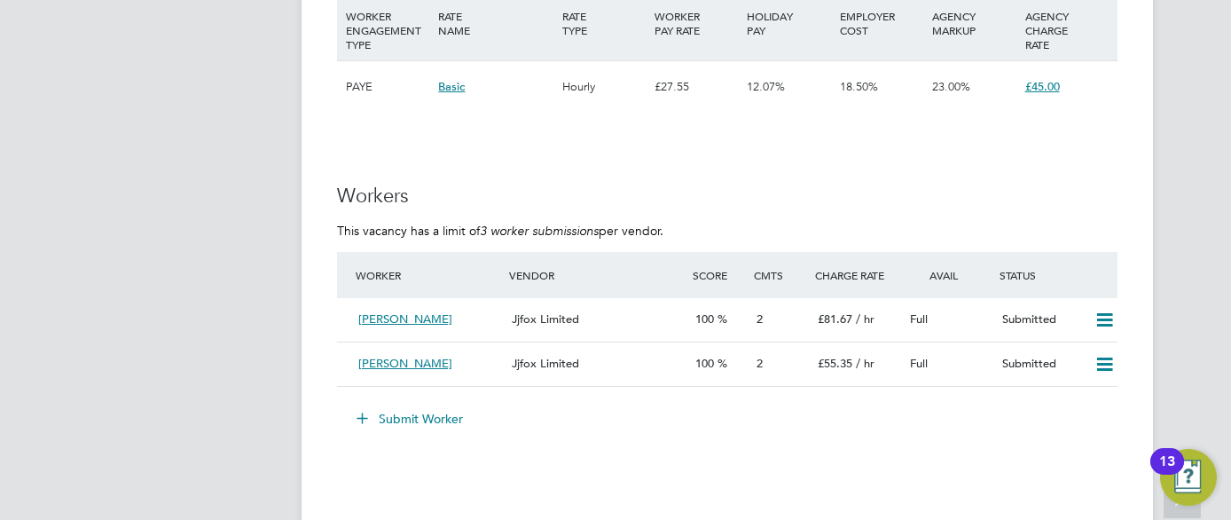
scroll to position [3194, 0]
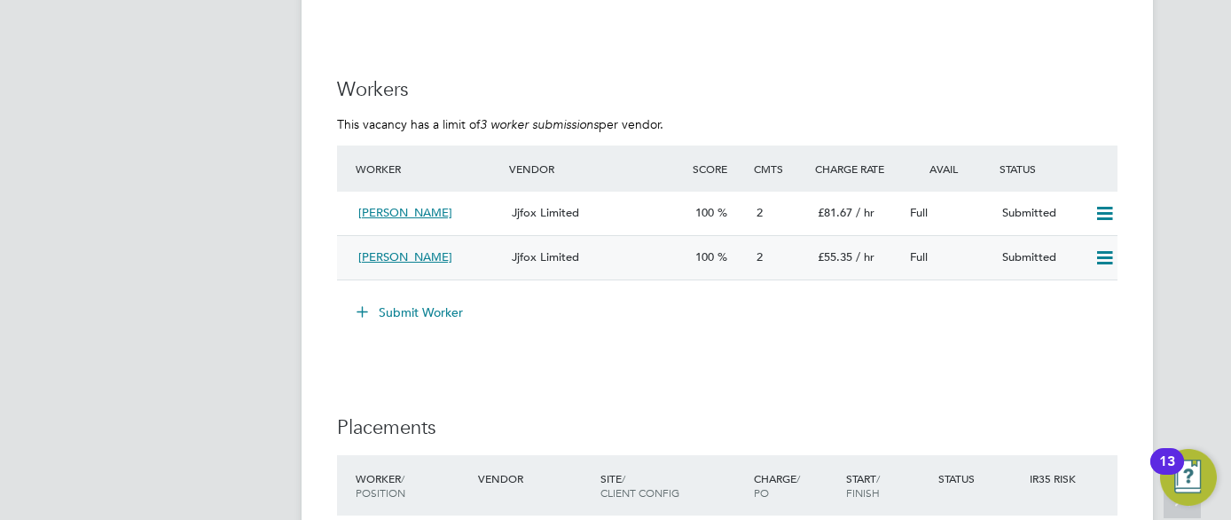
click at [446, 256] on div "Charles Davies" at bounding box center [427, 257] width 153 height 29
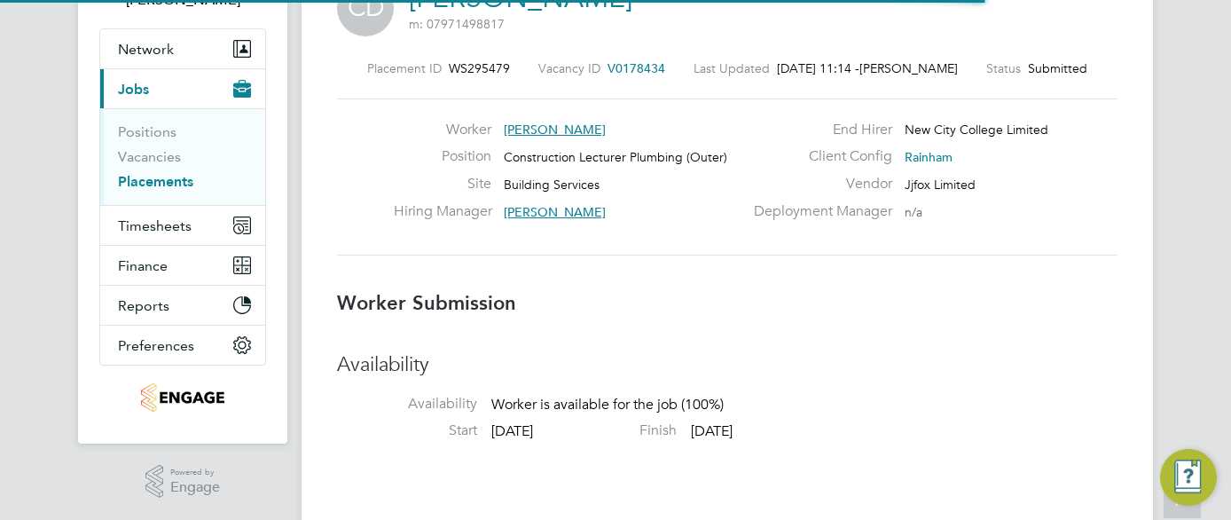
scroll to position [9, 9]
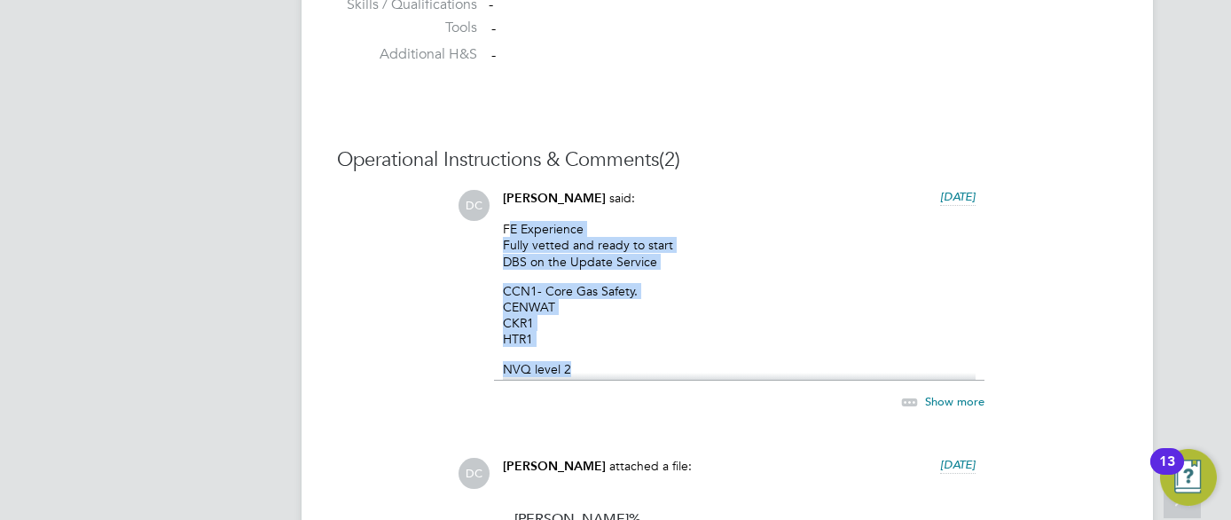
drag, startPoint x: 510, startPoint y: 224, endPoint x: 655, endPoint y: 364, distance: 200.8
click at [655, 364] on div "FE Experience Fully vetted and ready to start DBS on the Update Service CCN1- C…" at bounding box center [739, 301] width 473 height 160
copy div "E Experience Fully vetted and ready to start DBS on the Update Service CCN1- Co…"
click at [656, 364] on p "NVQ level 2" at bounding box center [739, 369] width 473 height 16
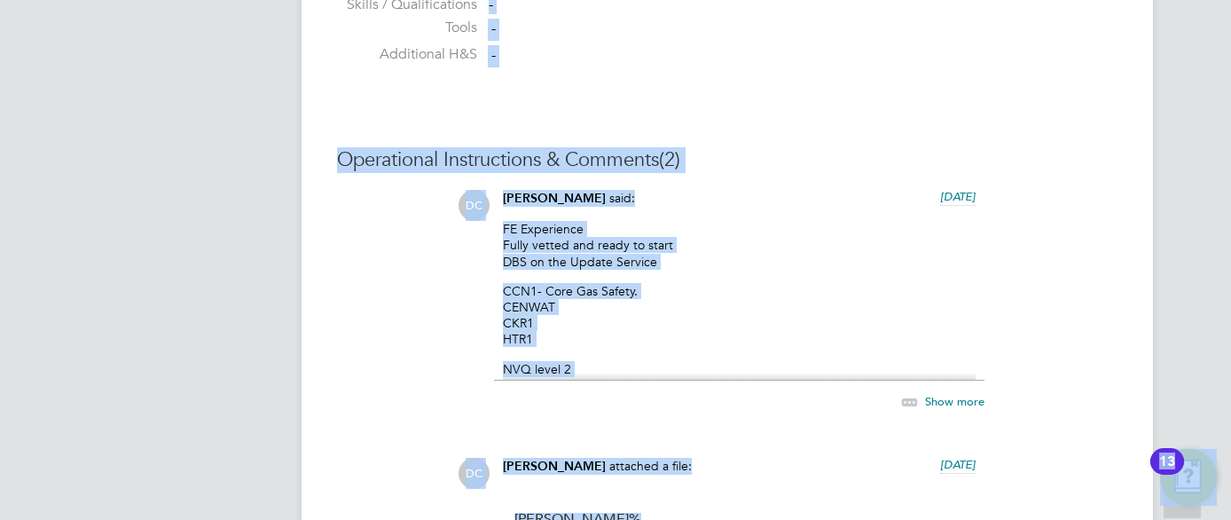
click at [656, 364] on p "NVQ level 2" at bounding box center [739, 369] width 473 height 16
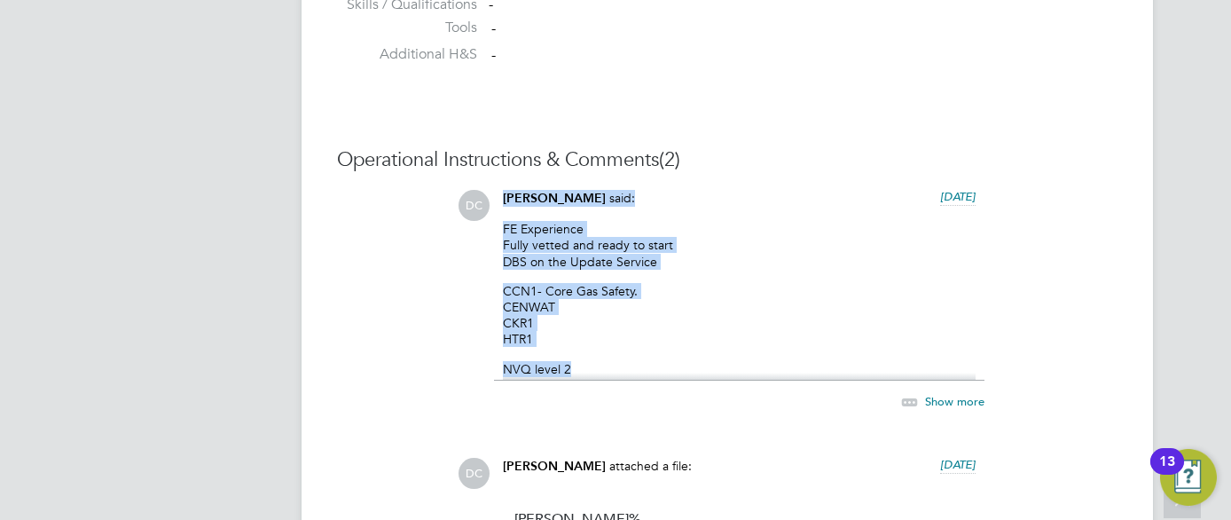
drag, startPoint x: 576, startPoint y: 367, endPoint x: 500, endPoint y: 222, distance: 163.9
click at [500, 222] on div "Dan Clarke said: 6 days ago FE Experience Fully vetted and ready to start DBS o…" at bounding box center [739, 310] width 491 height 241
copy div "Dan Clarke said: 6 days ago FE Experience Fully vetted and ready to start DBS o…"
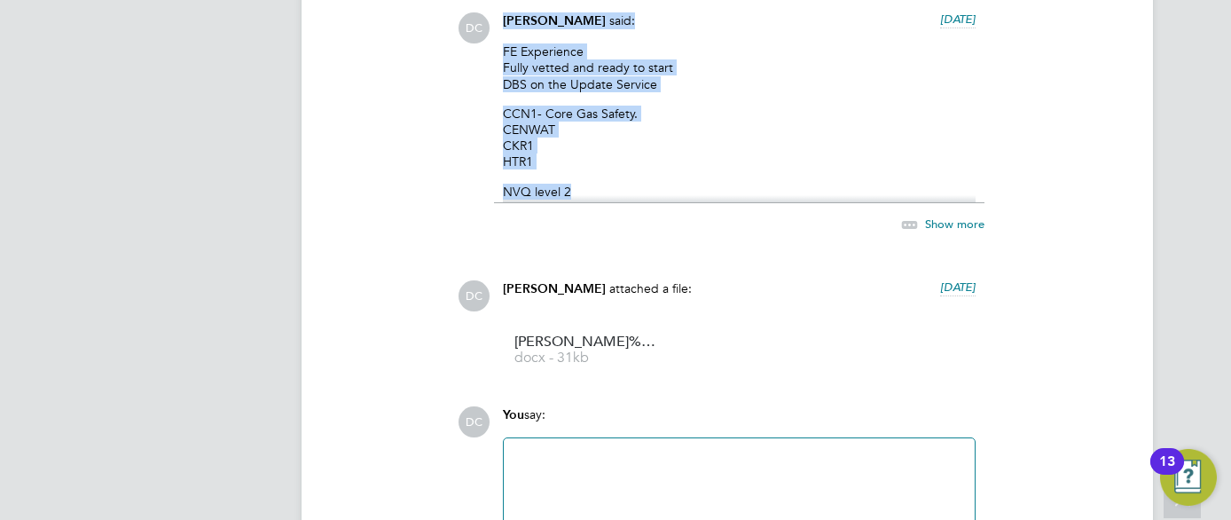
scroll to position [1739, 0]
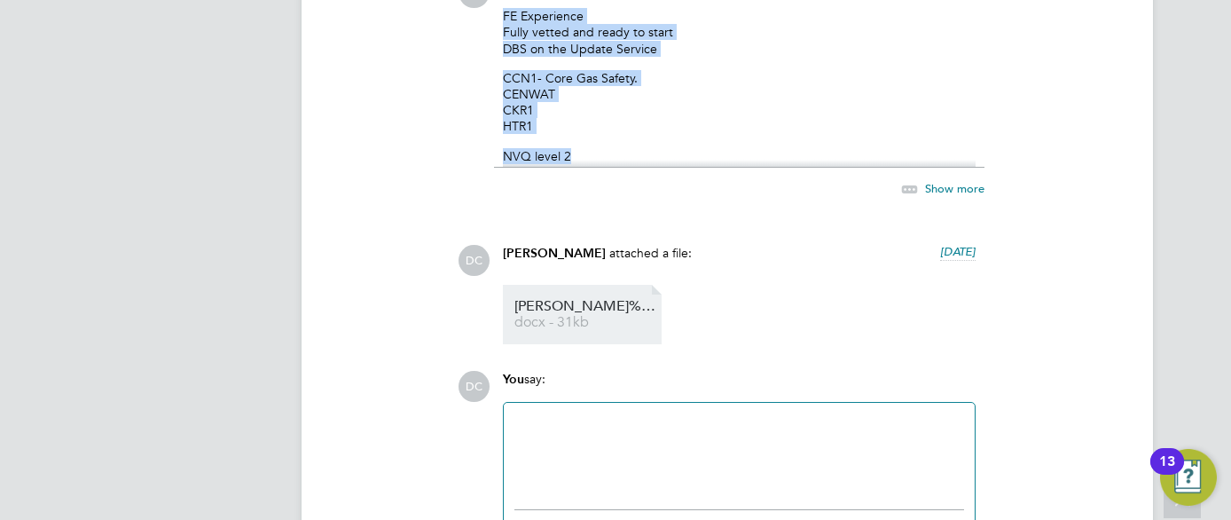
click at [549, 328] on span "docx - 31kb" at bounding box center [586, 322] width 142 height 13
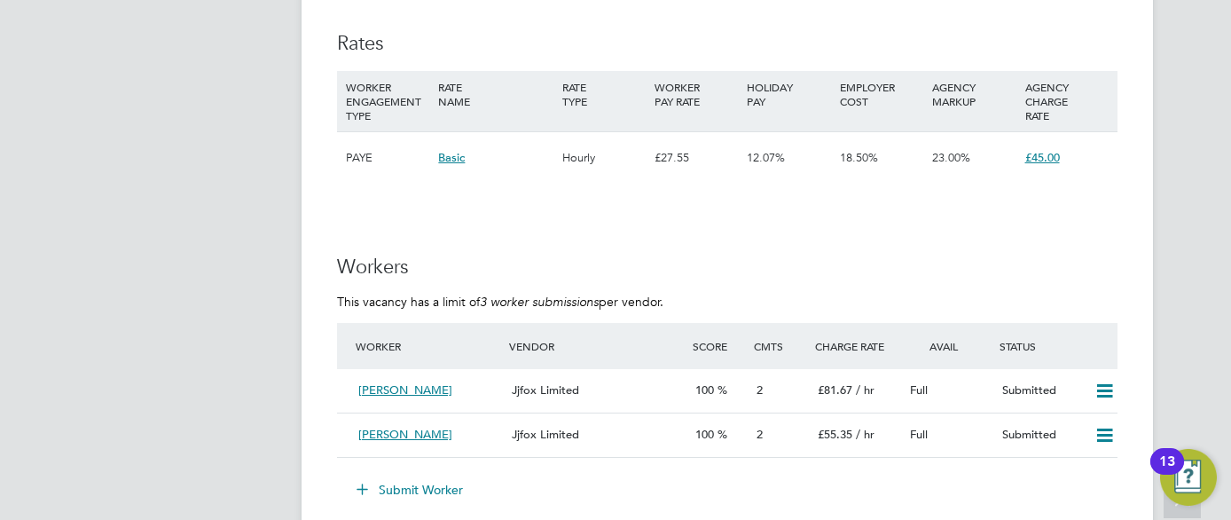
scroll to position [3052, 0]
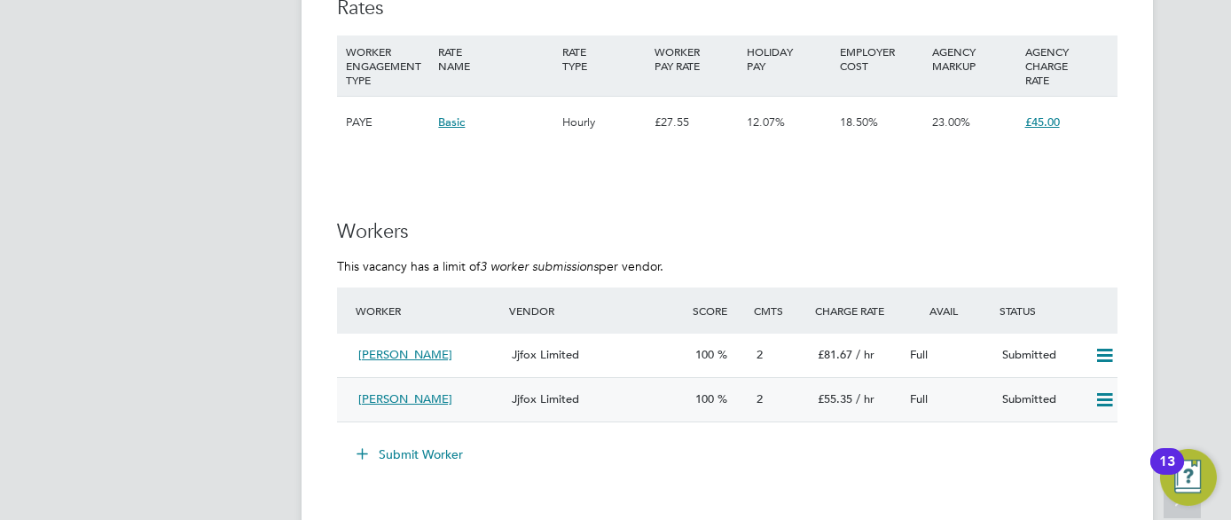
click at [765, 397] on div "2" at bounding box center [780, 399] width 61 height 29
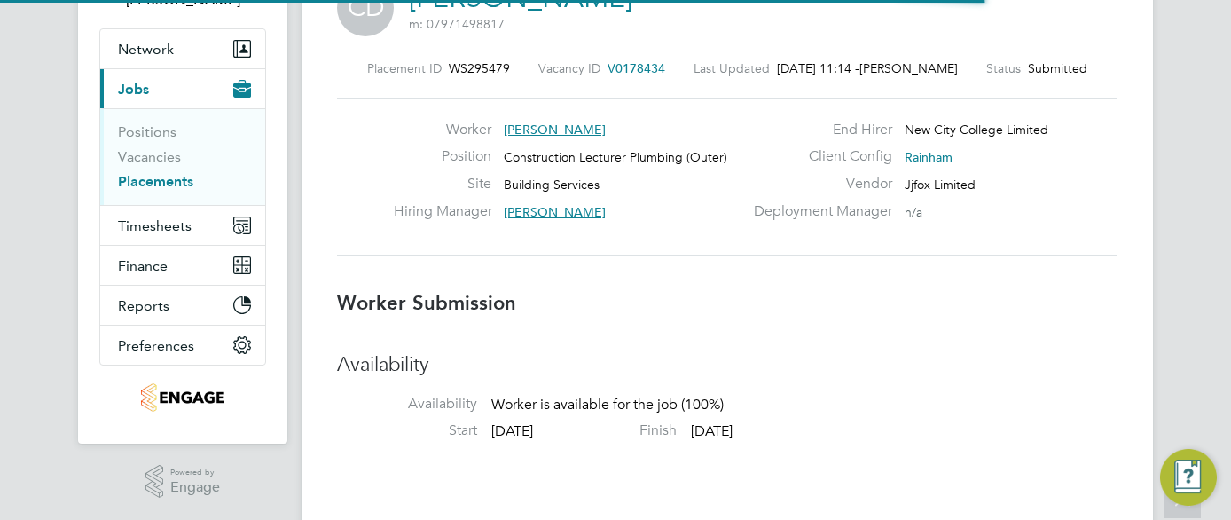
scroll to position [9, 9]
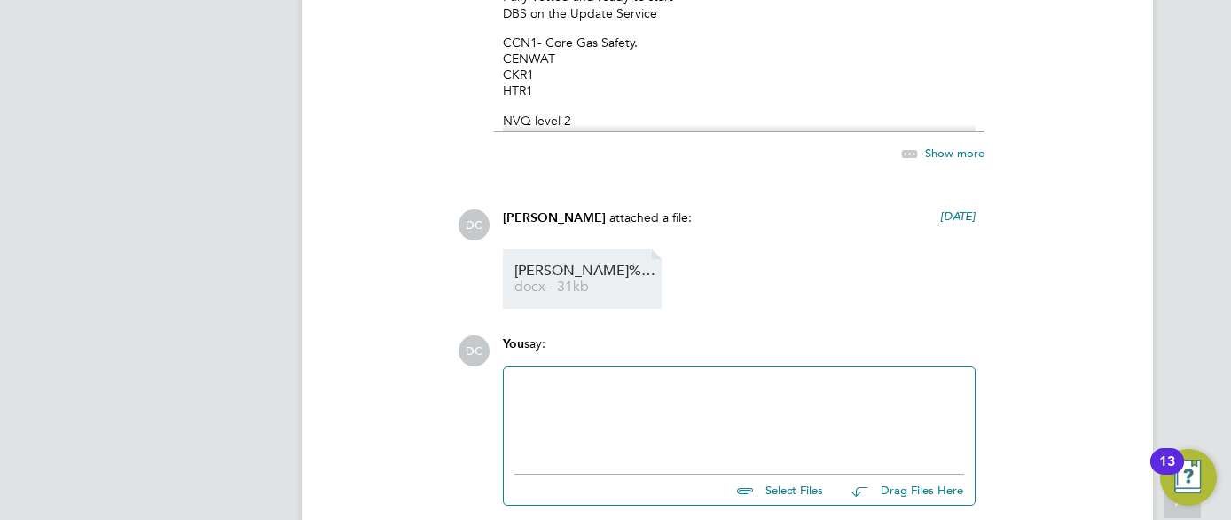
click at [579, 275] on span "Davies%20Charles%20HQ00654397" at bounding box center [586, 270] width 142 height 13
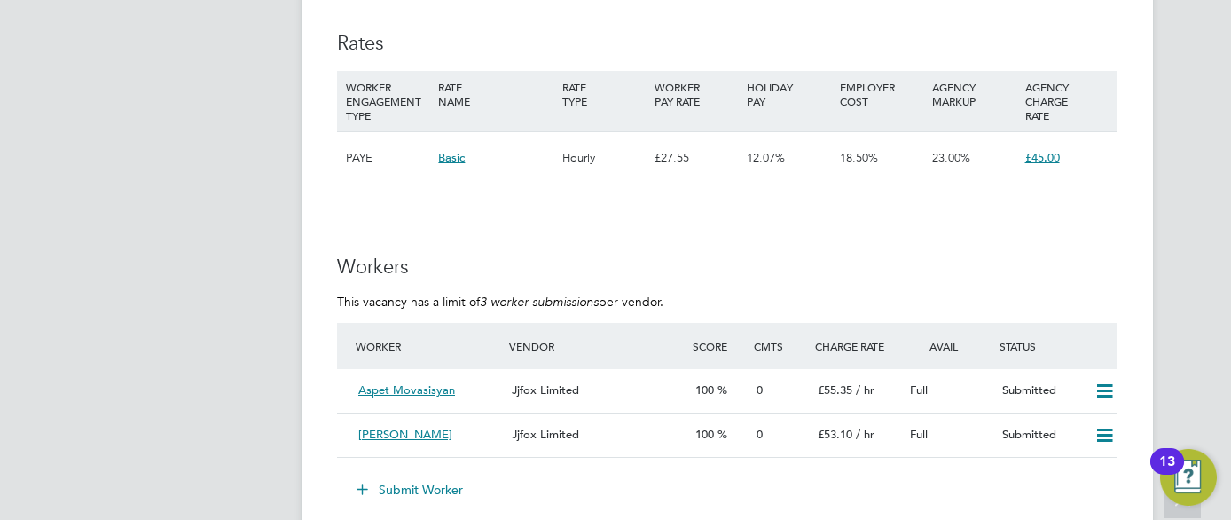
scroll to position [3052, 0]
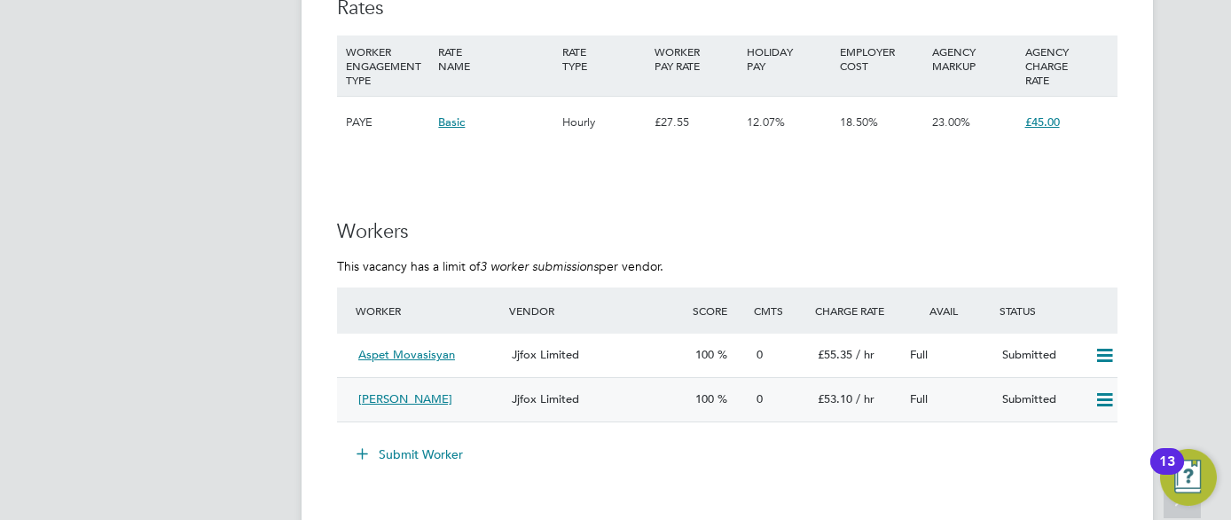
click at [615, 391] on div "Jjfox Limited" at bounding box center [597, 399] width 184 height 29
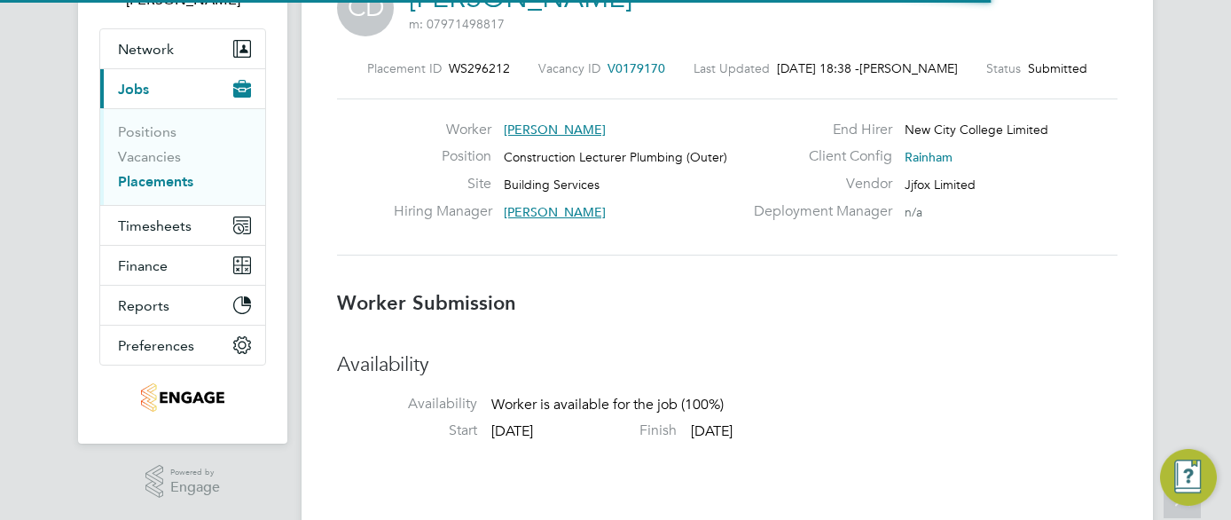
scroll to position [9, 9]
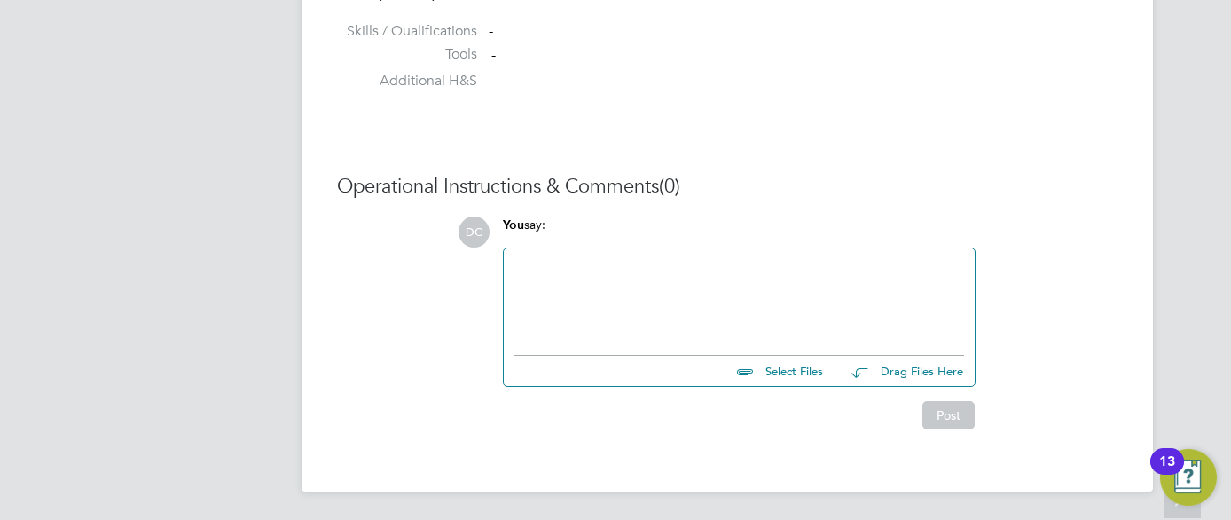
click at [636, 302] on div at bounding box center [740, 297] width 450 height 76
paste div
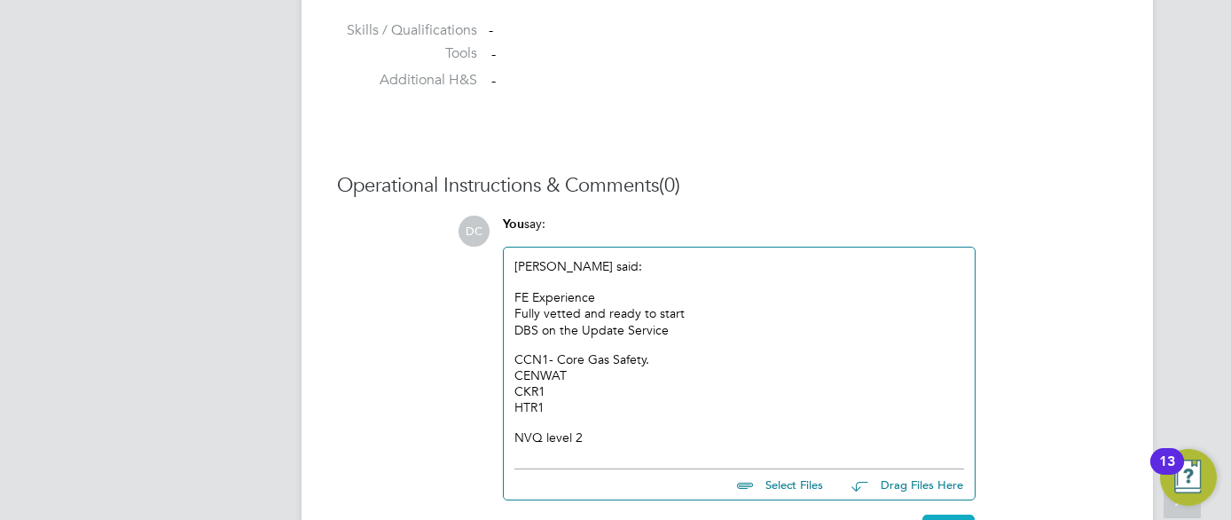
click at [964, 516] on button "Post" at bounding box center [949, 529] width 52 height 28
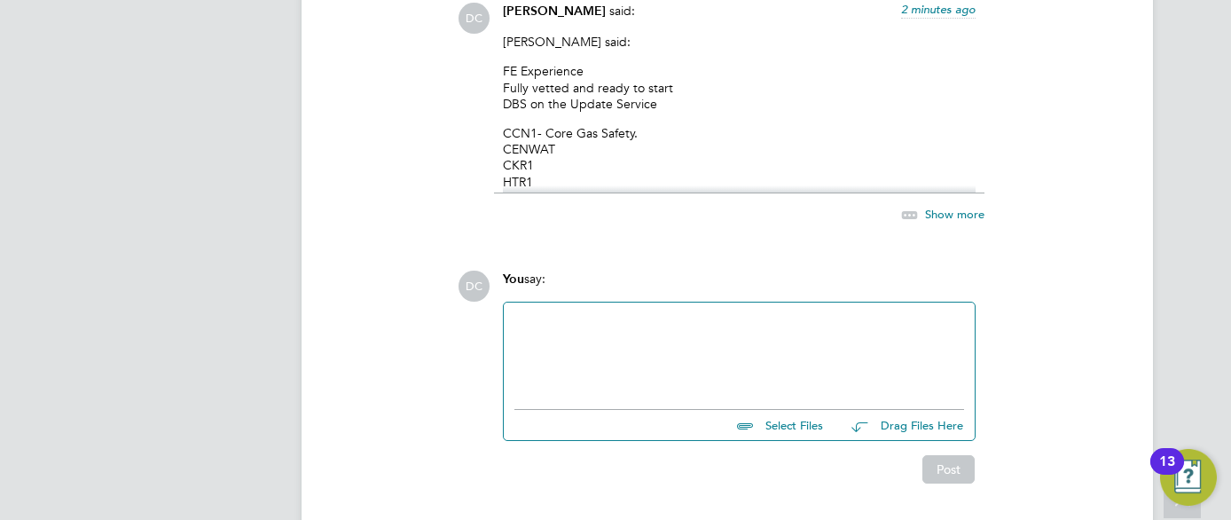
scroll to position [1749, 0]
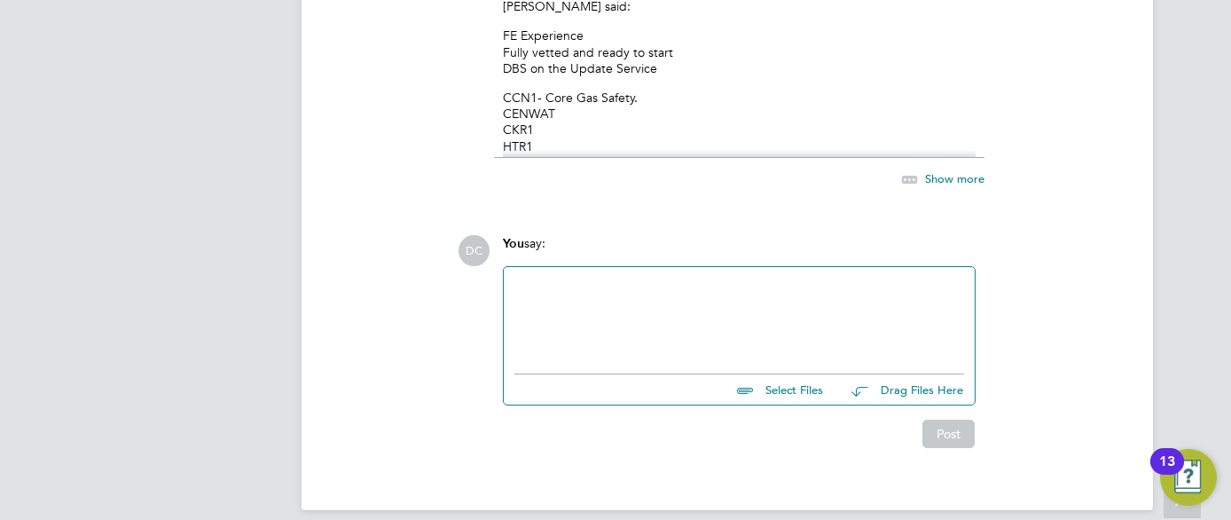
click at [819, 392] on input "file" at bounding box center [831, 386] width 266 height 25
type input "C:\fakepath\Davies Charles HQ00654397 (1).docx"
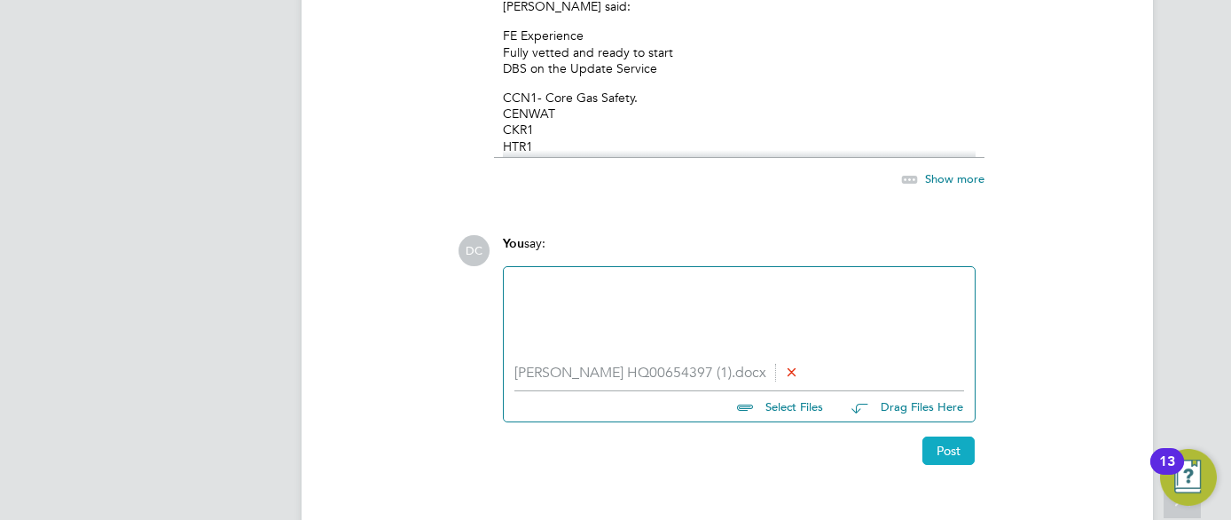
click at [932, 451] on button "Post" at bounding box center [949, 451] width 52 height 28
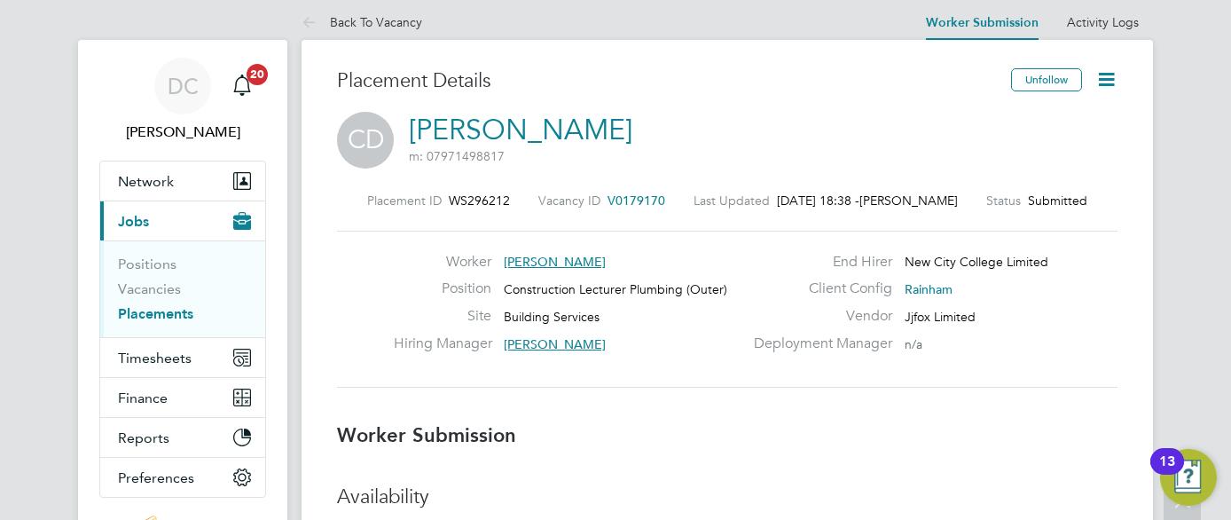
scroll to position [0, 0]
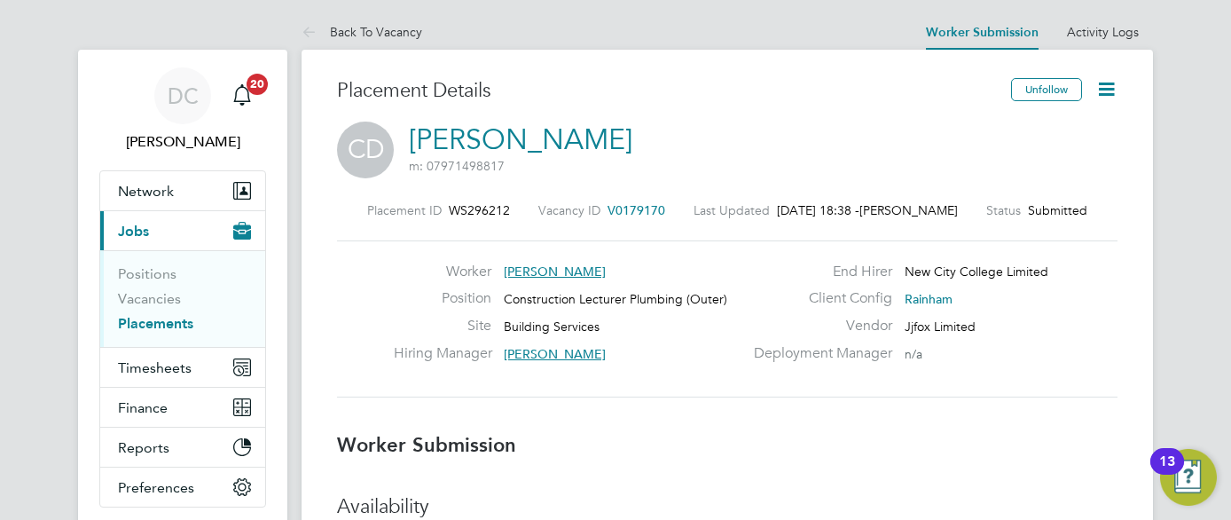
click at [133, 232] on span "Jobs" at bounding box center [133, 231] width 31 height 17
click at [386, 34] on link "Back To Vacancy" at bounding box center [362, 32] width 121 height 16
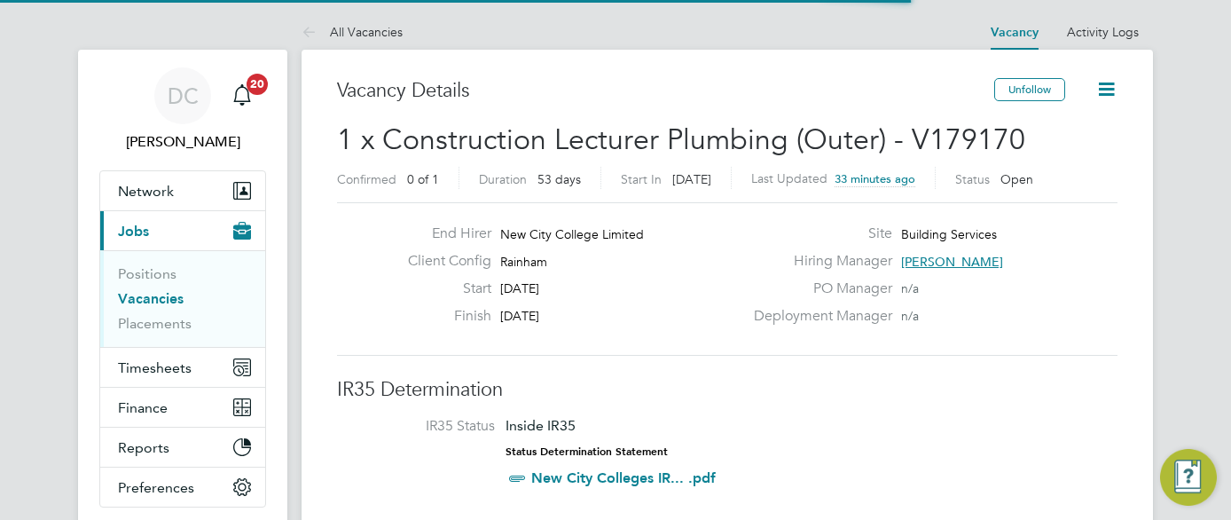
scroll to position [30, 167]
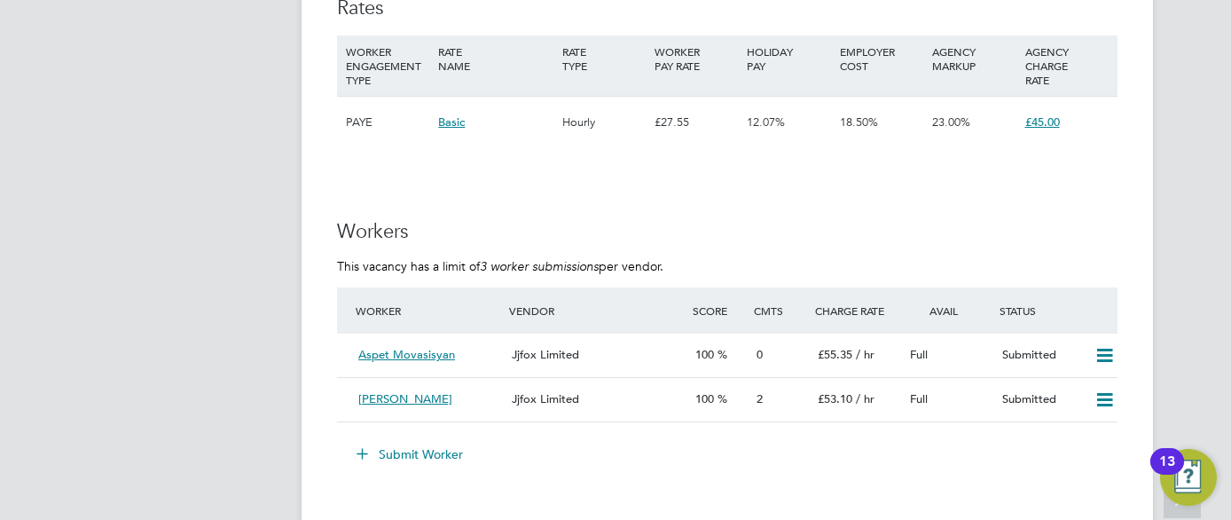
scroll to position [3087, 0]
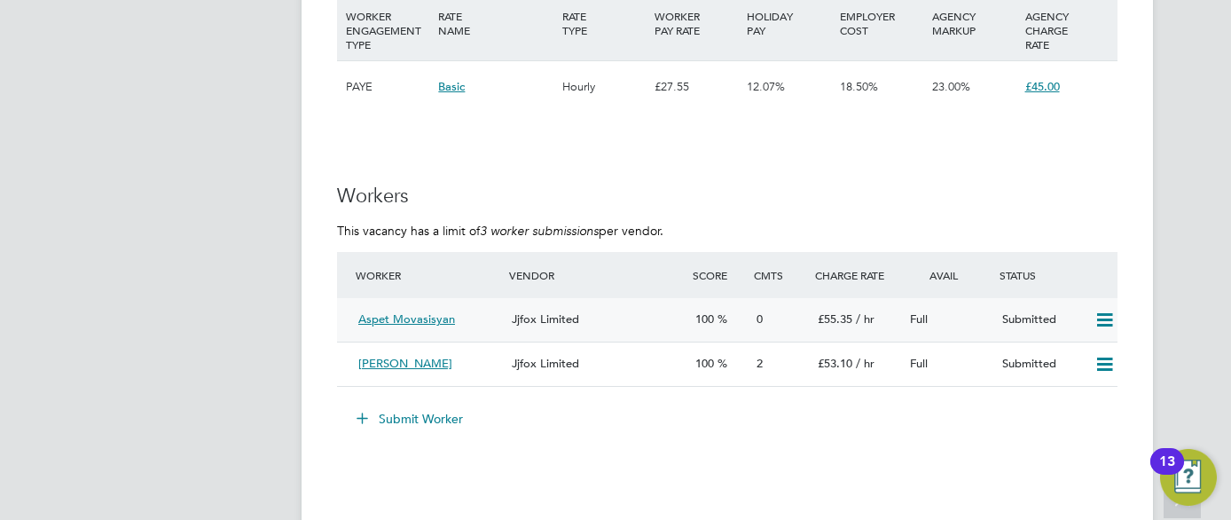
click at [789, 313] on div "0" at bounding box center [780, 319] width 61 height 29
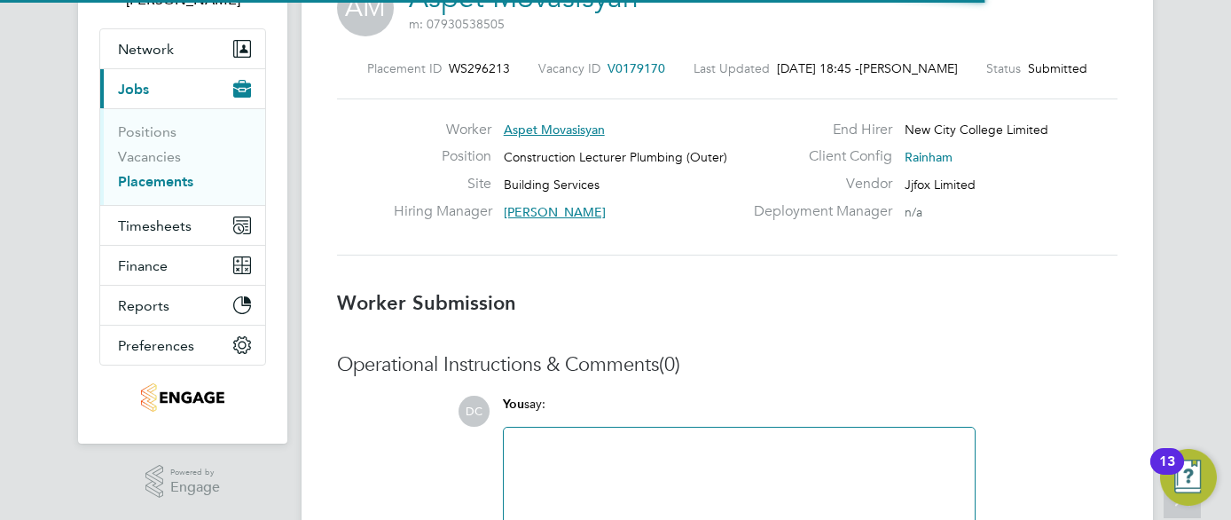
scroll to position [9, 9]
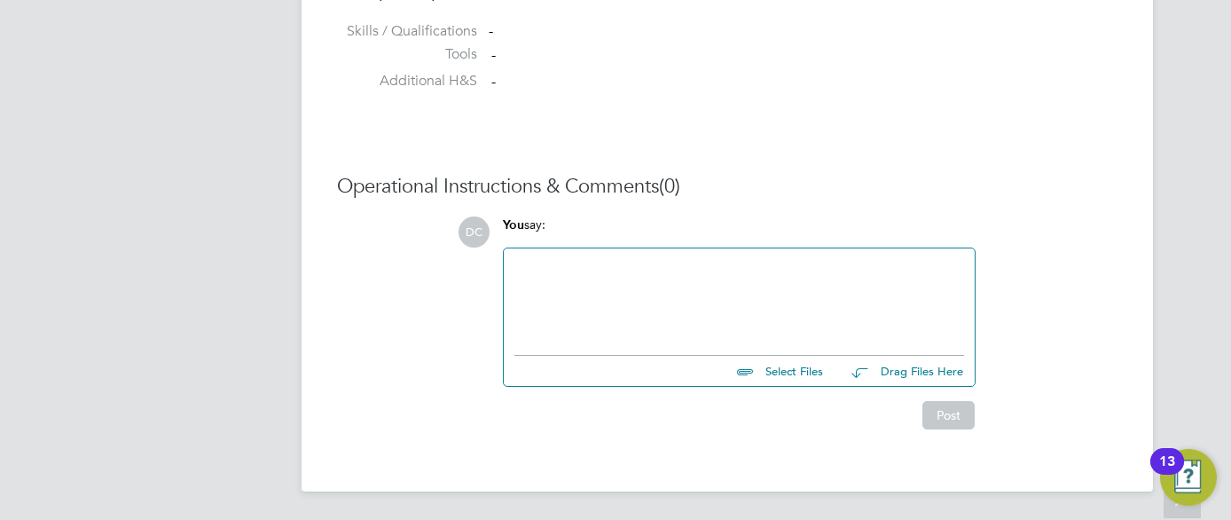
click at [542, 264] on div at bounding box center [740, 297] width 450 height 76
click at [515, 267] on div "Level 1 & 2 Plumbing" at bounding box center [740, 297] width 450 height 76
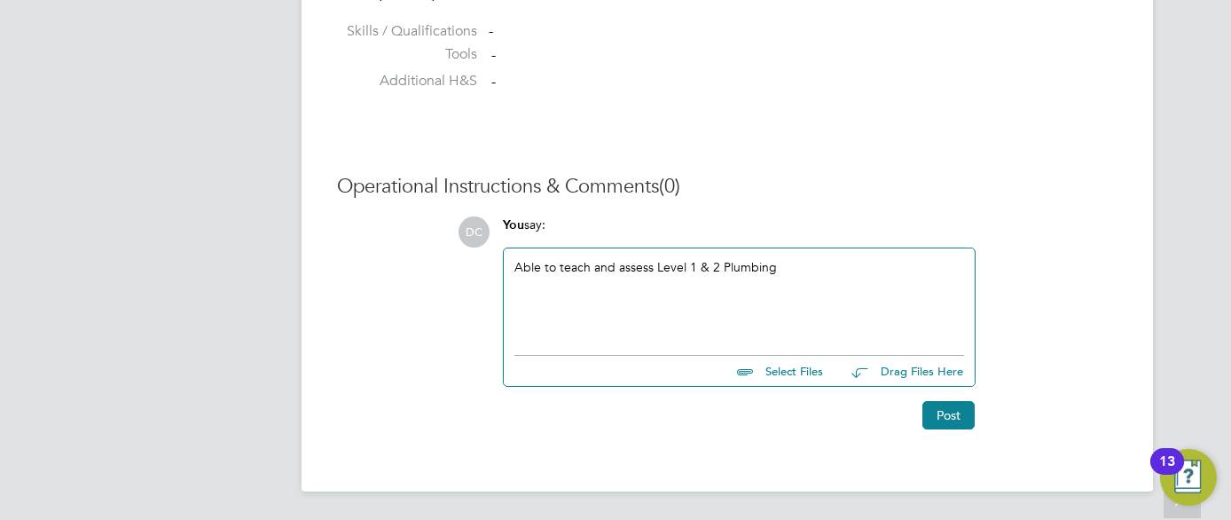
click at [831, 272] on div "Able to teach and assess Level 1 & 2 Plumbing" at bounding box center [740, 297] width 450 height 76
click at [956, 414] on button "Post" at bounding box center [949, 415] width 52 height 28
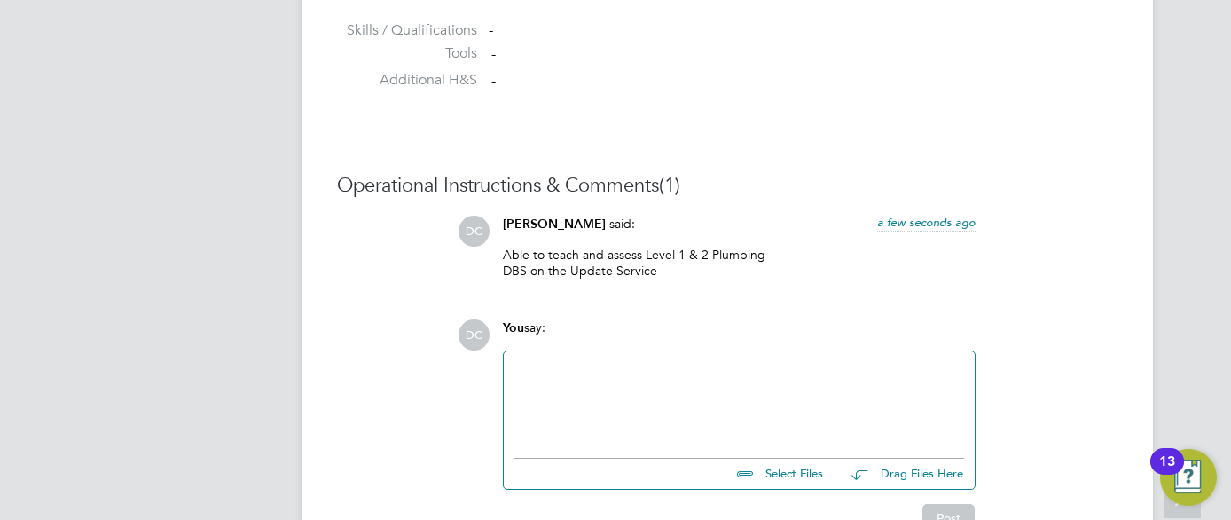
click at [803, 474] on input "file" at bounding box center [831, 471] width 266 height 25
type input "C:\fakepath\Aspet Movasisyan CV [DATE] (1).docx"
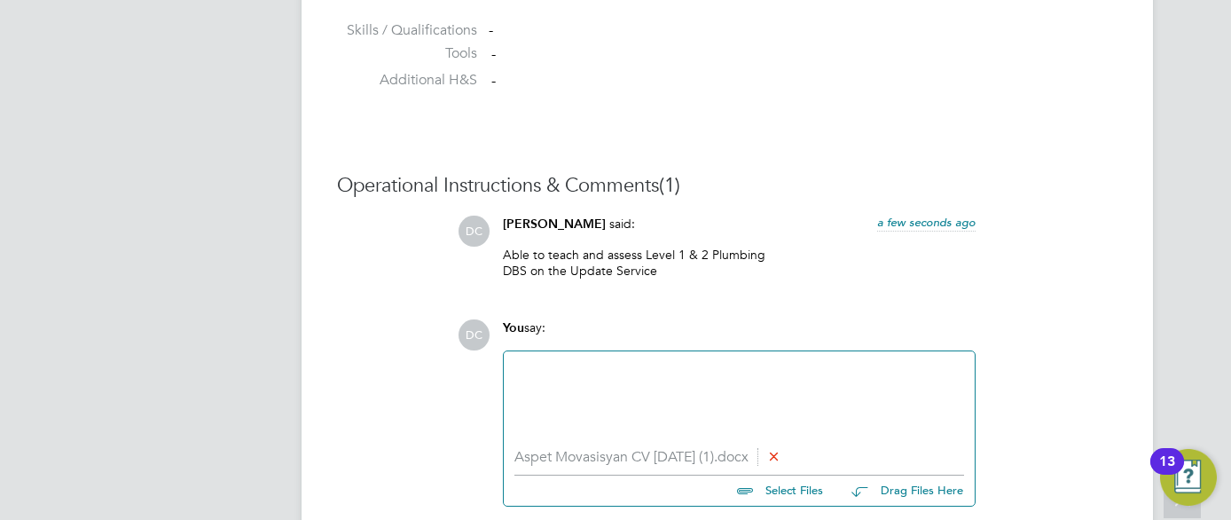
click at [602, 460] on li "Aspet Movasisyan CV [DATE] (1).docx" at bounding box center [740, 457] width 450 height 17
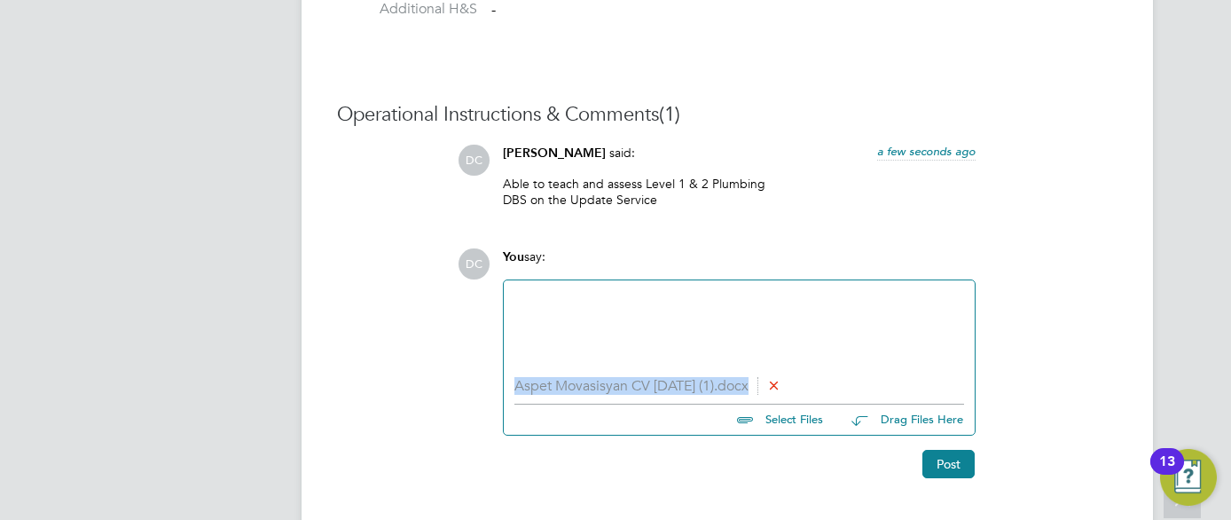
scroll to position [1621, 0]
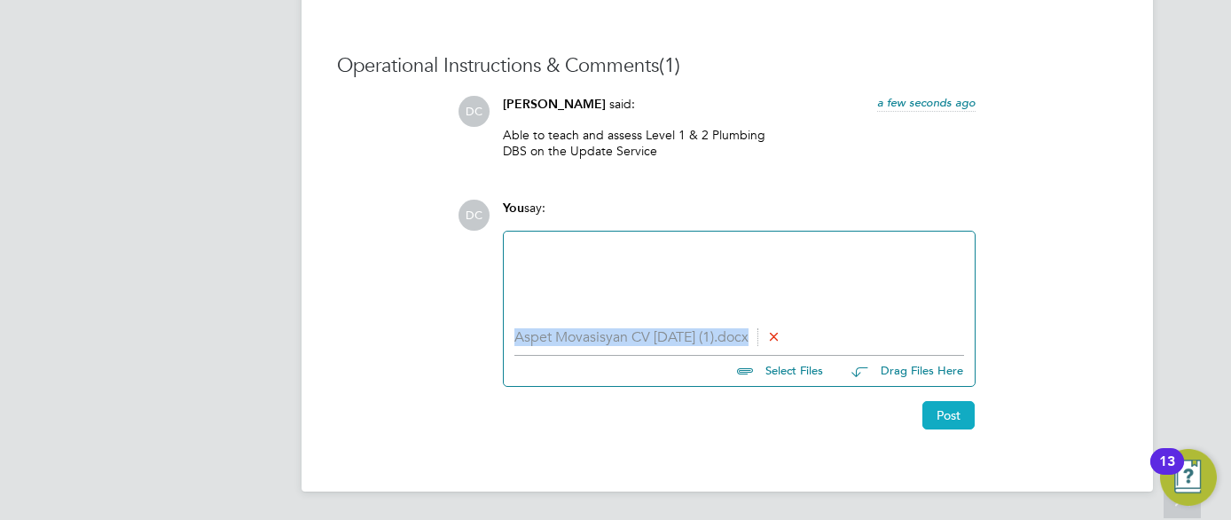
click at [942, 414] on button "Post" at bounding box center [949, 415] width 52 height 28
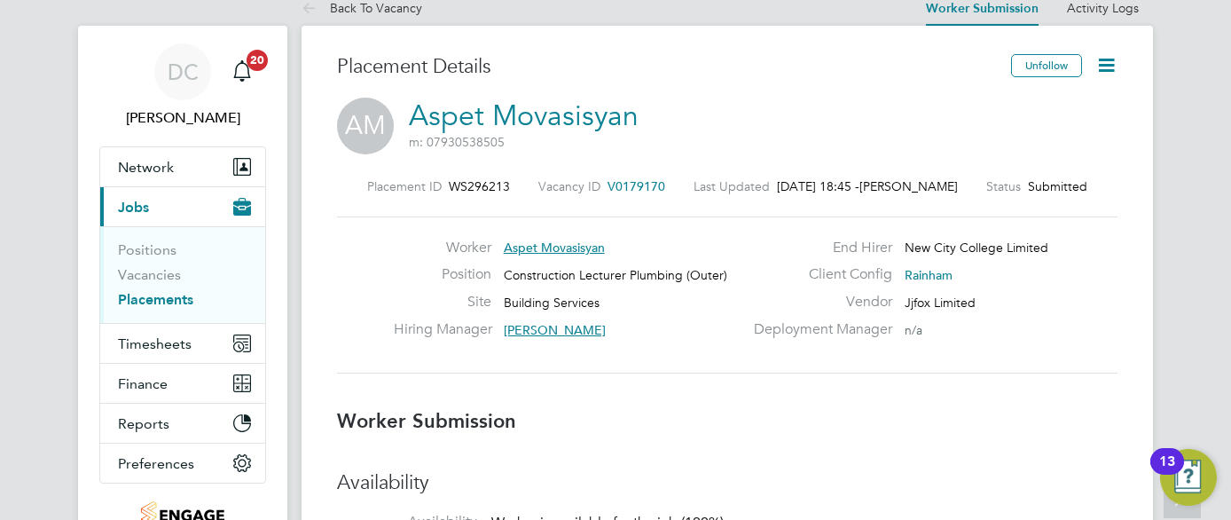
scroll to position [0, 0]
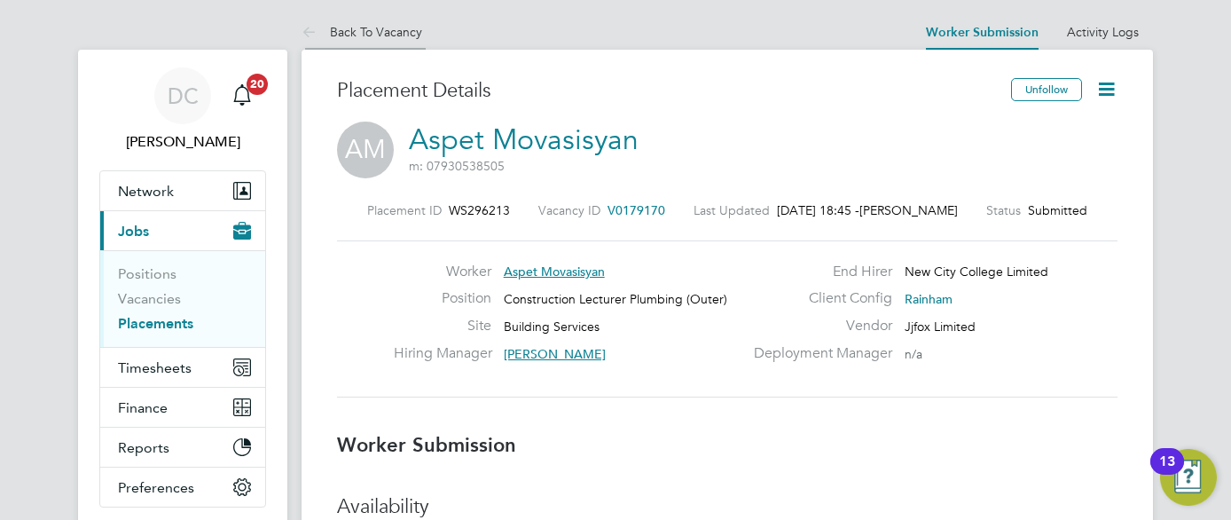
click at [395, 26] on link "Back To Vacancy" at bounding box center [362, 32] width 121 height 16
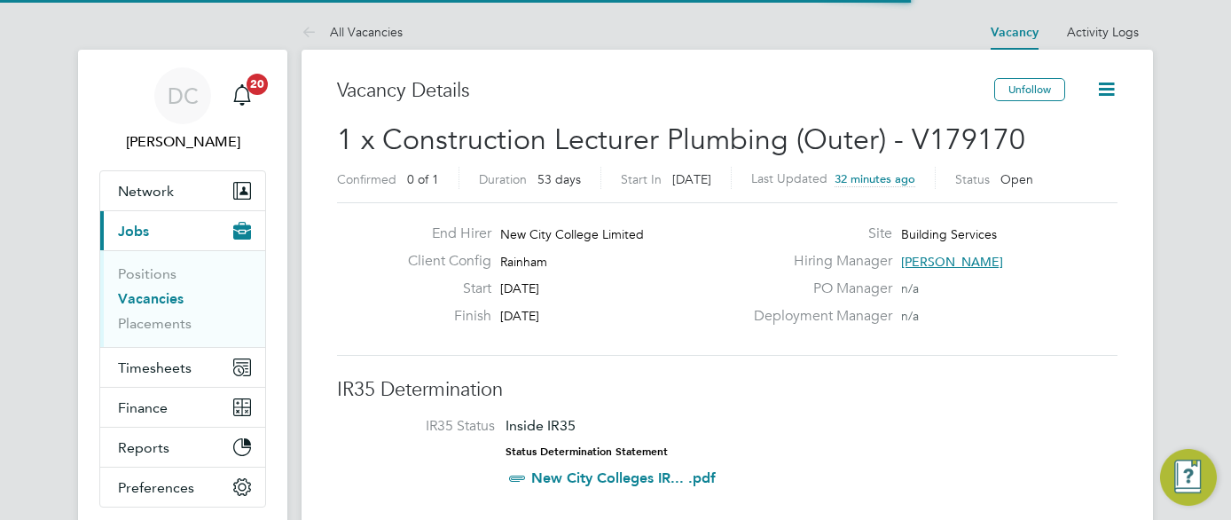
scroll to position [30, 154]
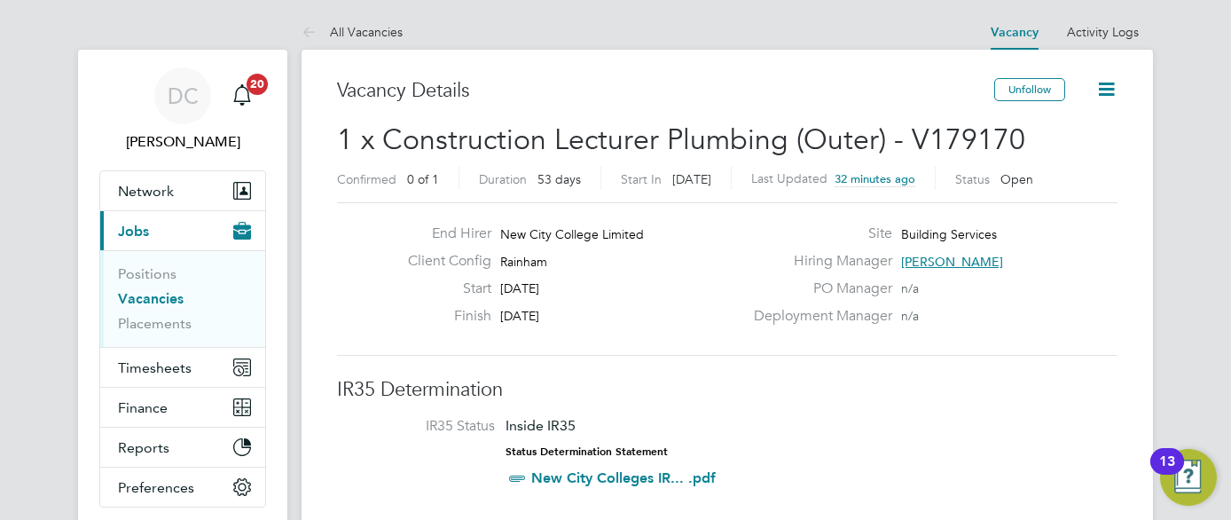
click at [395, 26] on link "All Vacancies" at bounding box center [352, 32] width 101 height 16
